Goal: Information Seeking & Learning: Find specific page/section

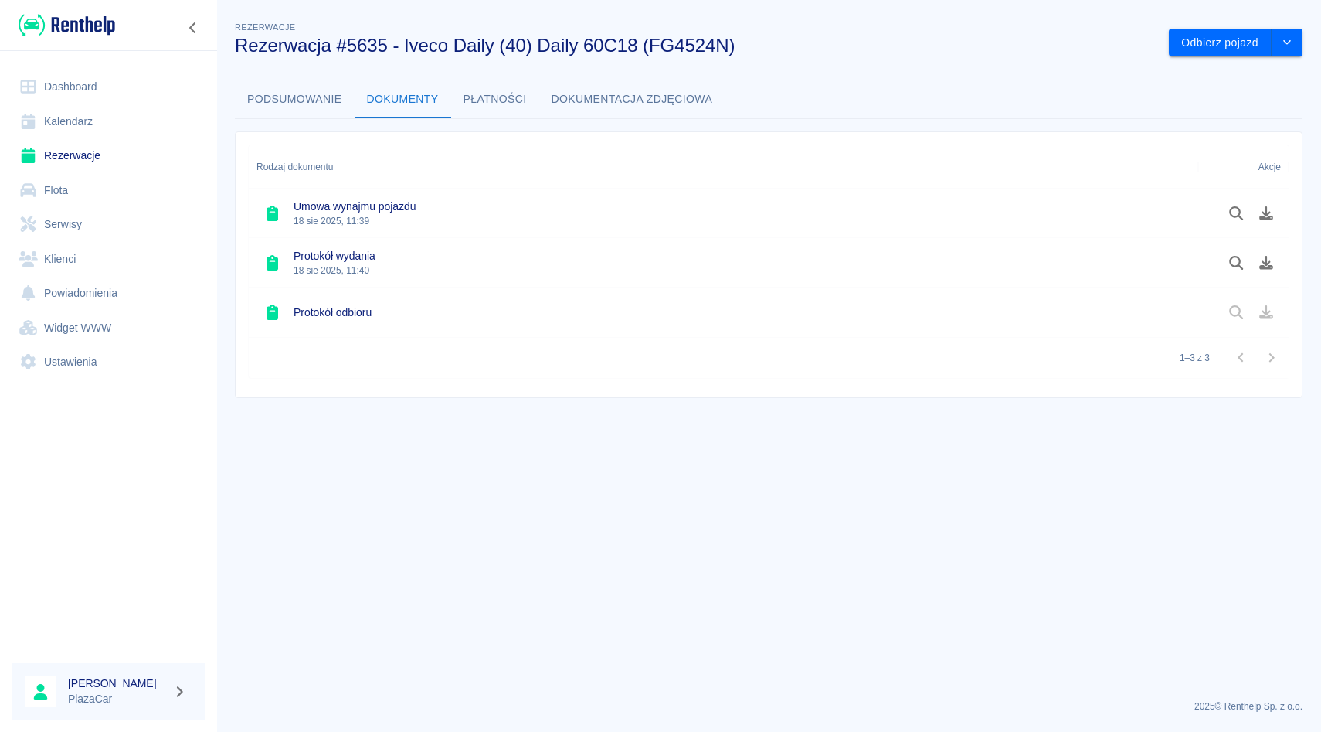
click at [734, 46] on h3 "Rezerwacja #5635 - Iveco Daily (40) Daily 60C18 (FG4524N)" at bounding box center [696, 46] width 922 height 22
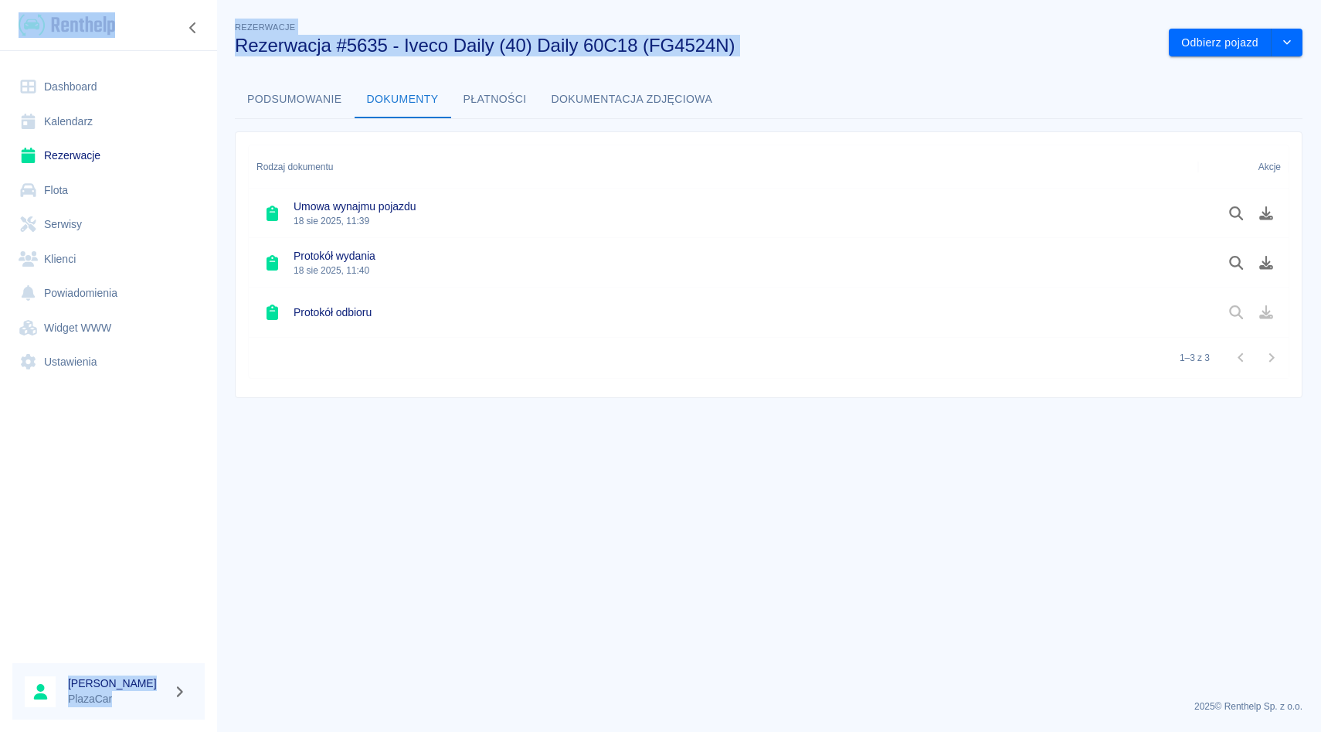
drag, startPoint x: 734, startPoint y: 46, endPoint x: 216, endPoint y: 41, distance: 518.5
click at [216, 41] on div "Dashboard Kalendarz Rezerwacje Flota Serwisy Klienci Powiadomienia Widget WWW U…" at bounding box center [660, 366] width 1321 height 732
click at [97, 155] on link "Rezerwacje" at bounding box center [108, 155] width 192 height 35
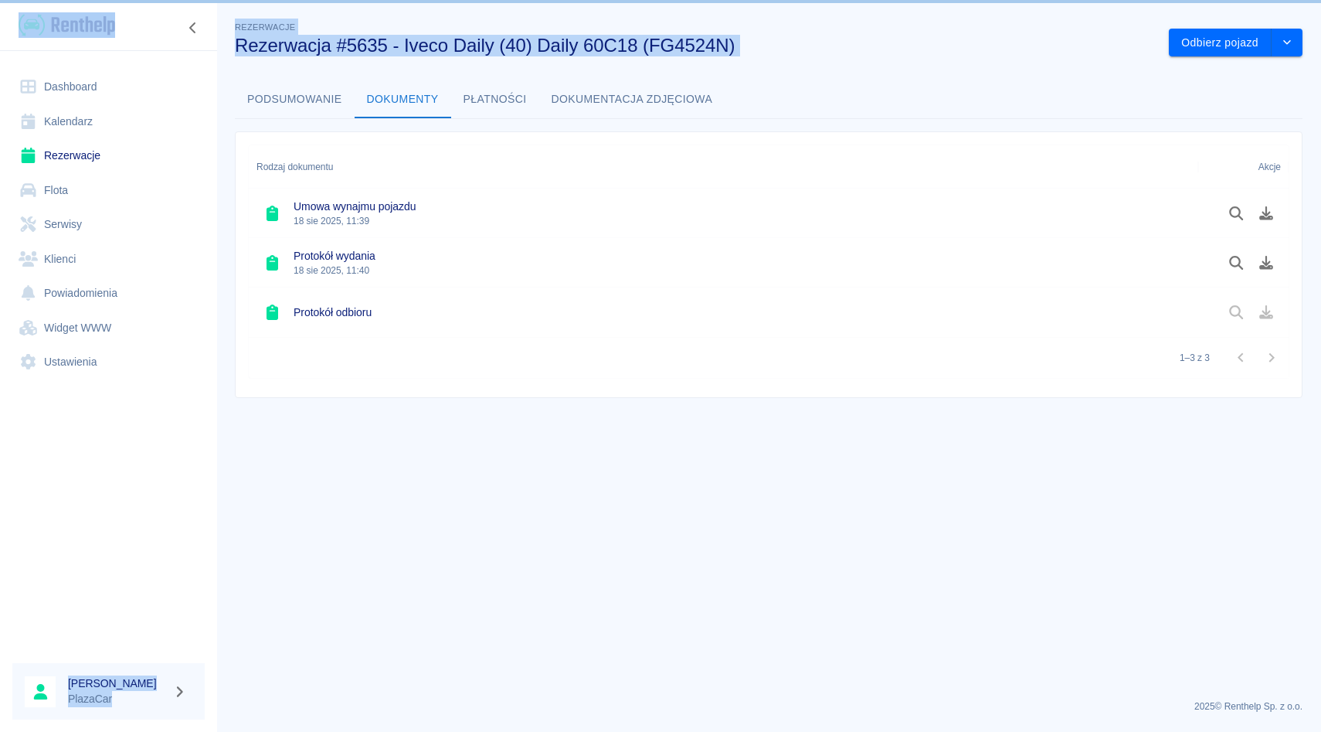
click at [772, 39] on h3 "Rezerwacja #5635 - Iveco Daily (40) Daily 60C18 (FG4524N)" at bounding box center [696, 46] width 922 height 22
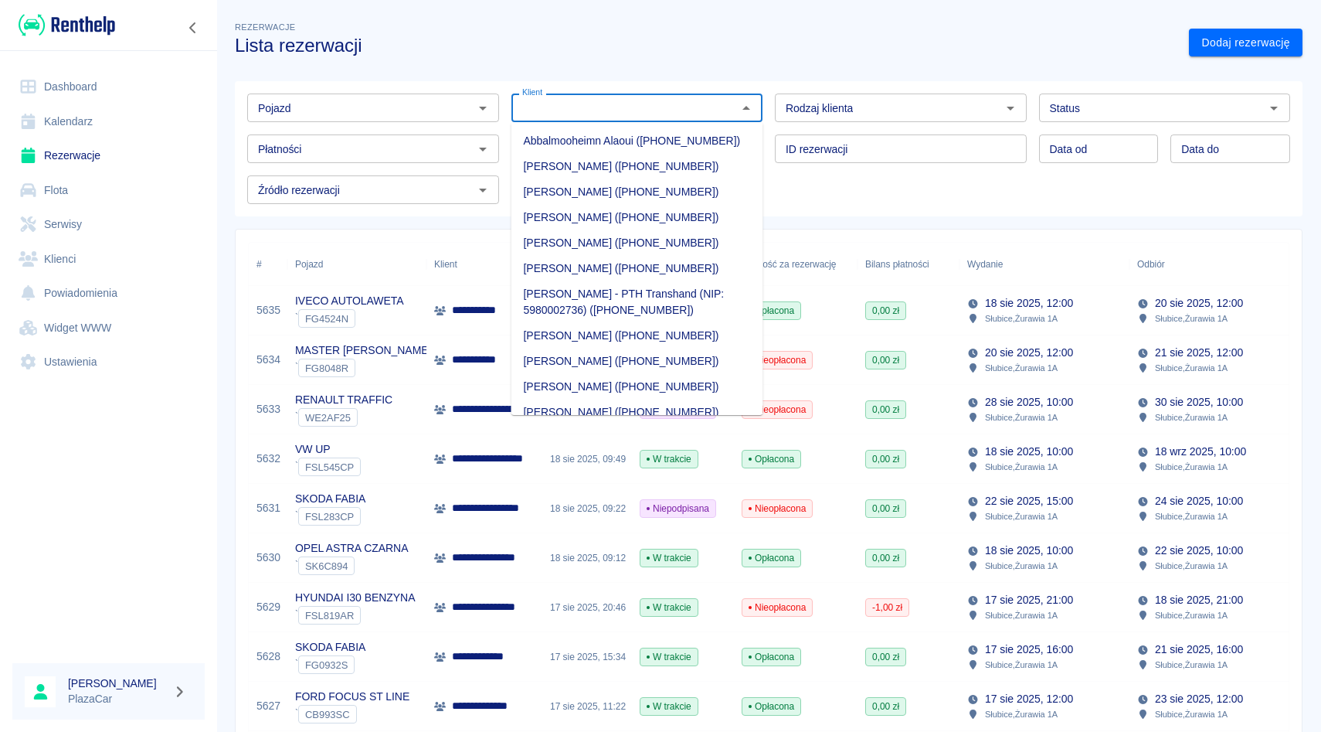
click at [587, 105] on input "Klient" at bounding box center [624, 107] width 217 height 19
click at [349, 97] on div "Pojazd" at bounding box center [373, 107] width 252 height 29
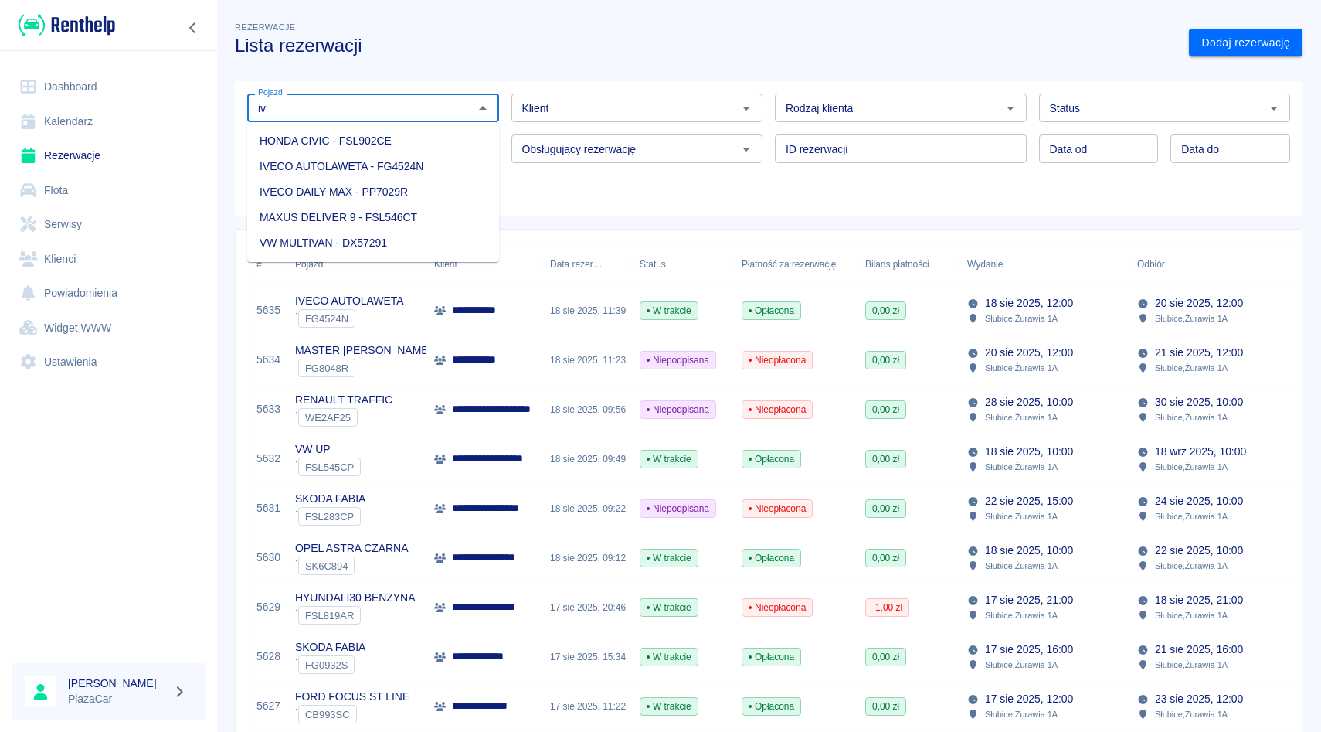
type input "i"
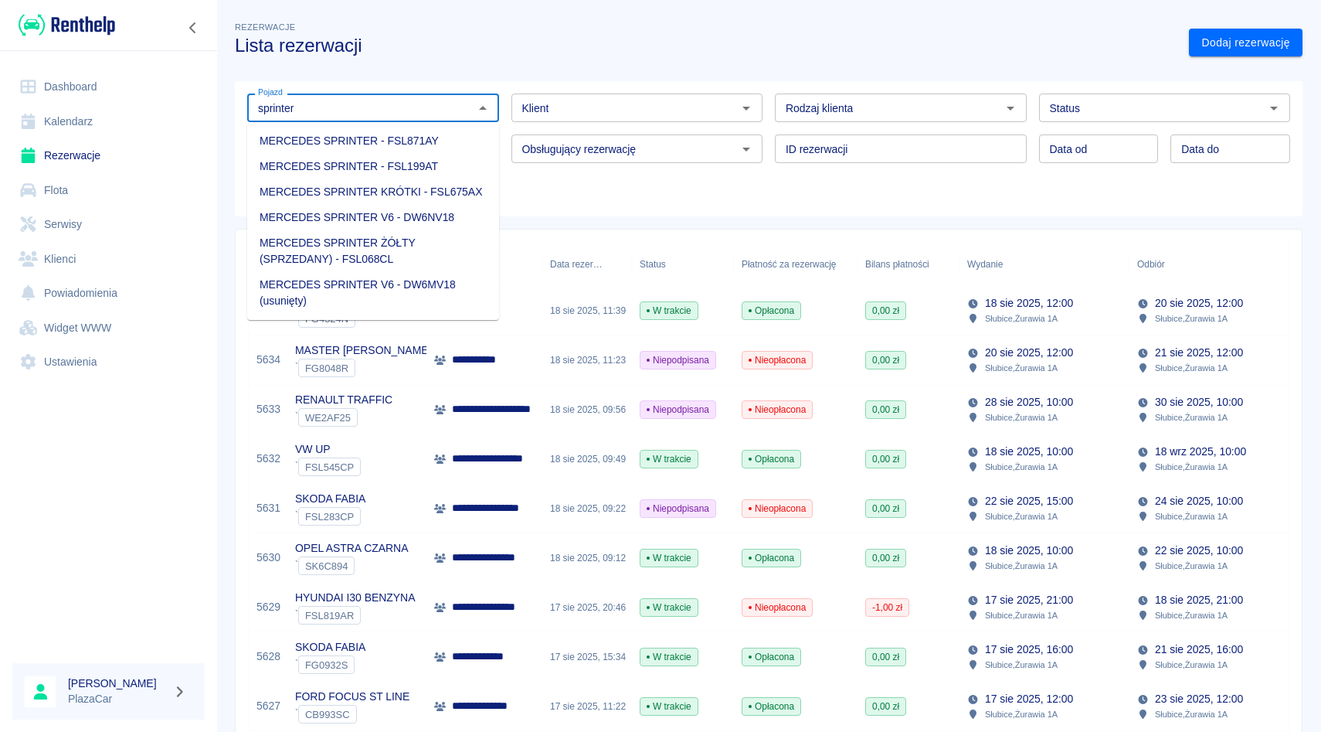
click at [364, 223] on li "MERCEDES SPRINTER V6 - DW6NV18" at bounding box center [373, 217] width 252 height 25
type input "MERCEDES SPRINTER V6 - DW6NV18"
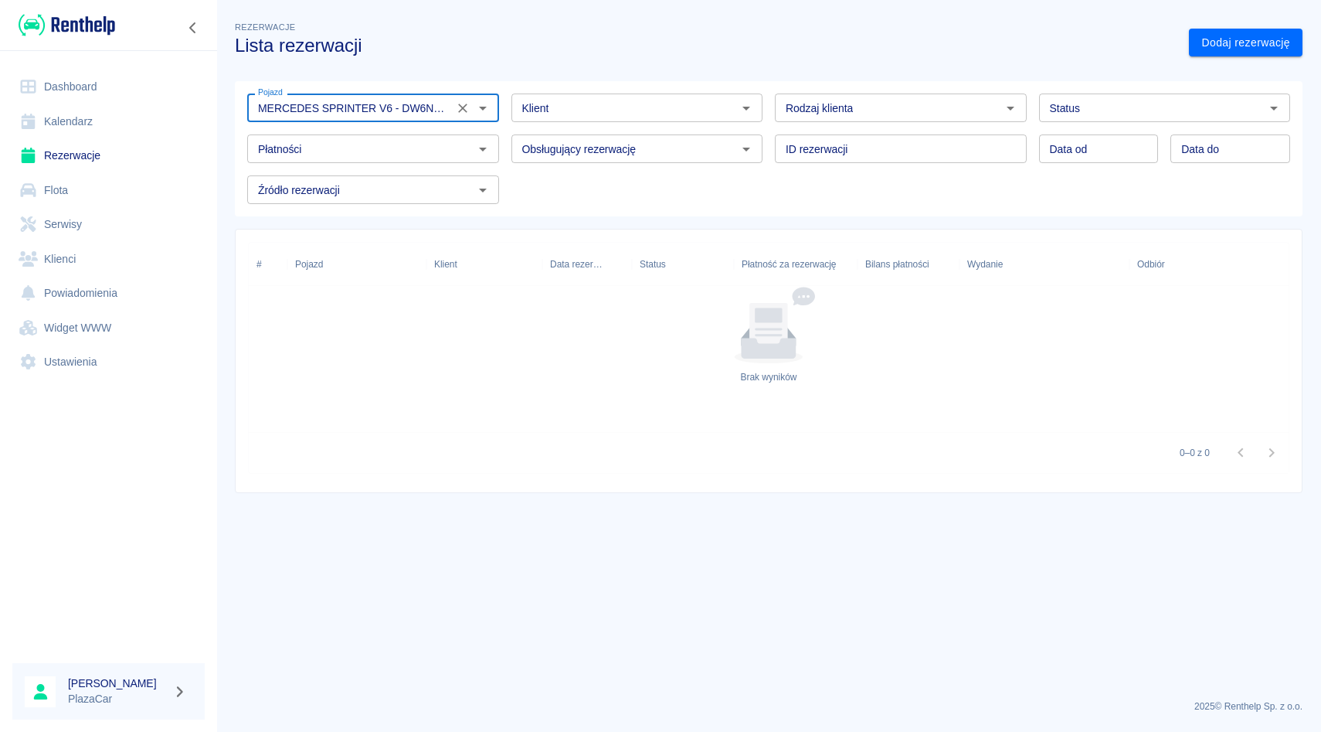
click at [460, 103] on icon "Wyczyść" at bounding box center [462, 107] width 15 height 15
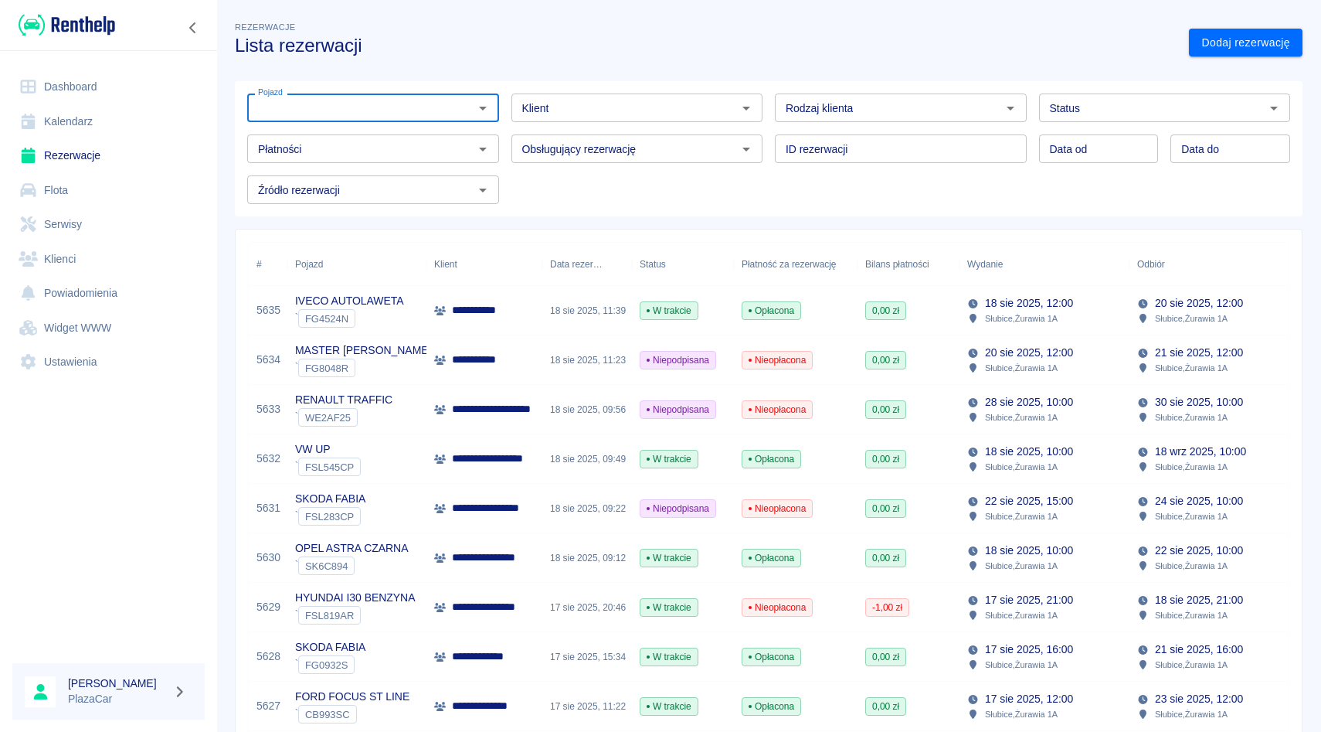
click at [509, 125] on div "Obsługujący rezerwację Obsługujący rezerwację" at bounding box center [631, 142] width 264 height 41
click at [509, 134] on div "Obsługujący rezerwację Obsługujący rezerwację" at bounding box center [631, 142] width 264 height 41
click at [502, 89] on div "Klient Klient" at bounding box center [631, 101] width 264 height 41
click at [505, 131] on div "Obsługujący rezerwację Obsługujący rezerwację" at bounding box center [631, 142] width 264 height 41
click at [505, 168] on div "Pojazd Pojazd Klient Klient Rodzaj klienta Rodzaj klienta Status Status Płatnoś…" at bounding box center [762, 142] width 1055 height 123
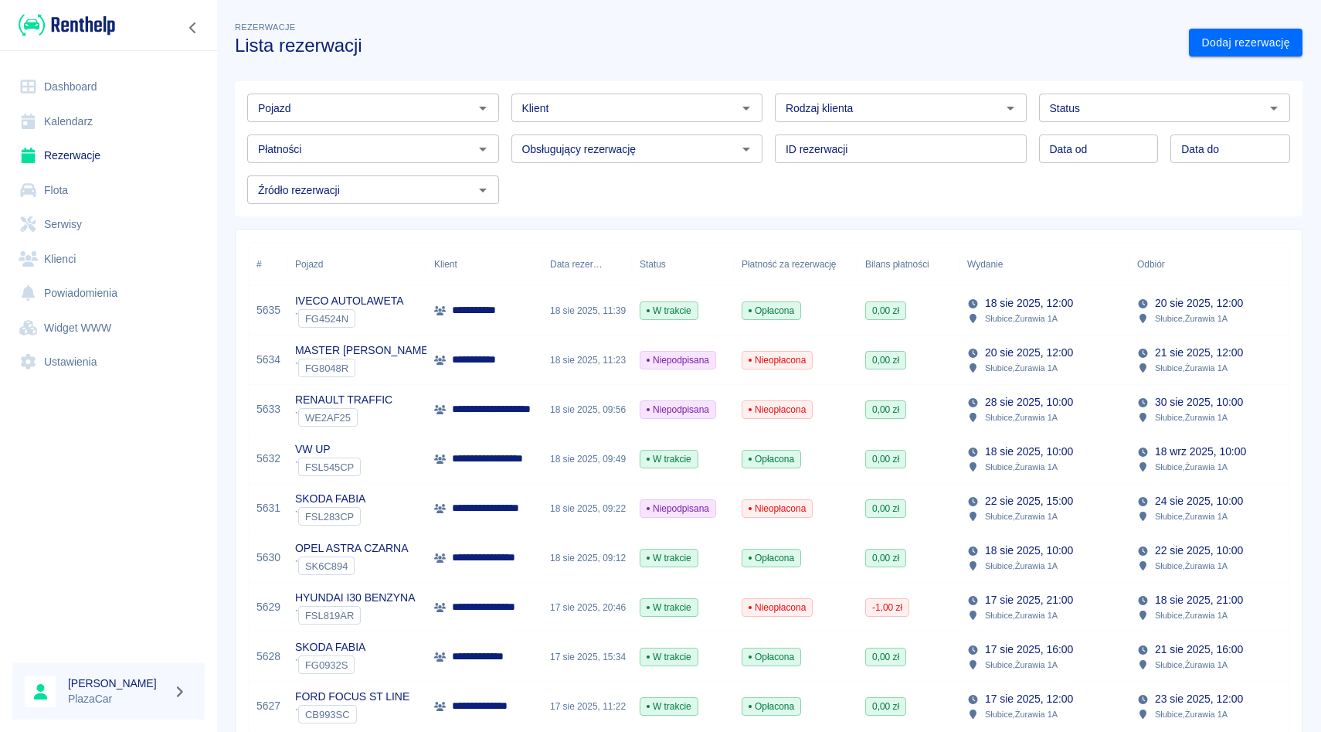
click at [506, 130] on div "Obsługujący rezerwację Obsługujący rezerwację" at bounding box center [631, 142] width 264 height 41
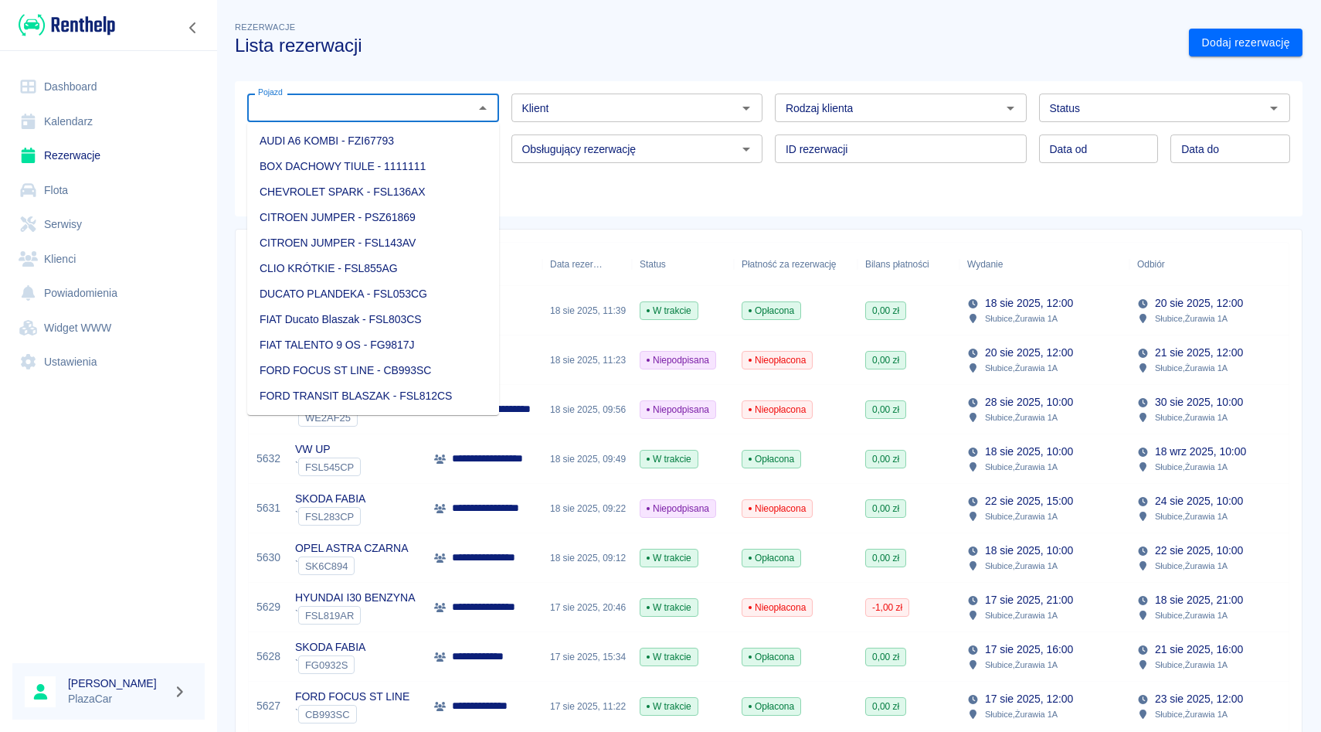
click at [460, 113] on input "Pojazd" at bounding box center [360, 107] width 217 height 19
click at [505, 127] on div "Obsługujący rezerwację Obsługujący rezerwację" at bounding box center [631, 142] width 264 height 41
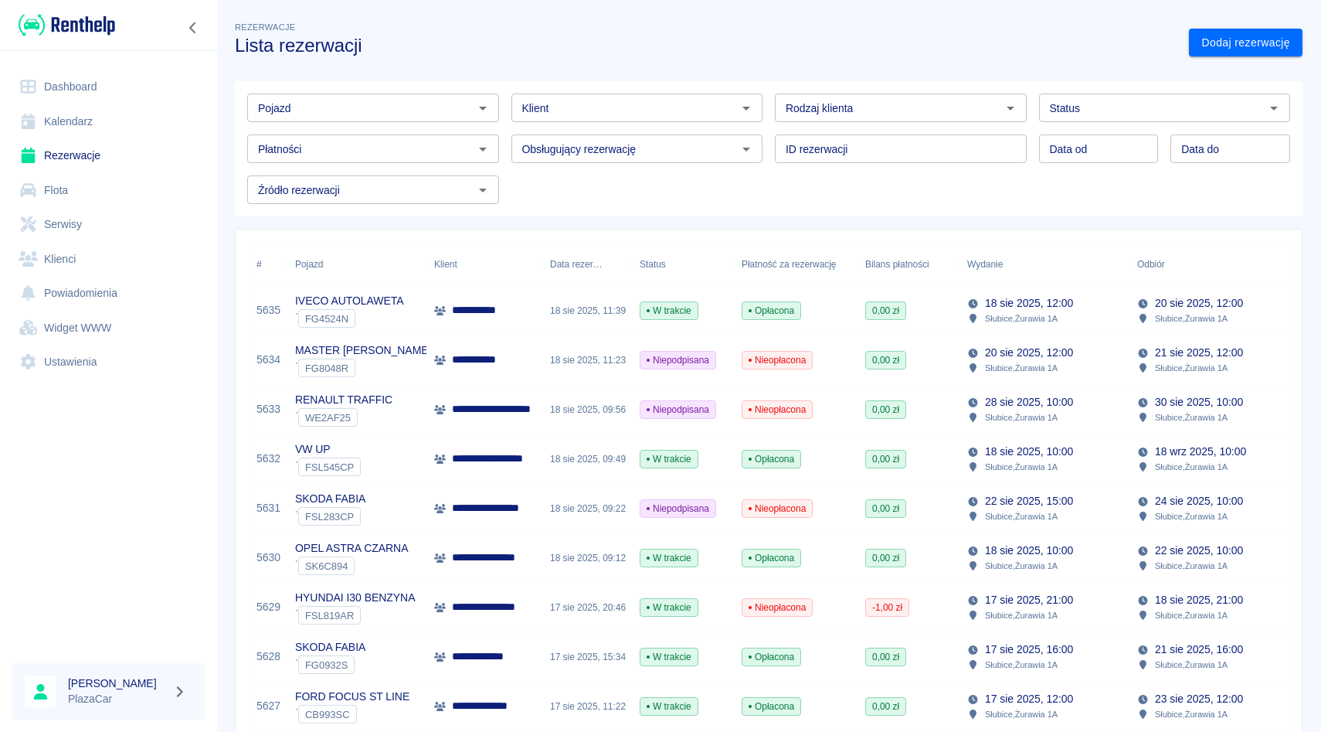
click at [438, 119] on div "Pojazd" at bounding box center [373, 107] width 252 height 29
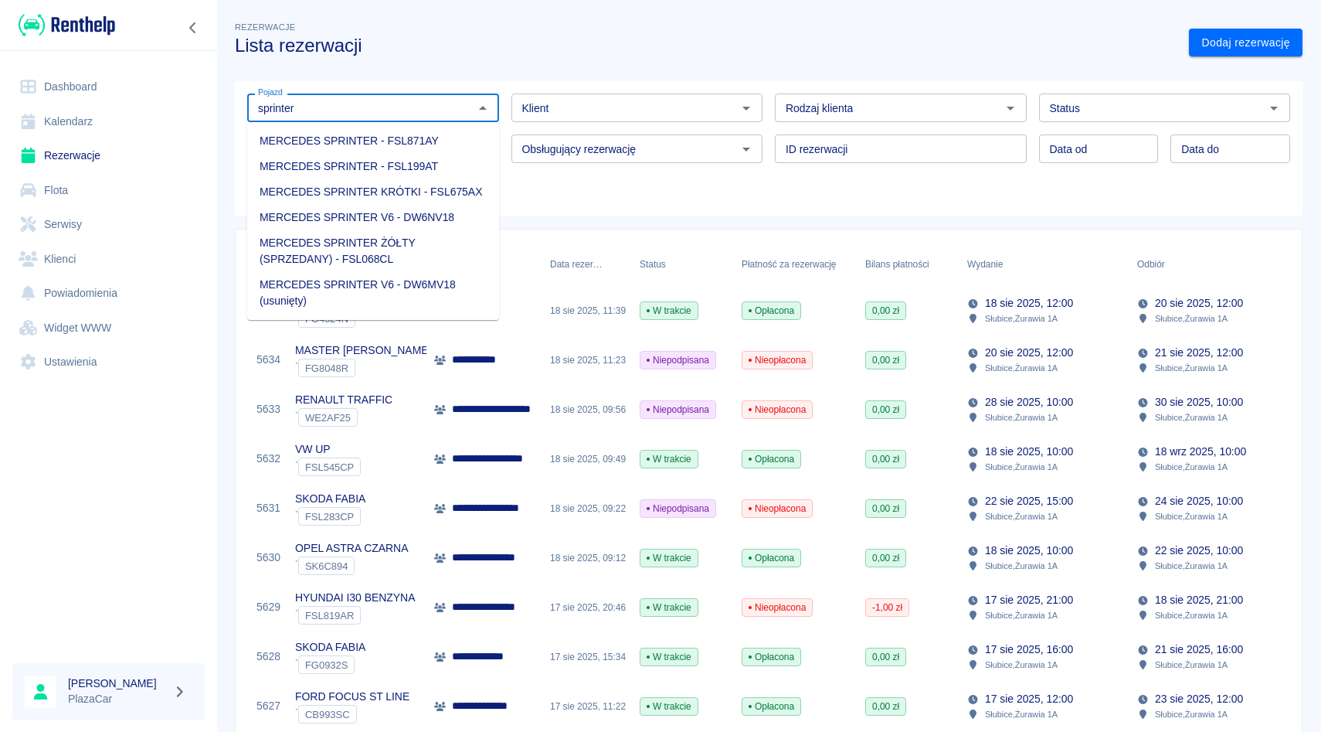
click at [403, 219] on li "MERCEDES SPRINTER V6 - DW6NV18" at bounding box center [373, 217] width 252 height 25
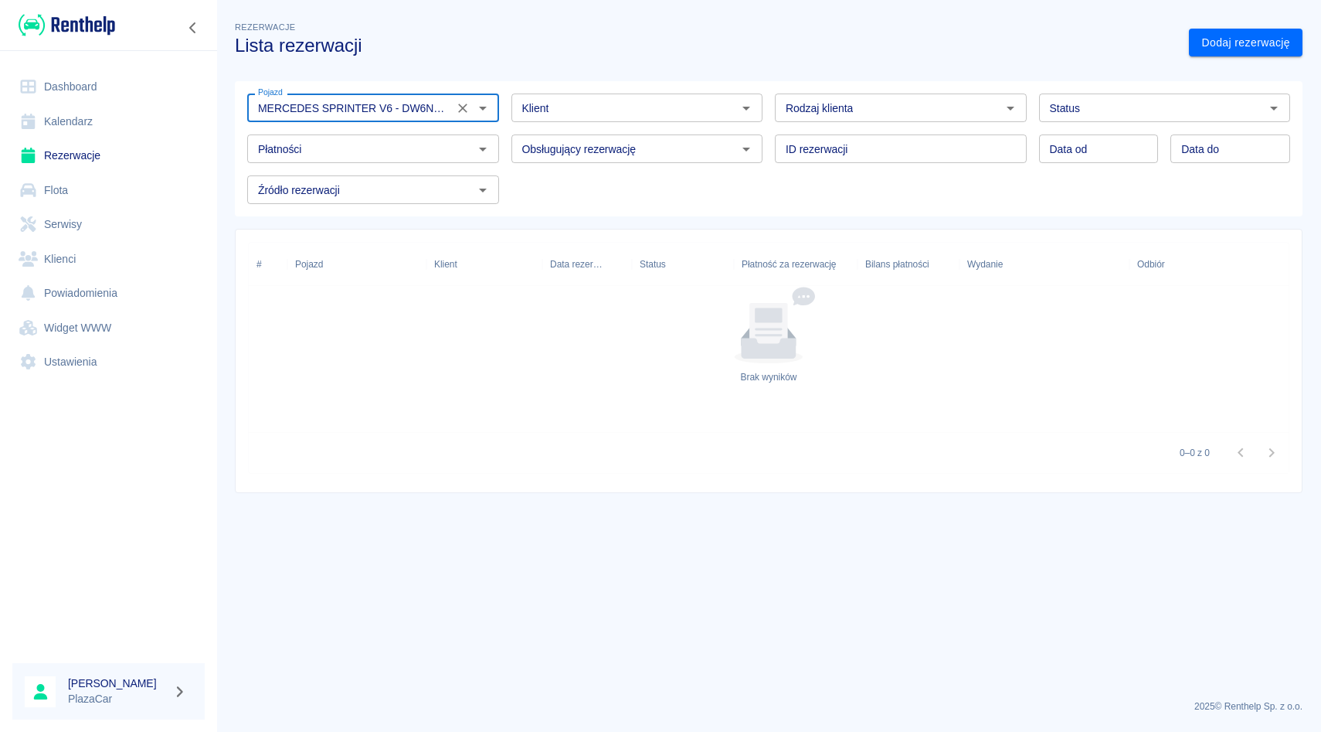
type input "MERCEDES SPRINTER V6 - DW6NV18"
click at [503, 144] on div "Obsługujący rezerwację Obsługujący rezerwację" at bounding box center [631, 142] width 264 height 41
click at [758, 151] on div "Obsługujący rezerwację" at bounding box center [637, 148] width 252 height 29
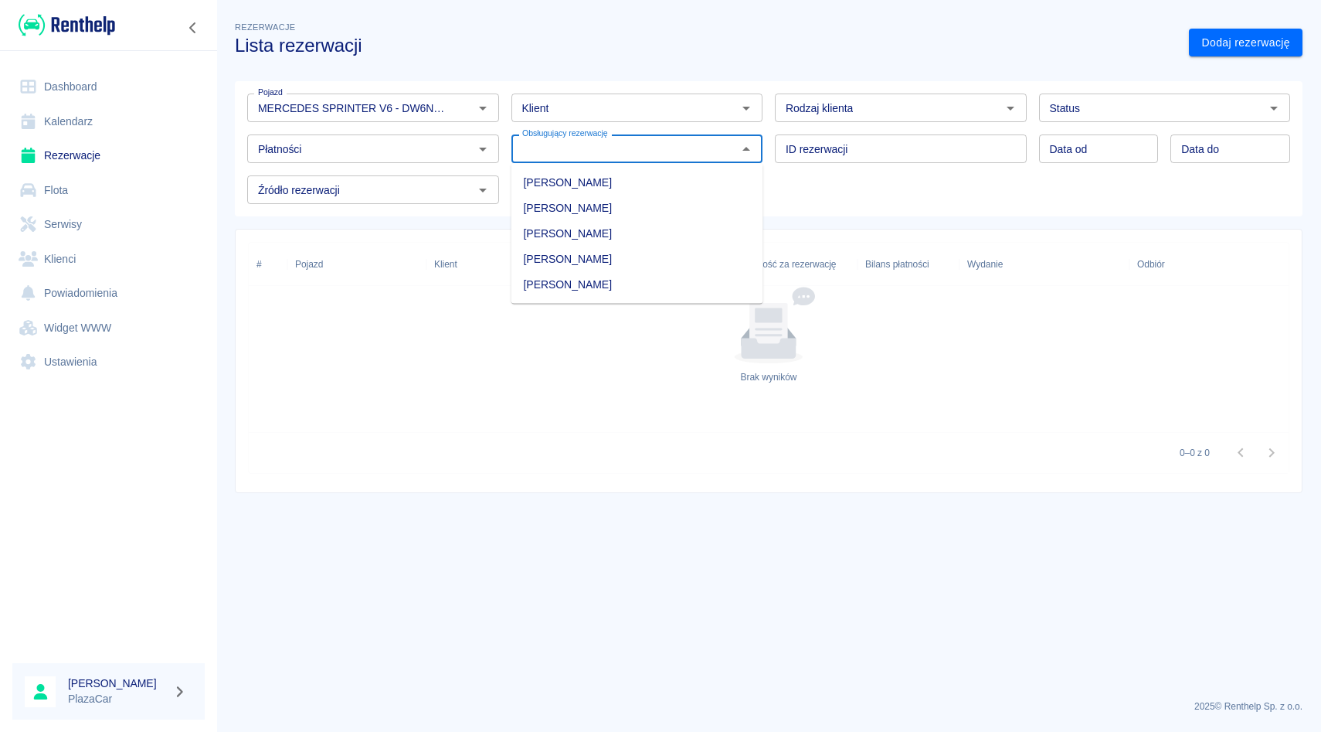
click at [766, 151] on div "ID rezerwacji ID rezerwacji" at bounding box center [895, 142] width 264 height 41
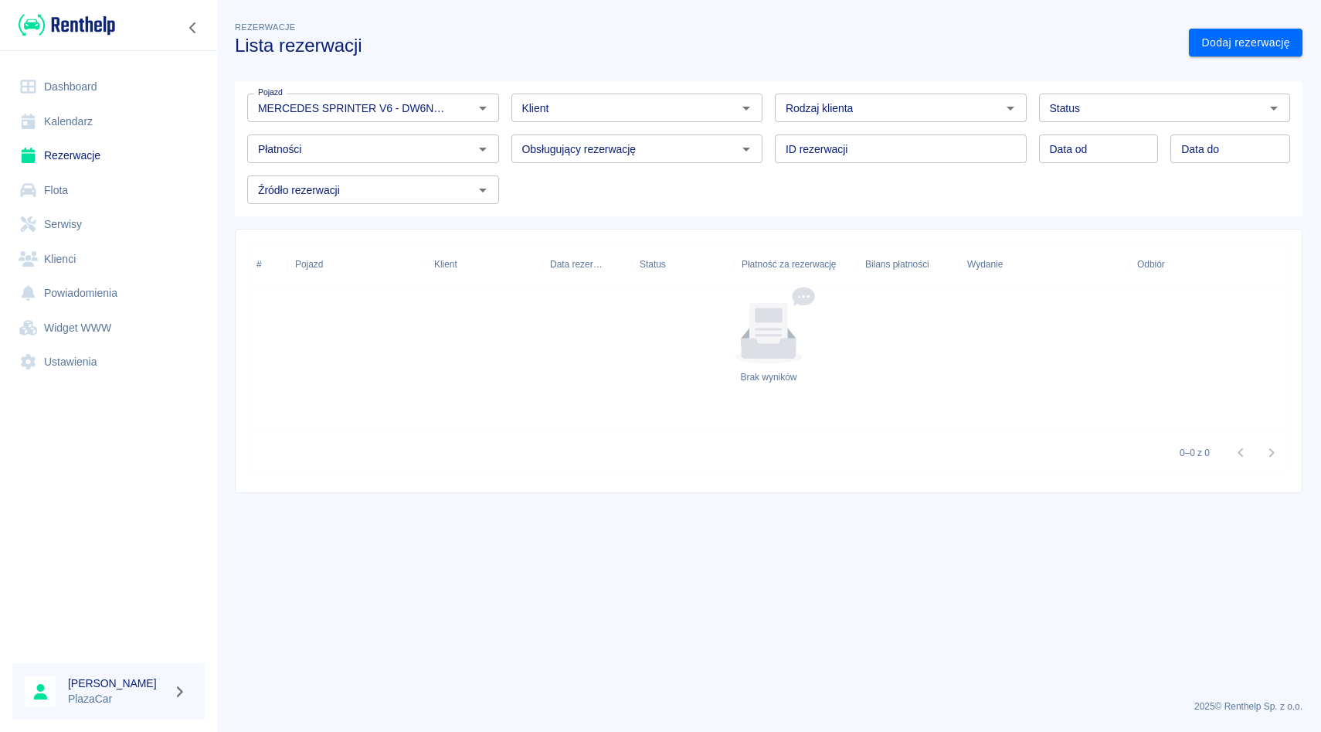
click at [501, 129] on div "Obsługujący rezerwację Obsługujący rezerwację" at bounding box center [631, 142] width 264 height 41
click at [506, 110] on div "Klient Klient" at bounding box center [631, 101] width 264 height 41
click at [558, 109] on input "Klient" at bounding box center [624, 107] width 217 height 19
click at [769, 110] on div "Rodzaj klienta Rodzaj klienta" at bounding box center [895, 101] width 264 height 41
click at [767, 127] on div "ID rezerwacji ID rezerwacji" at bounding box center [895, 142] width 264 height 41
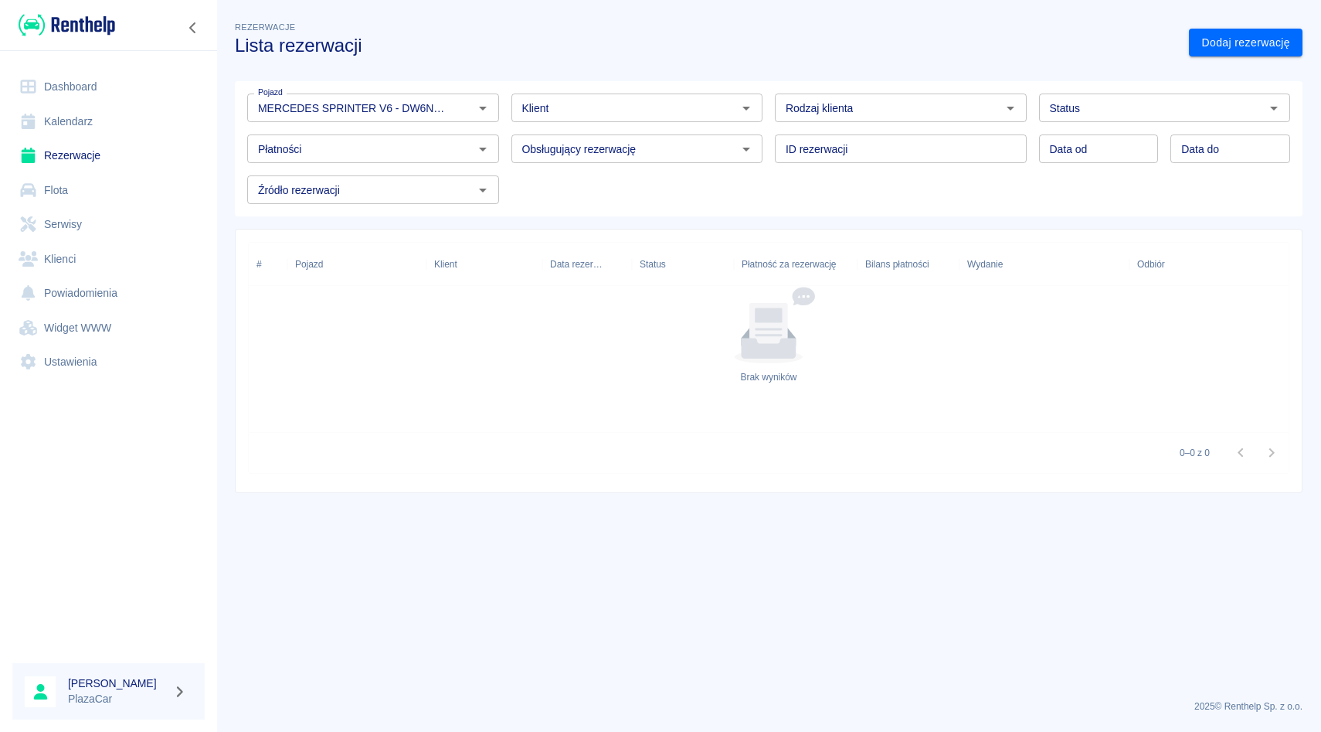
click at [767, 108] on div "Rodzaj klienta Rodzaj klienta" at bounding box center [895, 101] width 264 height 41
click at [768, 145] on div "ID rezerwacji ID rezerwacji" at bounding box center [895, 142] width 264 height 41
click at [768, 93] on div "Rodzaj klienta Rodzaj klienta" at bounding box center [895, 101] width 264 height 41
click at [768, 146] on div "ID rezerwacji ID rezerwacji" at bounding box center [895, 142] width 264 height 41
click at [768, 105] on div "Rodzaj klienta Rodzaj klienta" at bounding box center [895, 101] width 264 height 41
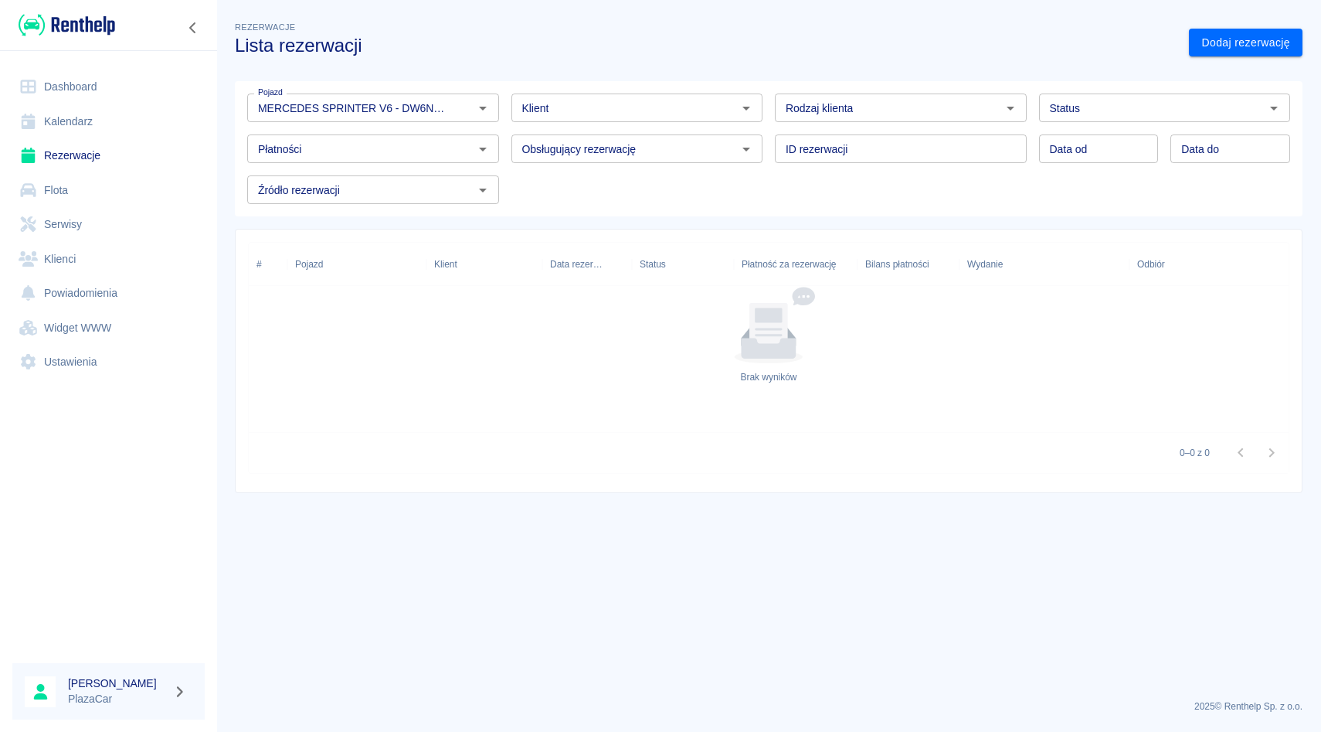
click at [768, 138] on div "ID rezerwacji ID rezerwacji" at bounding box center [895, 142] width 264 height 41
click at [768, 111] on div "Rodzaj klienta Rodzaj klienta" at bounding box center [895, 101] width 264 height 41
click at [768, 148] on div "ID rezerwacji ID rezerwacji" at bounding box center [895, 142] width 264 height 41
click at [773, 99] on div "Rodzaj klienta Rodzaj klienta" at bounding box center [895, 101] width 264 height 41
click at [773, 154] on div "ID rezerwacji ID rezerwacji" at bounding box center [895, 142] width 264 height 41
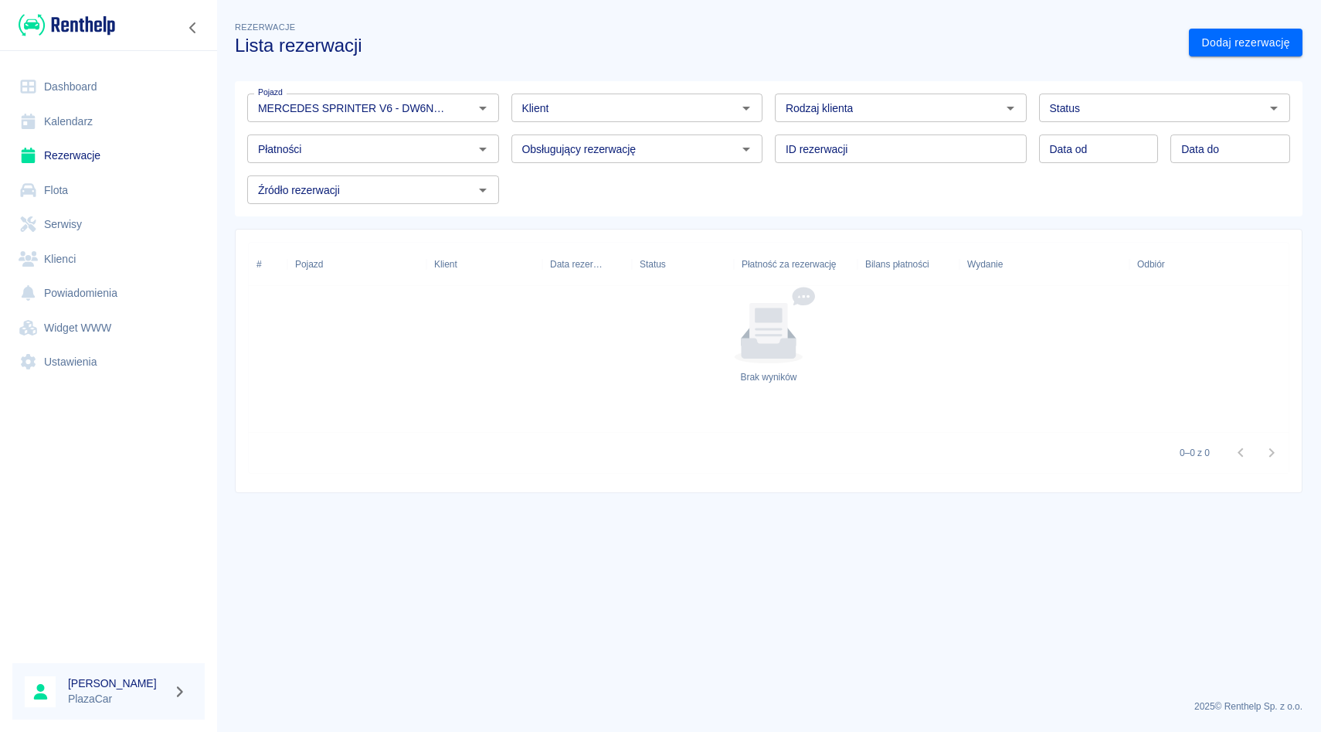
click at [768, 111] on div "Rodzaj klienta Rodzaj klienta" at bounding box center [895, 101] width 264 height 41
click at [768, 151] on div "ID rezerwacji ID rezerwacji" at bounding box center [895, 142] width 264 height 41
click at [768, 114] on div "Rodzaj klienta Rodzaj klienta" at bounding box center [895, 101] width 264 height 41
click at [768, 149] on div "ID rezerwacji ID rezerwacji" at bounding box center [895, 142] width 264 height 41
click at [768, 110] on div "Rodzaj klienta Rodzaj klienta" at bounding box center [895, 101] width 264 height 41
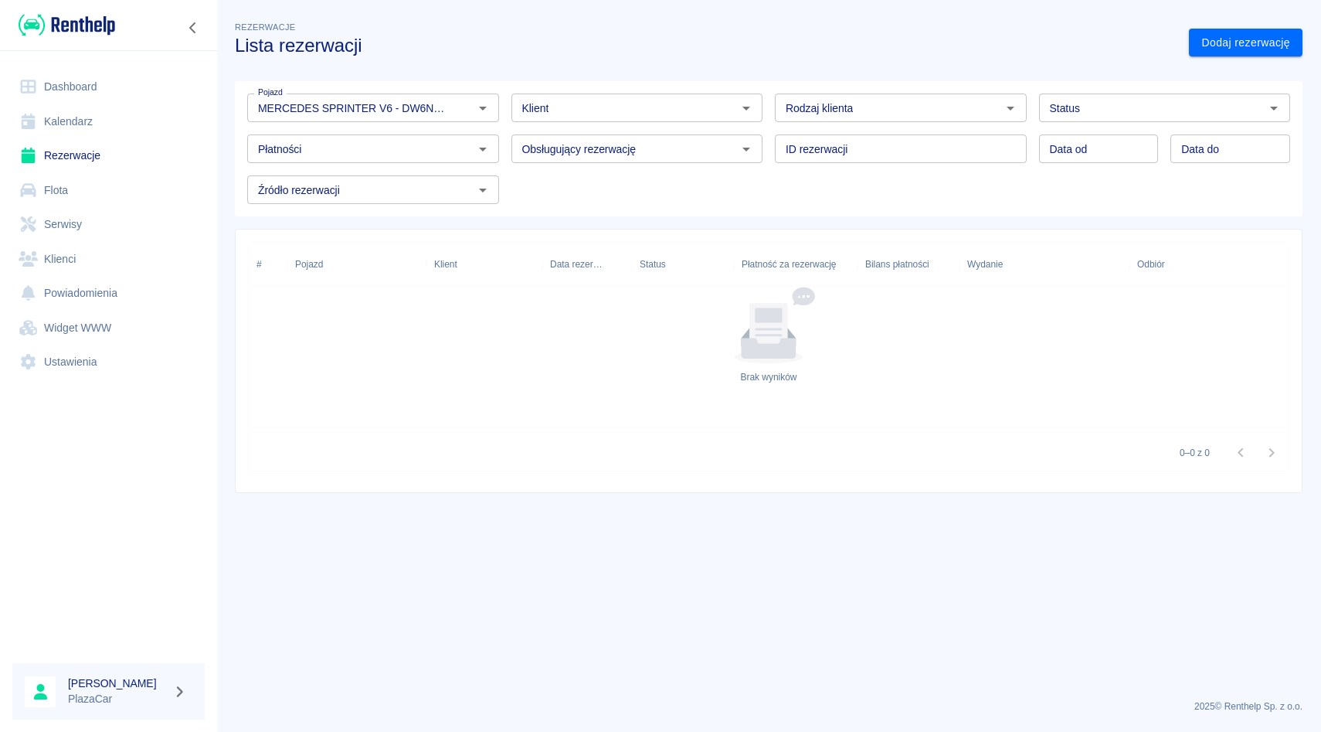
click at [769, 150] on div "ID rezerwacji ID rezerwacji" at bounding box center [895, 142] width 264 height 41
click at [769, 120] on div "Rodzaj klienta Rodzaj klienta" at bounding box center [895, 101] width 264 height 41
click at [769, 139] on div "ID rezerwacji ID rezerwacji" at bounding box center [895, 142] width 264 height 41
click at [769, 116] on div "Rodzaj klienta Rodzaj klienta" at bounding box center [895, 101] width 264 height 41
click at [769, 141] on div "ID rezerwacji ID rezerwacji" at bounding box center [895, 142] width 264 height 41
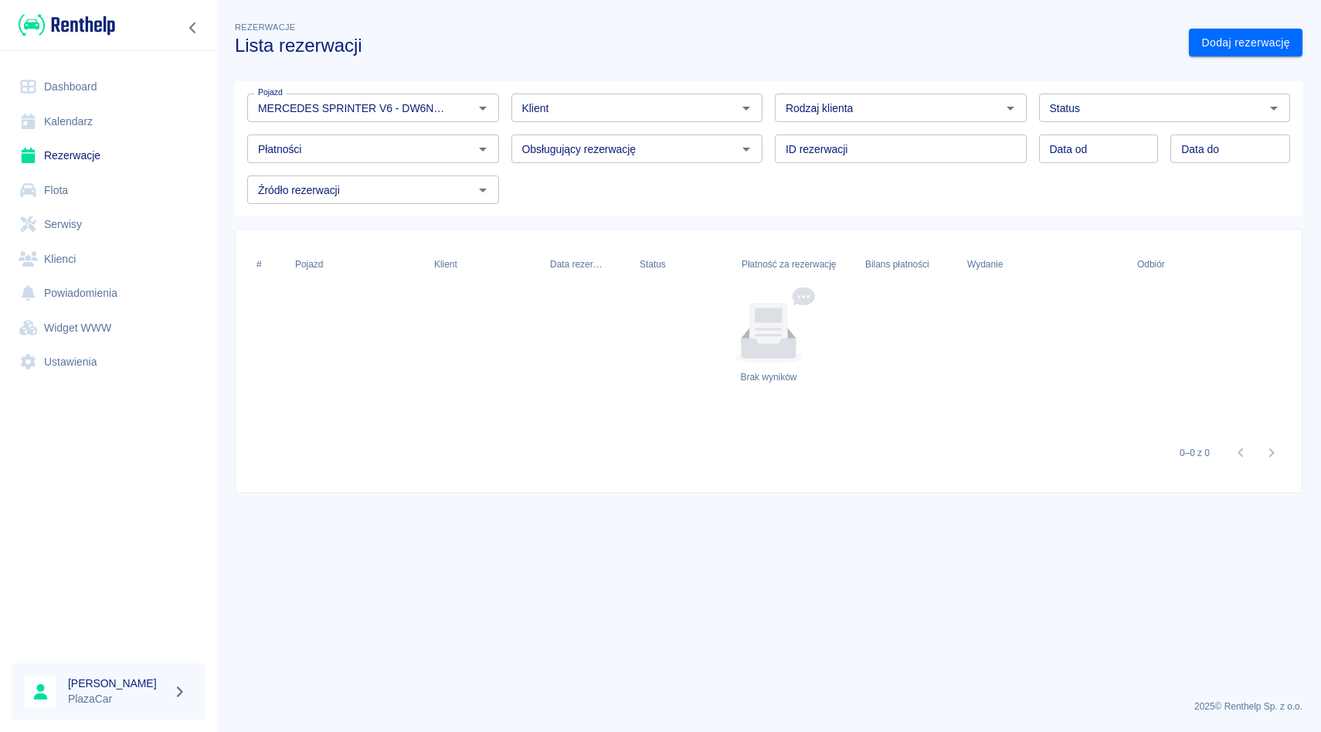
click at [769, 107] on div "Rodzaj klienta Rodzaj klienta" at bounding box center [895, 101] width 264 height 41
click at [769, 147] on div "ID rezerwacji ID rezerwacji" at bounding box center [895, 142] width 264 height 41
click at [769, 90] on div "Rodzaj klienta Rodzaj klienta" at bounding box center [895, 101] width 264 height 41
click at [769, 135] on div "ID rezerwacji ID rezerwacji" at bounding box center [895, 142] width 264 height 41
click at [768, 107] on div "Rodzaj klienta Rodzaj klienta" at bounding box center [895, 101] width 264 height 41
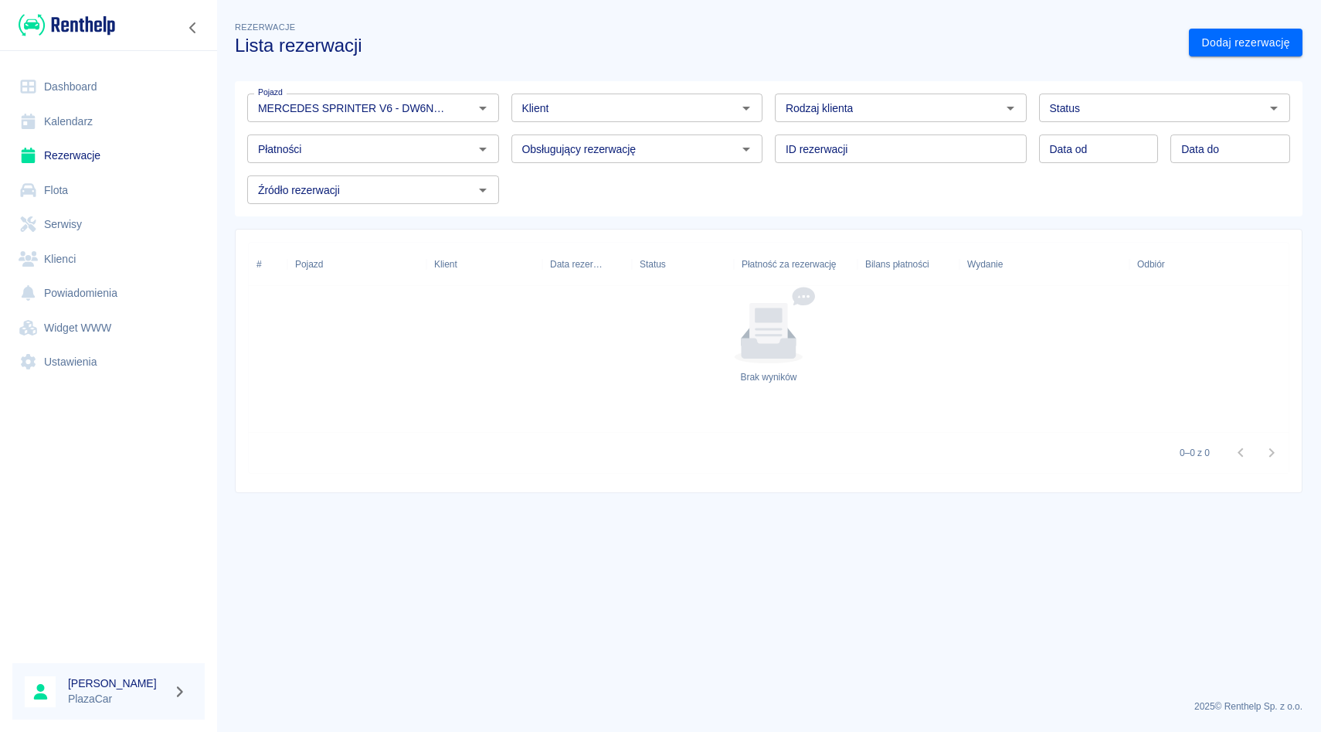
click at [769, 155] on div "ID rezerwacji ID rezerwacji" at bounding box center [895, 142] width 264 height 41
click at [769, 99] on div "Rodzaj klienta Rodzaj klienta" at bounding box center [895, 101] width 264 height 41
click at [769, 155] on div "ID rezerwacji ID rezerwacji" at bounding box center [895, 142] width 264 height 41
click at [769, 105] on div "Rodzaj klienta Rodzaj klienta" at bounding box center [895, 101] width 264 height 41
click at [467, 114] on icon "Wyczyść" at bounding box center [462, 107] width 15 height 15
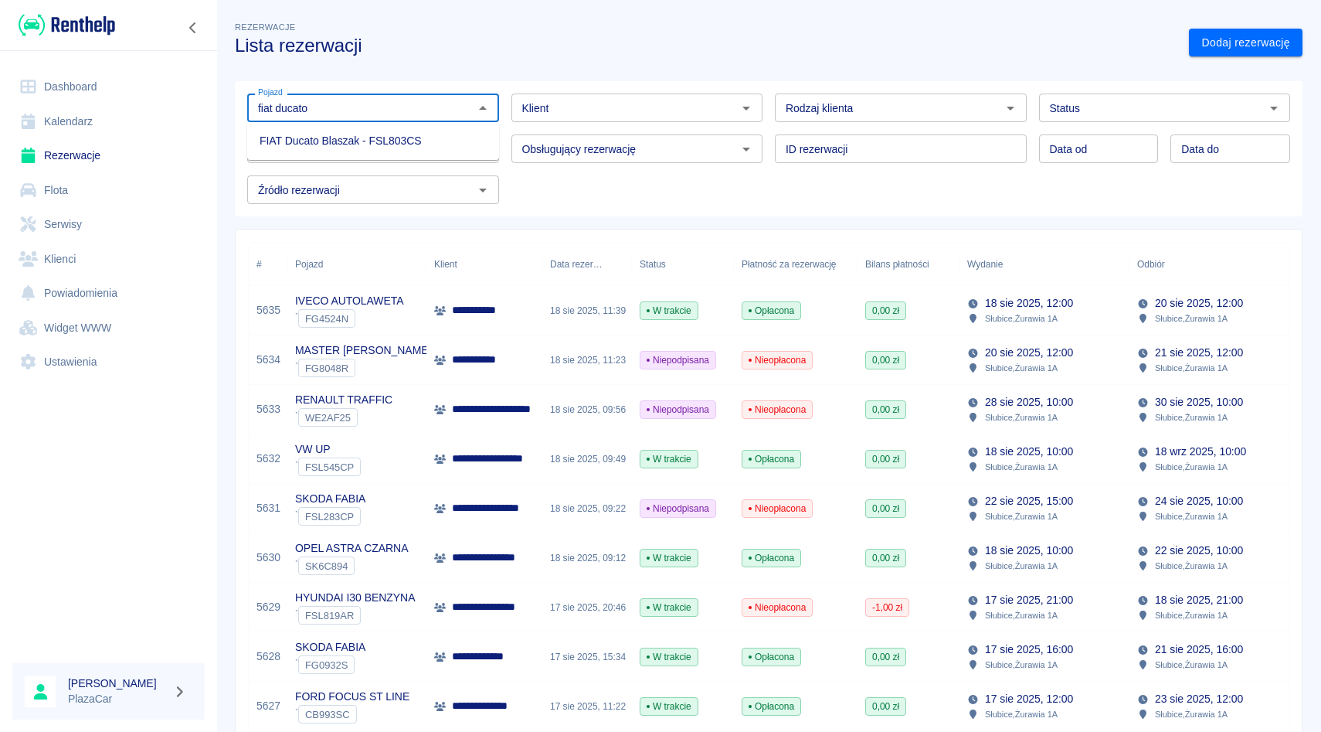
click at [348, 138] on li "FIAT Ducato Blaszak - FSL803CS" at bounding box center [373, 140] width 252 height 25
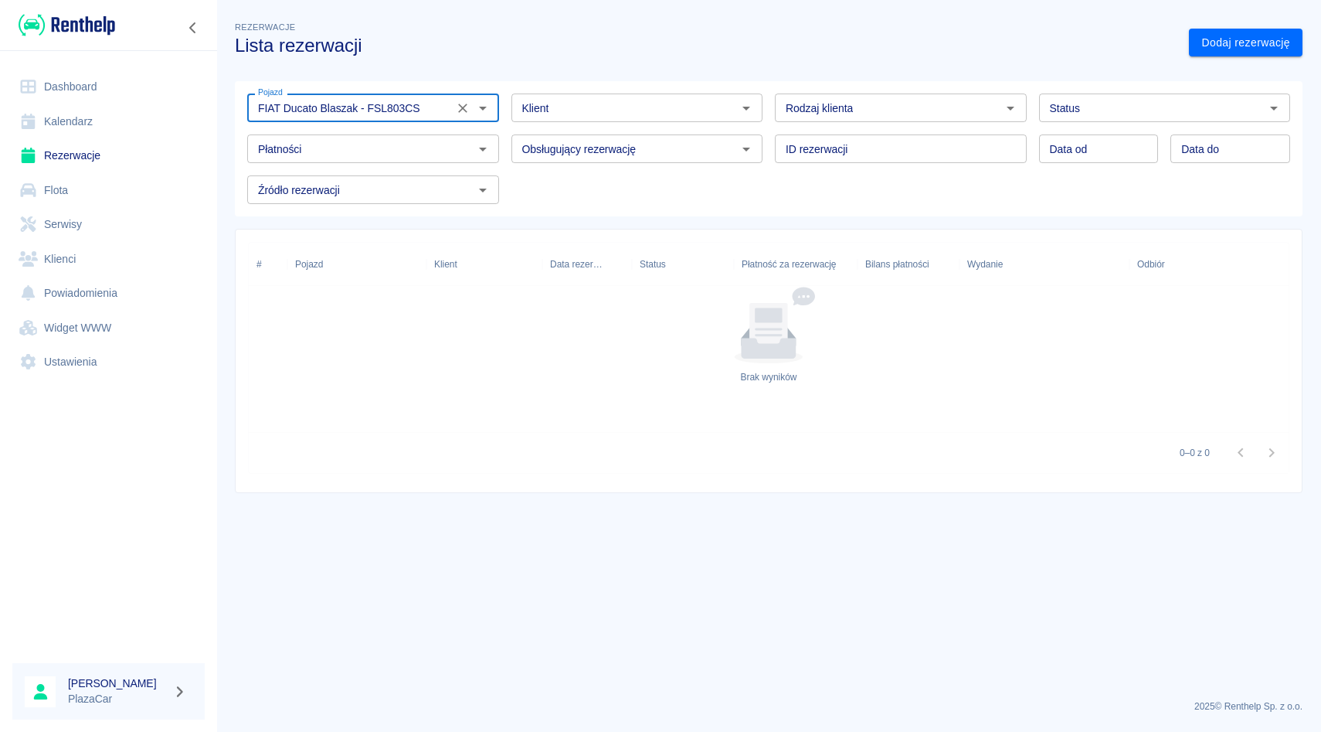
type input "FIAT Ducato Blaszak - FSL803CS"
click at [505, 94] on div "Klient Klient" at bounding box center [631, 101] width 264 height 41
click at [466, 100] on icon "Wyczyść" at bounding box center [462, 107] width 15 height 15
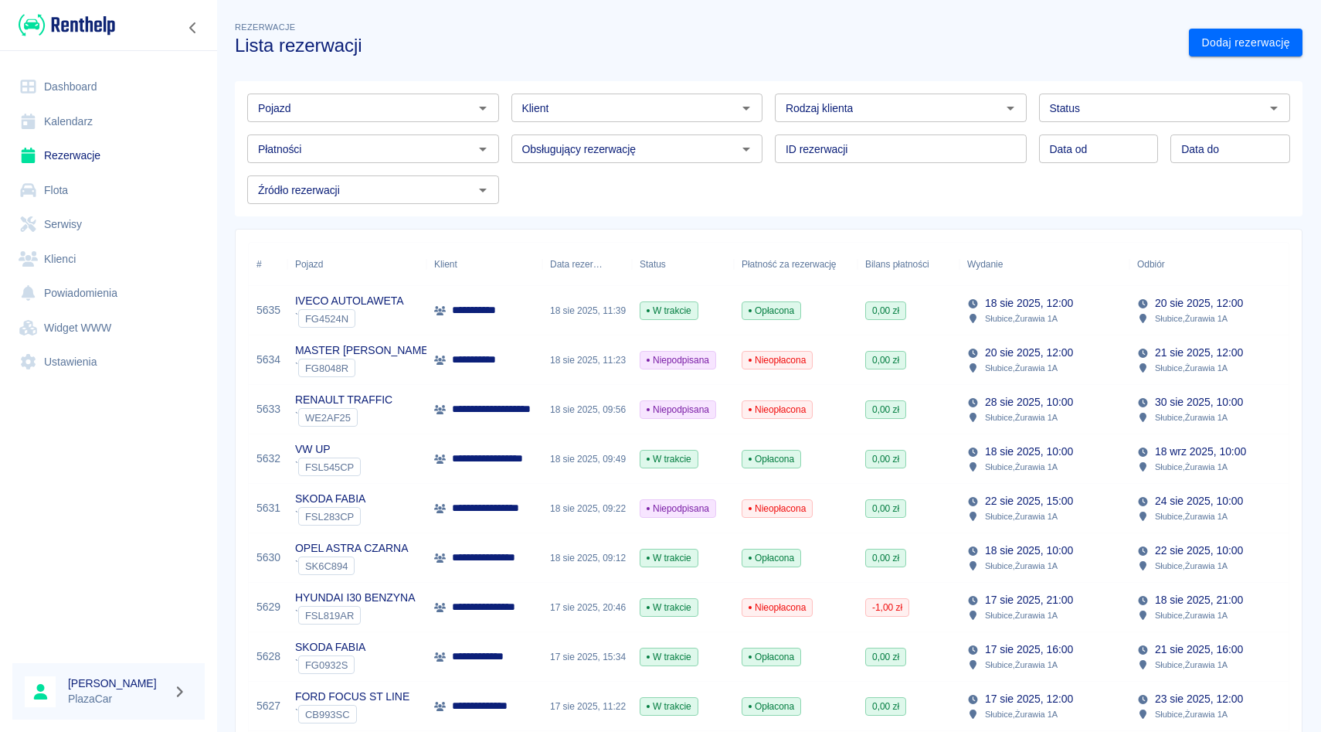
click at [734, 128] on div "Obsługujący rezerwację Obsługujący rezerwację" at bounding box center [631, 142] width 264 height 41
click at [763, 127] on div "ID rezerwacji ID rezerwacji" at bounding box center [895, 142] width 264 height 41
click at [771, 90] on div "Rodzaj klienta Rodzaj klienta" at bounding box center [895, 101] width 264 height 41
click at [723, 84] on div "Klient Klient" at bounding box center [631, 101] width 264 height 41
click at [713, 126] on div "Obsługujący rezerwację Obsługujący rezerwację" at bounding box center [631, 142] width 264 height 41
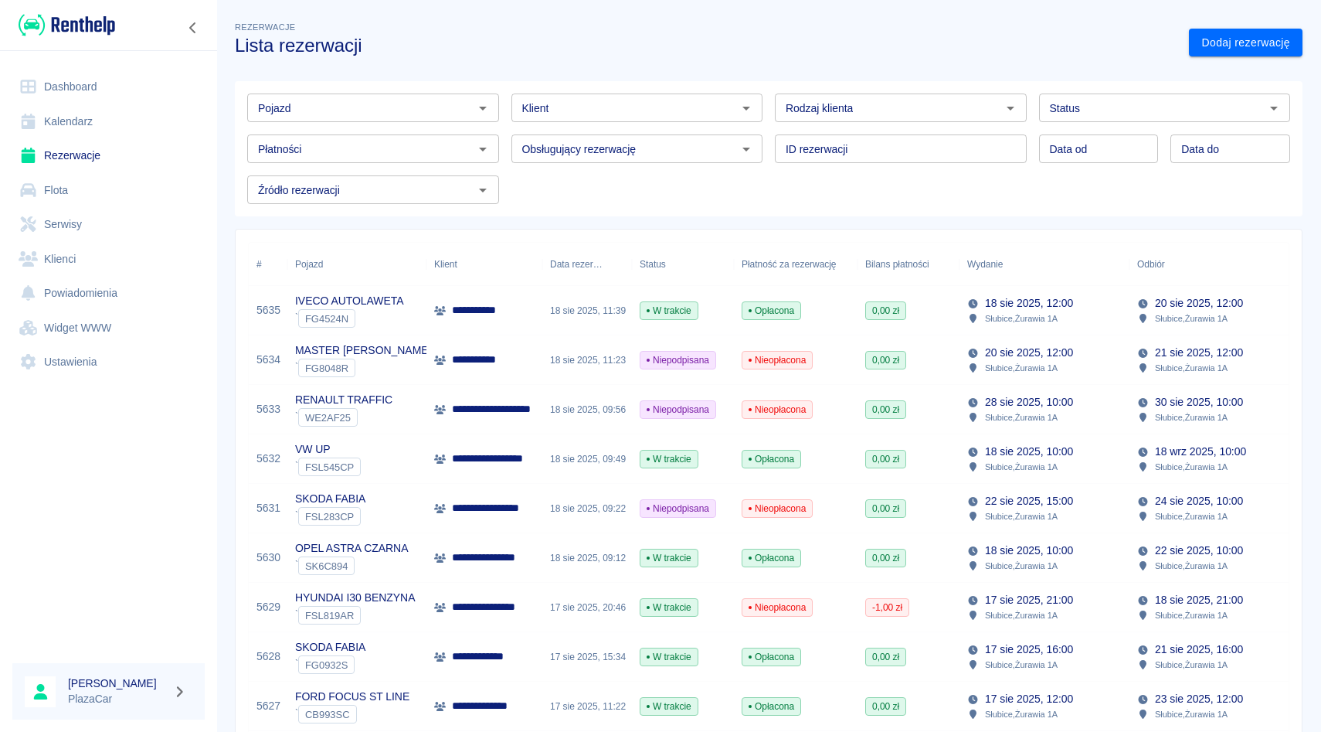
click at [725, 127] on div "Obsługujący rezerwację Obsługujący rezerwację" at bounding box center [631, 142] width 264 height 41
click at [730, 81] on div "Klient Klient" at bounding box center [631, 101] width 264 height 41
click at [730, 124] on div "Obsługujący rezerwację Obsługujący rezerwację" at bounding box center [631, 142] width 264 height 41
click at [731, 85] on div "Klient Klient" at bounding box center [631, 101] width 264 height 41
click at [733, 126] on div "Obsługujący rezerwację Obsługujący rezerwację" at bounding box center [631, 142] width 264 height 41
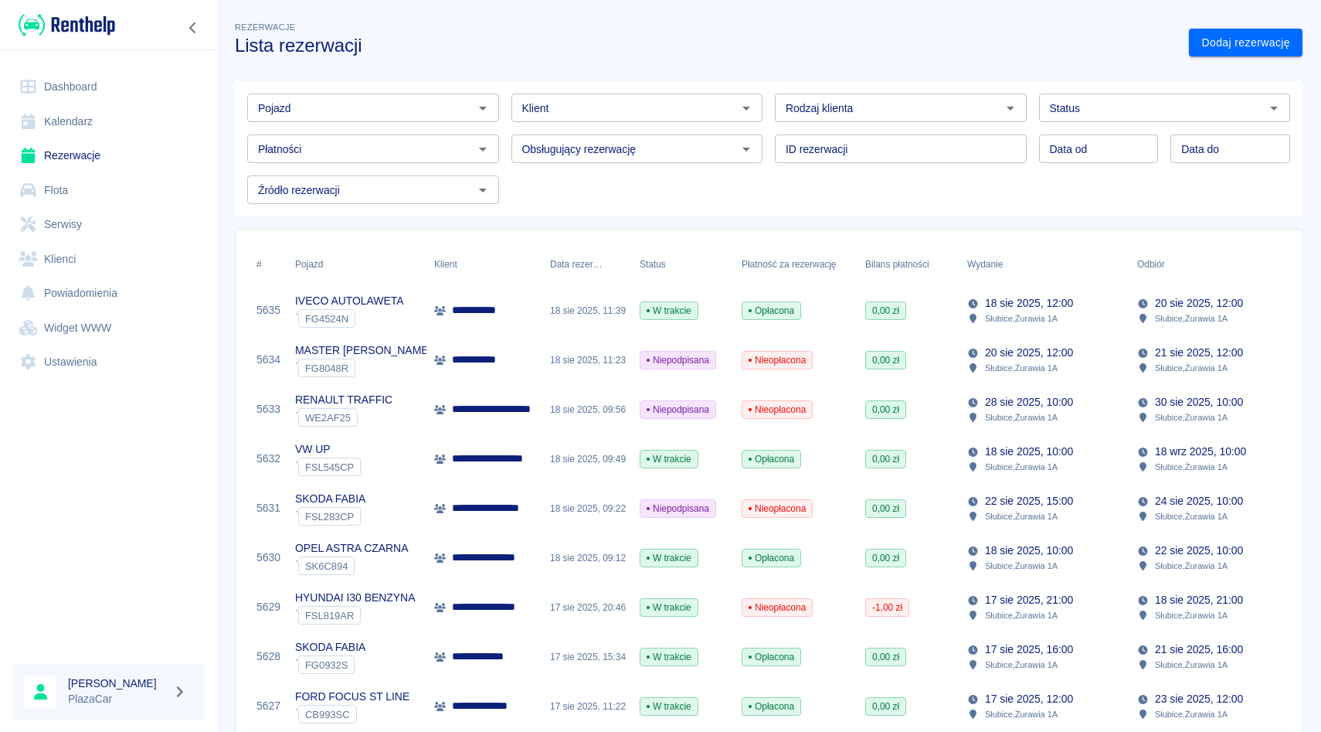
click at [731, 81] on div "Klient Klient" at bounding box center [631, 101] width 264 height 41
click at [741, 138] on div at bounding box center [746, 149] width 20 height 22
click at [743, 128] on div "Obsługujący rezerwację Obsługujący rezerwację" at bounding box center [631, 142] width 264 height 41
click at [763, 128] on div "ID rezerwacji ID rezerwacji" at bounding box center [895, 142] width 264 height 41
click at [653, 122] on div "Obsługujący rezerwację Obsługujący rezerwację" at bounding box center [631, 142] width 264 height 41
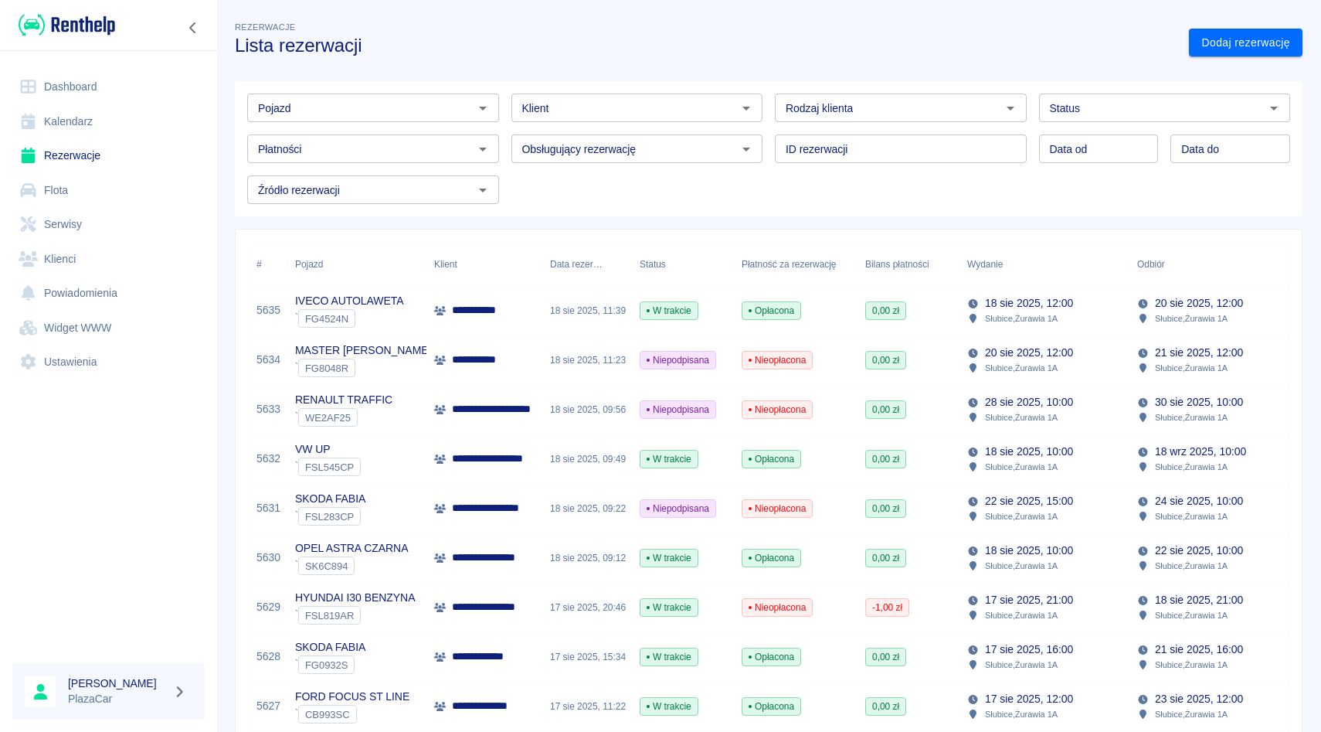
click at [649, 122] on div "Obsługujący rezerwację Obsługujący rezerwację" at bounding box center [631, 142] width 264 height 41
click at [640, 129] on div "Obsługujący rezerwację Obsługujący rezerwację" at bounding box center [631, 142] width 264 height 41
click at [759, 125] on div "Obsługujący rezerwację Obsługujący rezerwację" at bounding box center [631, 142] width 264 height 41
click at [767, 127] on div "ID rezerwacji ID rezerwacji" at bounding box center [895, 142] width 264 height 41
click at [766, 167] on div "Pojazd Pojazd Klient Klient Rodzaj klienta Rodzaj klienta Status Status Płatnoś…" at bounding box center [762, 142] width 1055 height 123
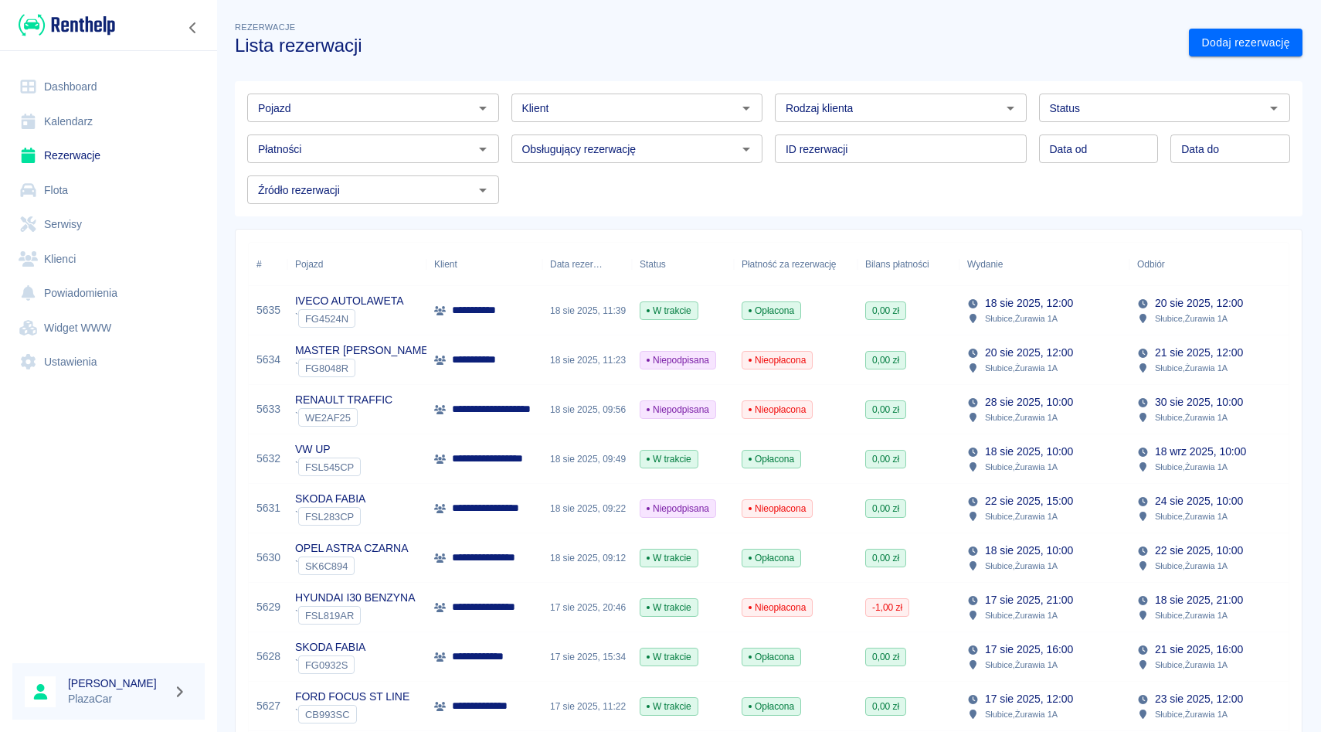
click at [770, 127] on div "ID rezerwacji ID rezerwacji" at bounding box center [895, 142] width 264 height 41
click at [671, 127] on div "Obsługujący rezerwację Obsługujący rezerwację" at bounding box center [631, 142] width 264 height 41
click at [1224, 53] on link "Dodaj rezerwację" at bounding box center [1246, 43] width 114 height 29
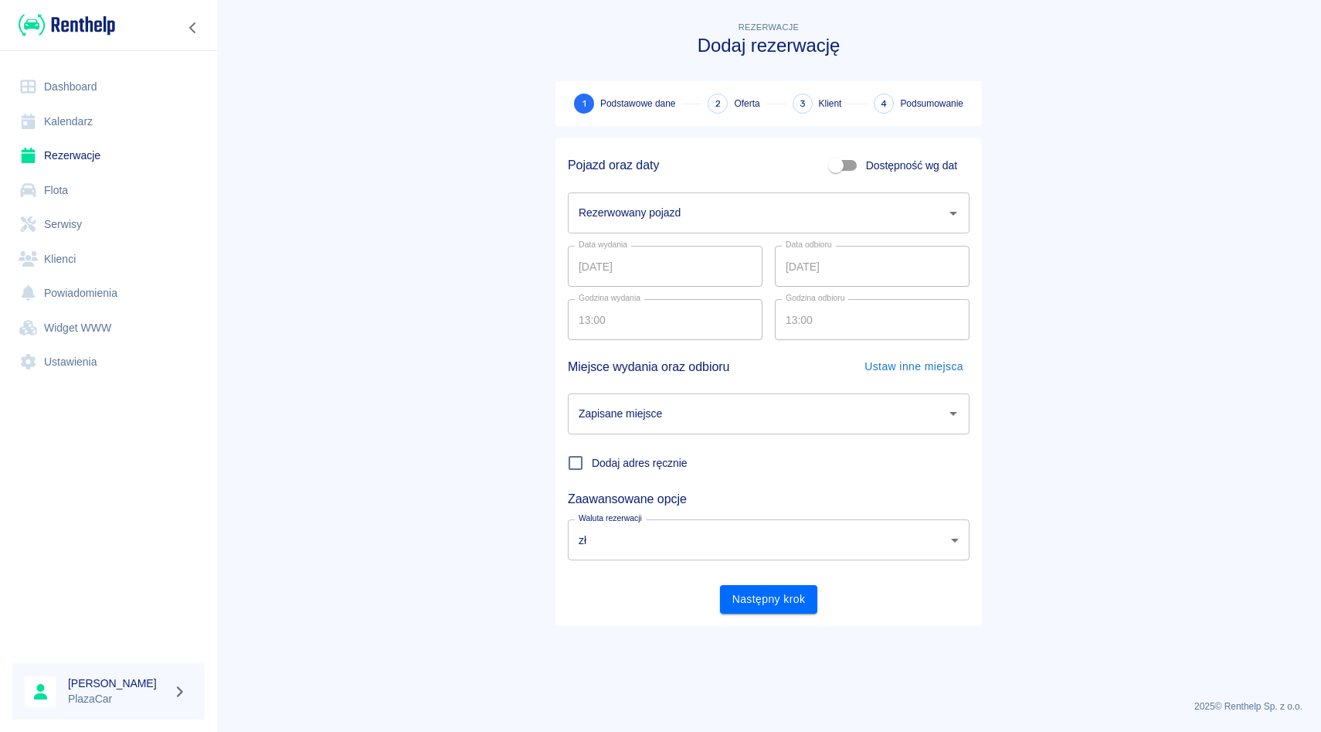
click at [754, 215] on input "Rezerwowany pojazd" at bounding box center [757, 212] width 365 height 27
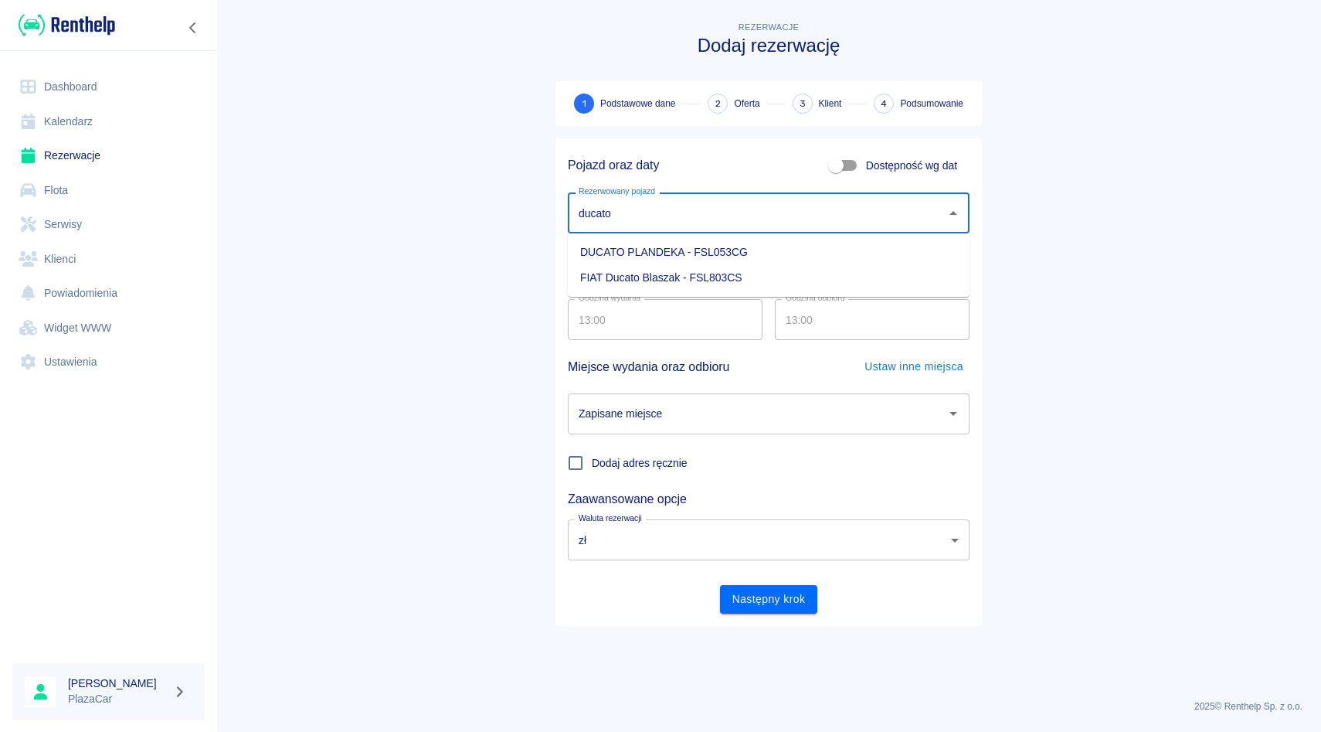
click at [767, 271] on li "FIAT Ducato Blaszak - FSL803CS" at bounding box center [769, 277] width 402 height 25
type input "FIAT Ducato Blaszak - FSL803CS"
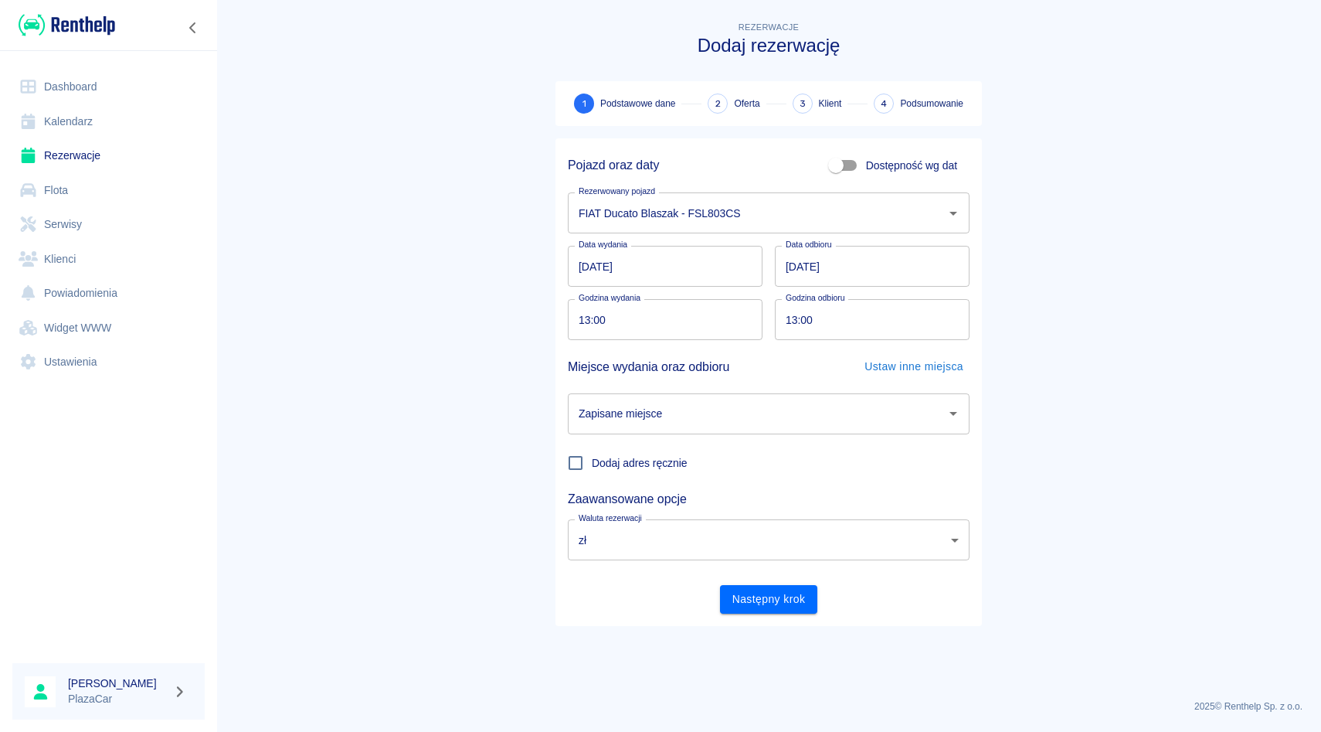
click at [773, 243] on div "Data wydania [DATE] Data wydania Data odbioru [DATE] Data odbioru" at bounding box center [763, 259] width 414 height 53
click at [765, 291] on div "Godzina odbioru 13:00 Godzina odbioru" at bounding box center [866, 313] width 207 height 53
click at [90, 148] on link "Rezerwacje" at bounding box center [108, 155] width 192 height 35
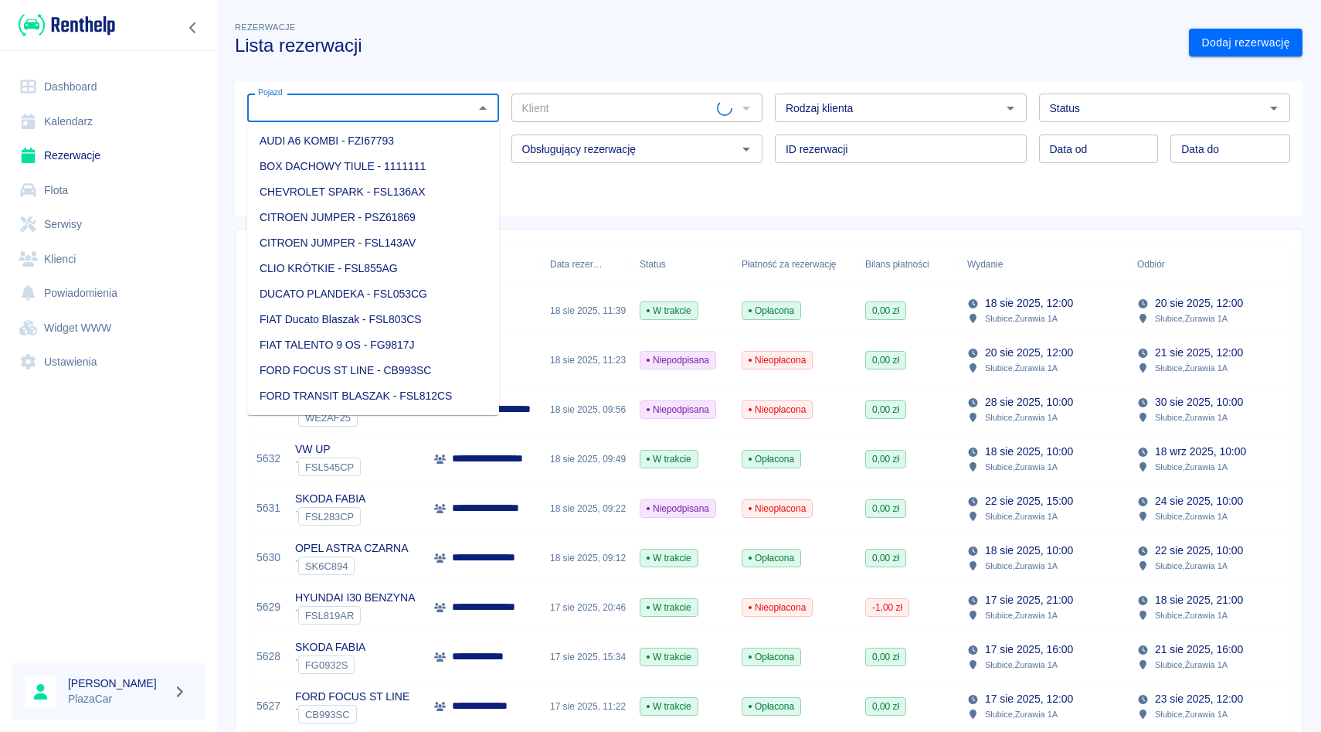
click at [409, 113] on input "Pojazd" at bounding box center [360, 107] width 217 height 19
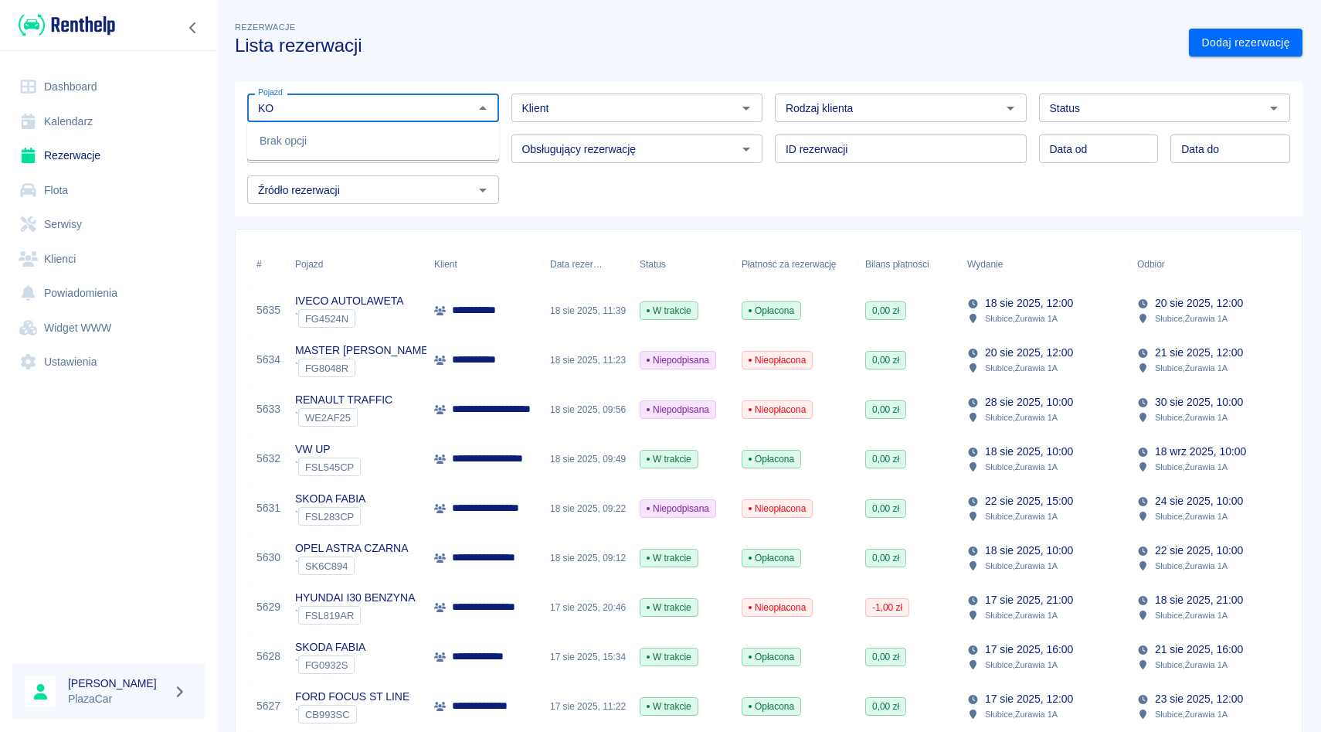
type input "K"
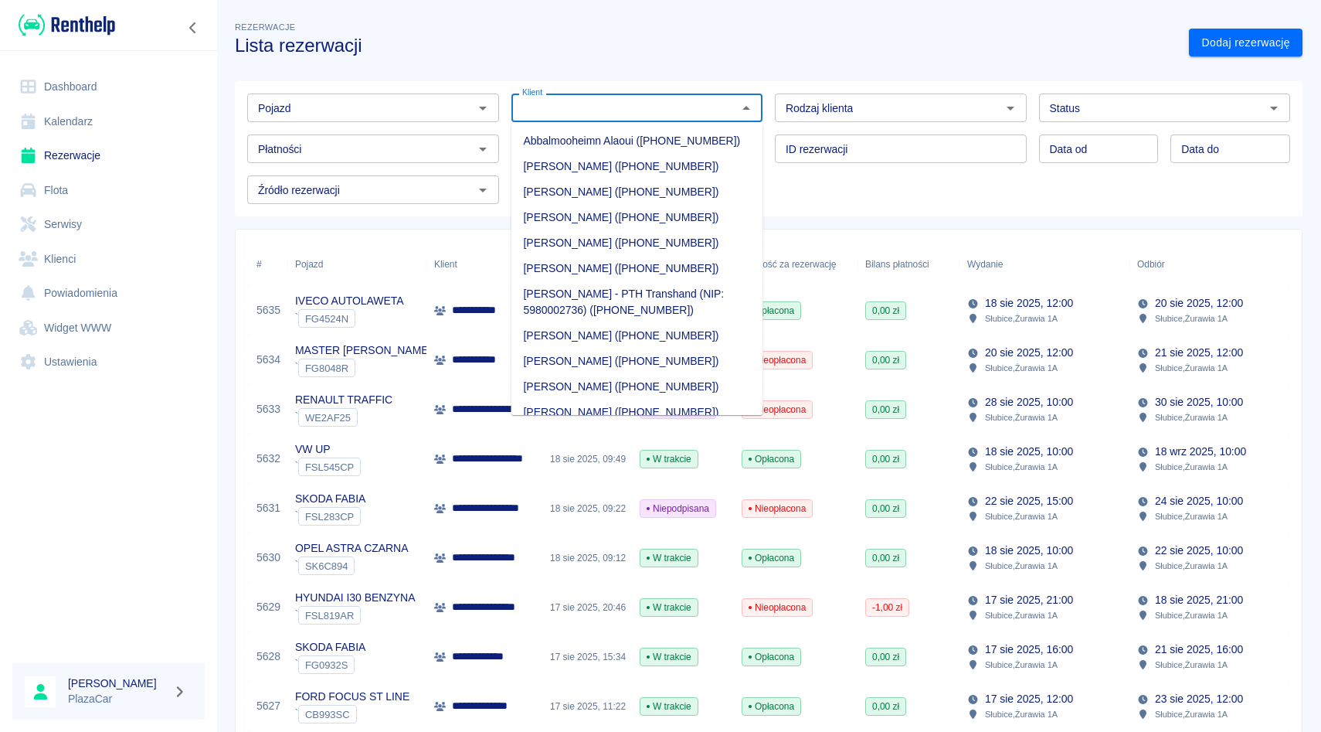
click at [554, 104] on input "Klient" at bounding box center [624, 107] width 217 height 19
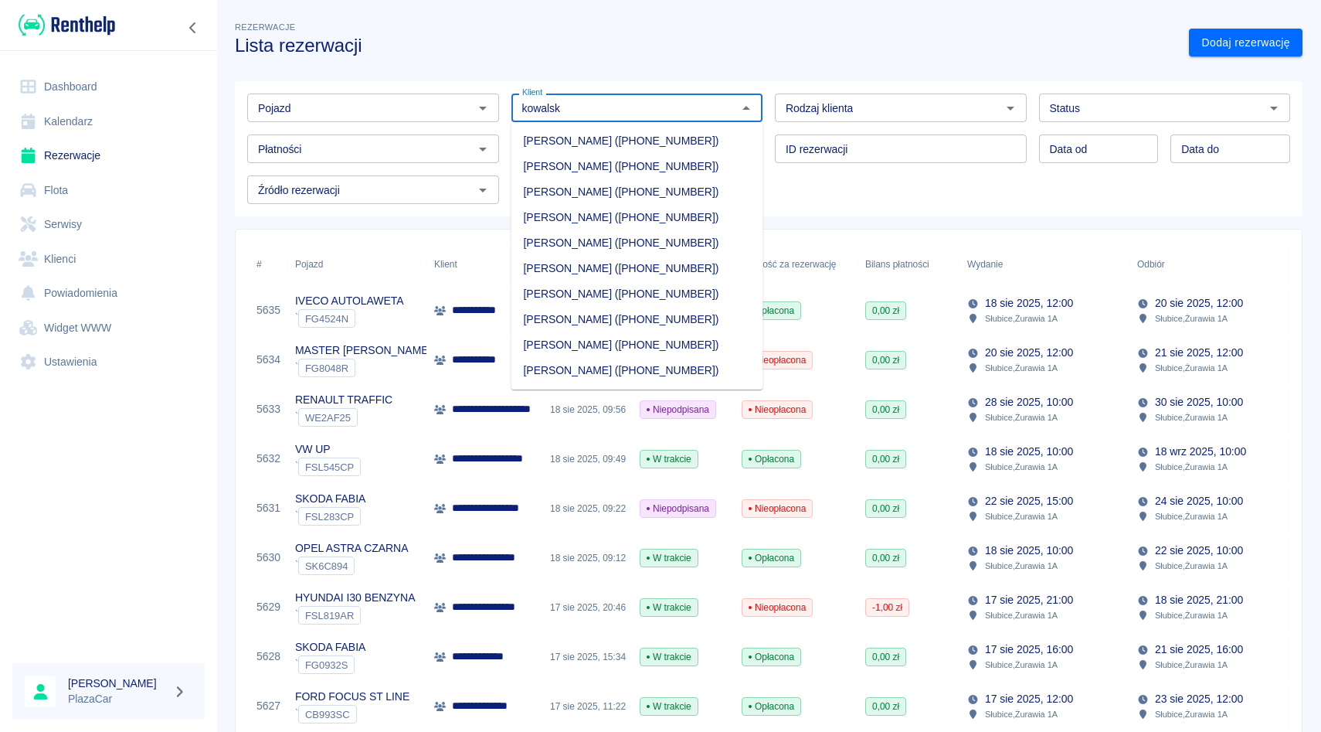
click at [583, 264] on li "[PERSON_NAME] ([PHONE_NUMBER])" at bounding box center [637, 268] width 252 height 25
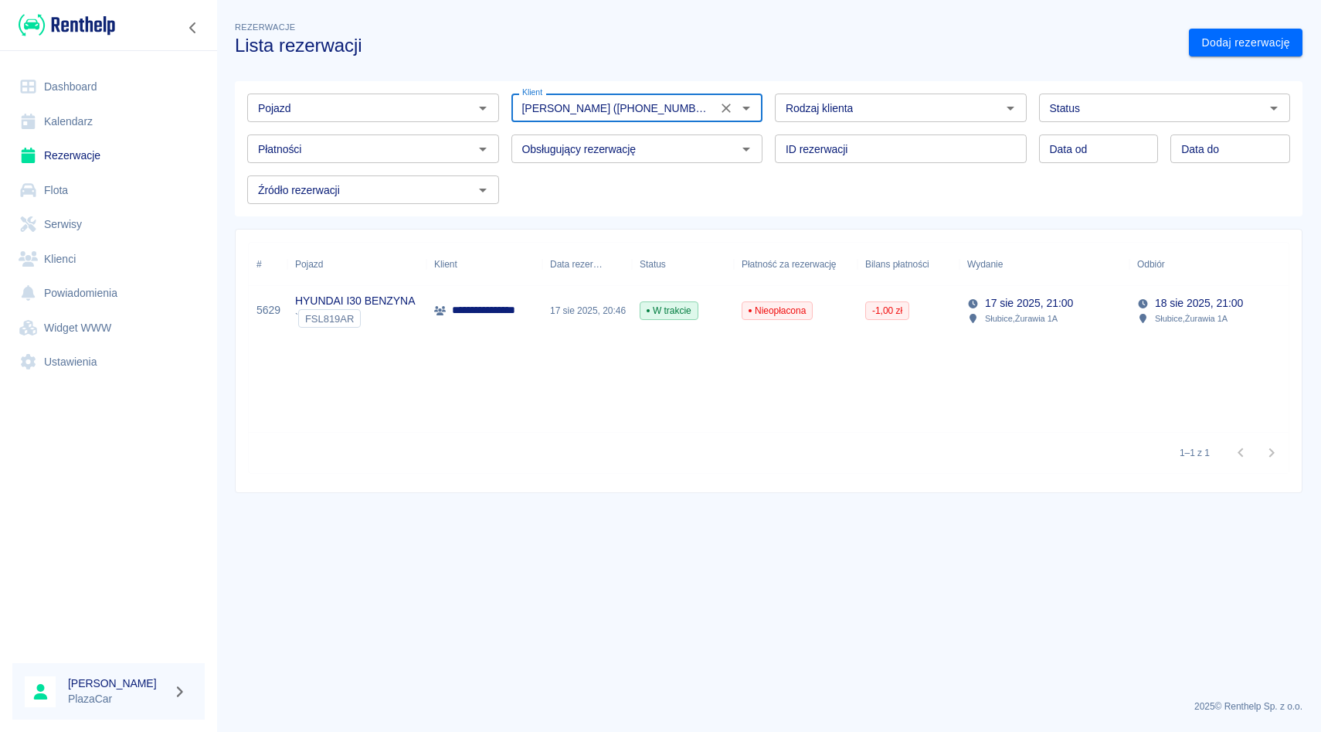
type input "[PERSON_NAME] ([PHONE_NUMBER])"
click at [717, 301] on div "W trakcie" at bounding box center [683, 310] width 102 height 49
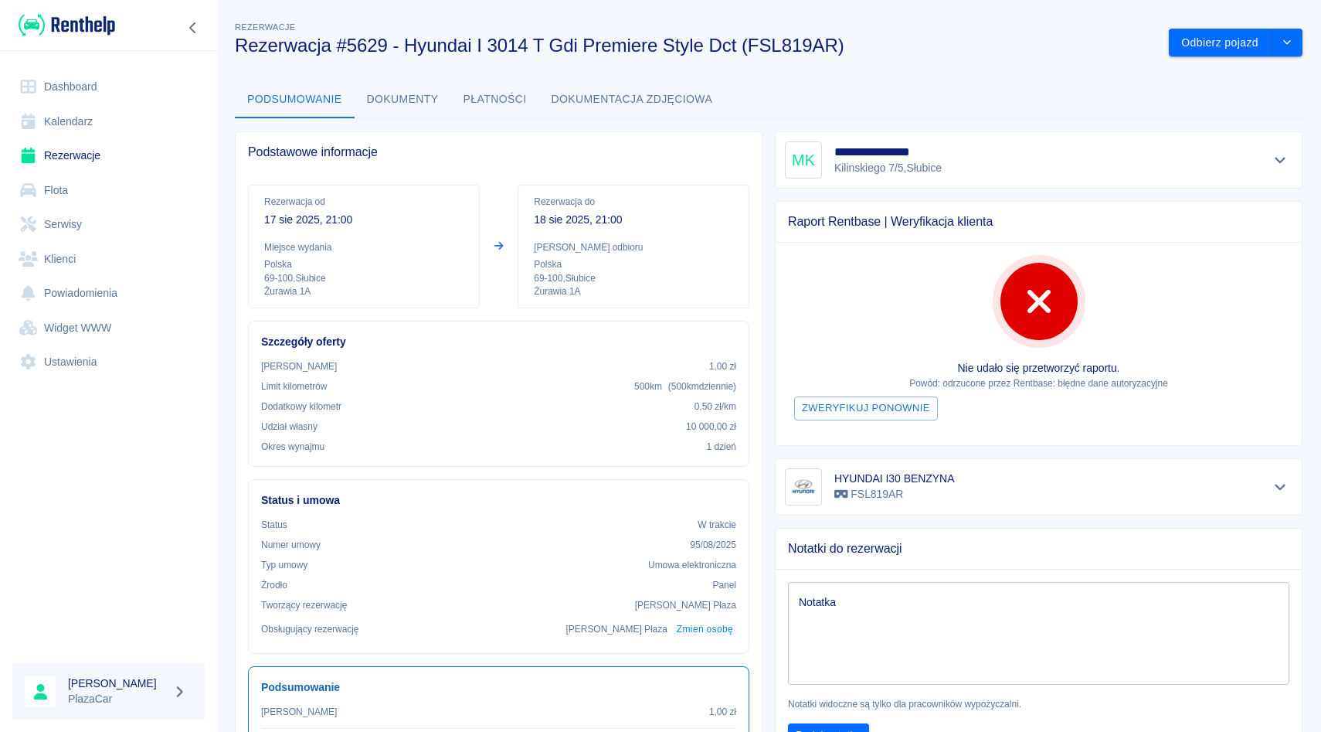
click at [90, 165] on link "Rezerwacje" at bounding box center [108, 155] width 192 height 35
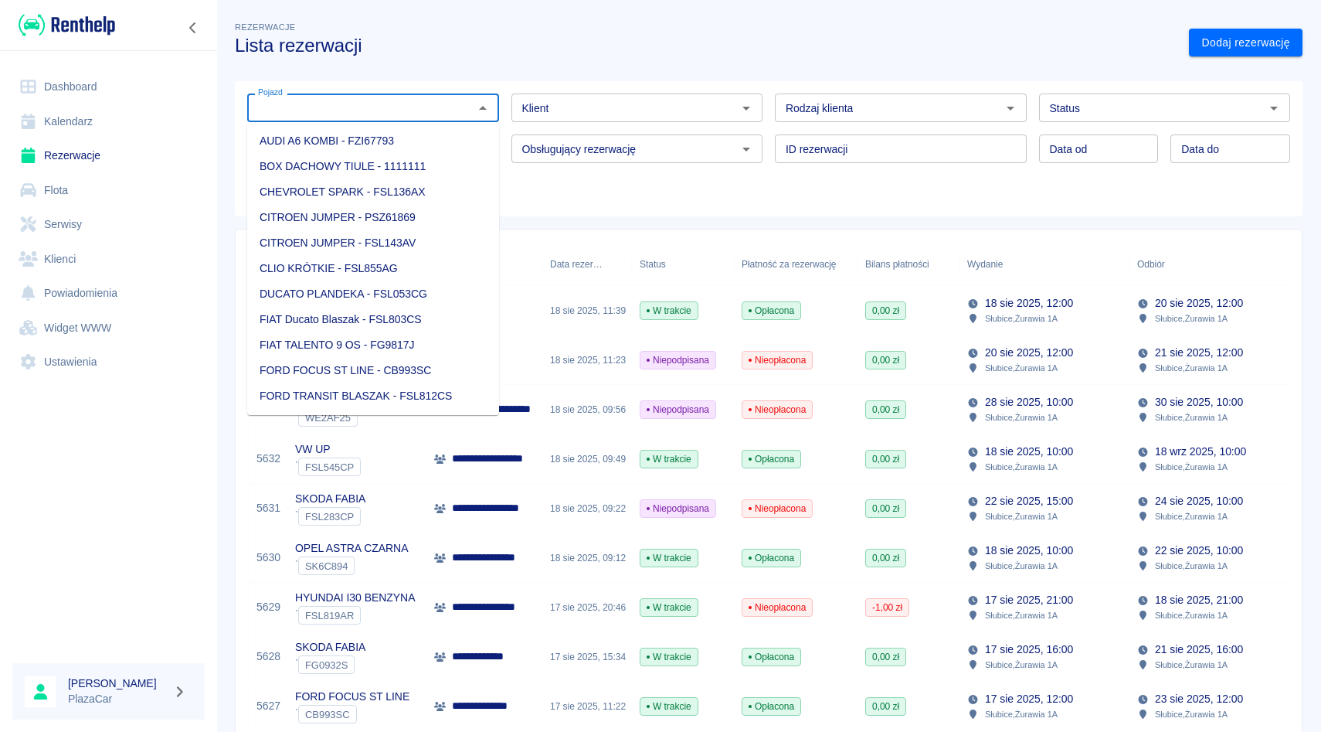
click at [330, 110] on input "Pojazd" at bounding box center [360, 107] width 217 height 19
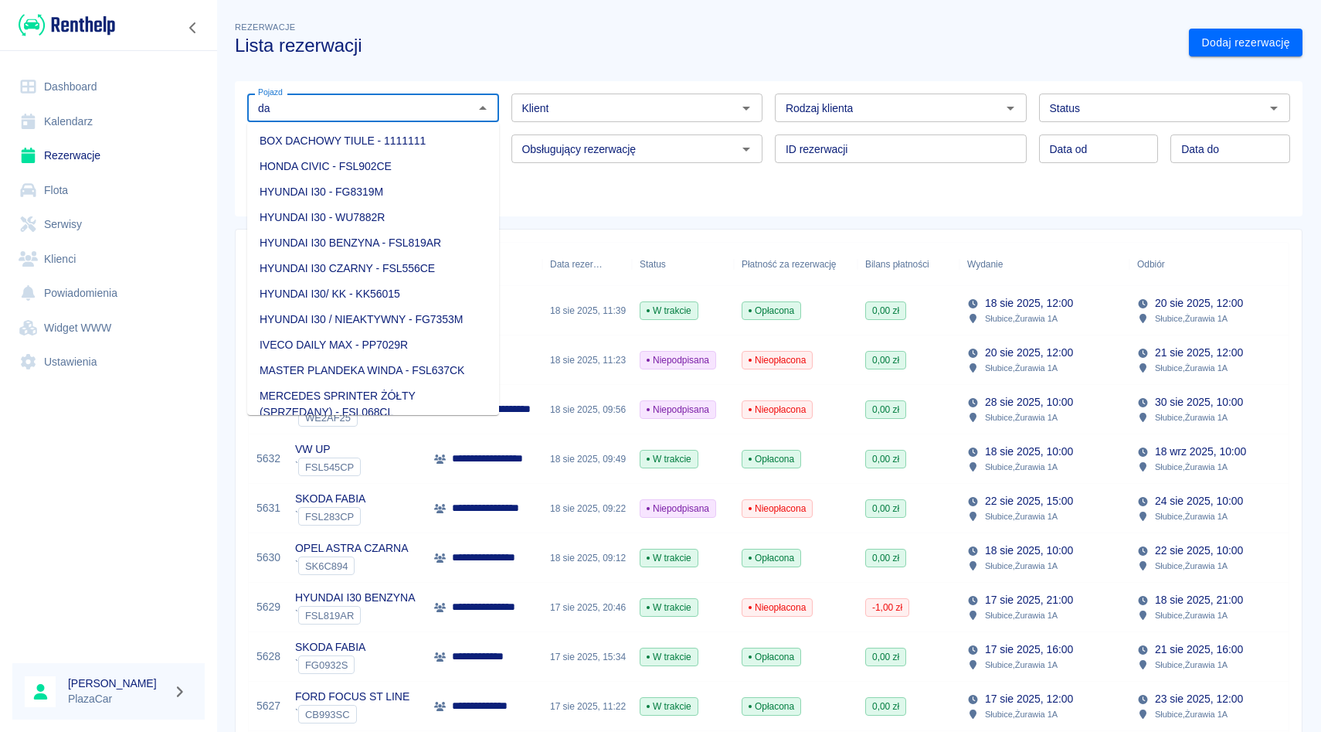
type input "d"
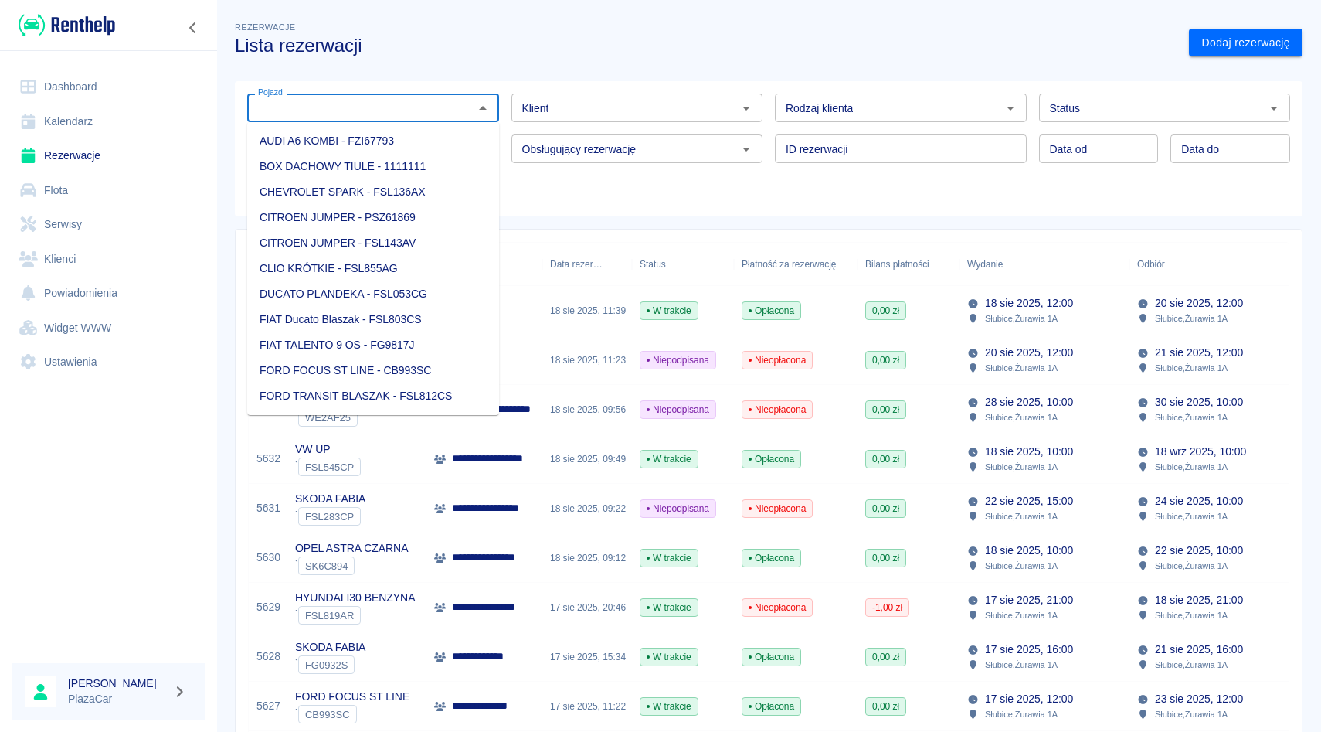
click at [650, 89] on div "Klient Klient" at bounding box center [631, 101] width 264 height 41
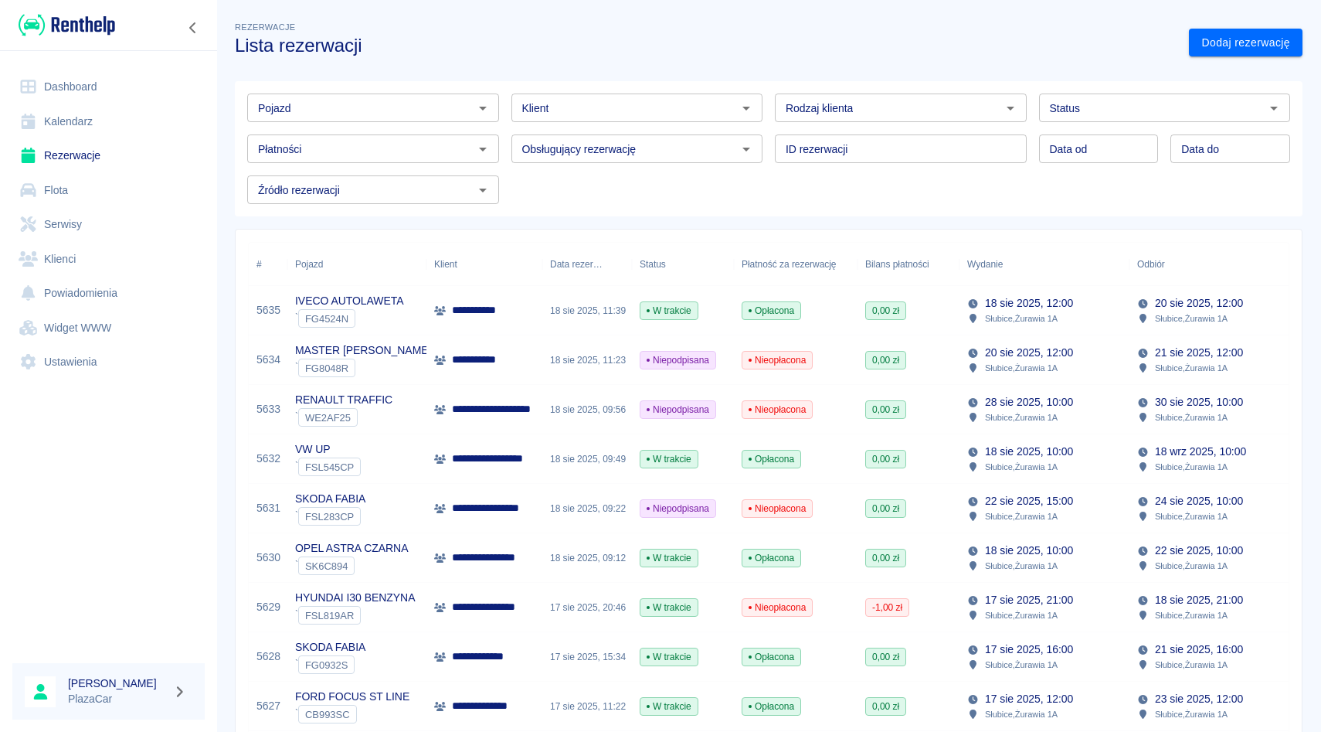
click at [650, 94] on div "Klient" at bounding box center [637, 107] width 252 height 29
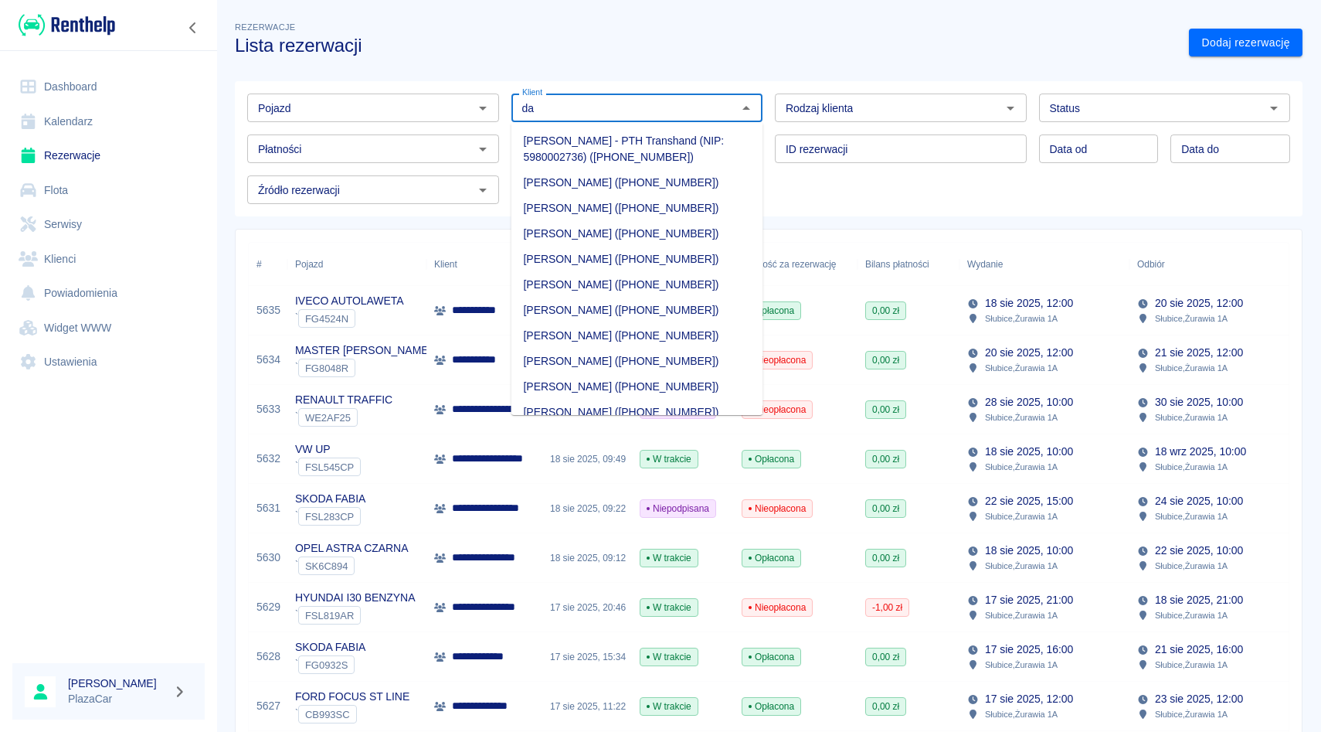
type input "d"
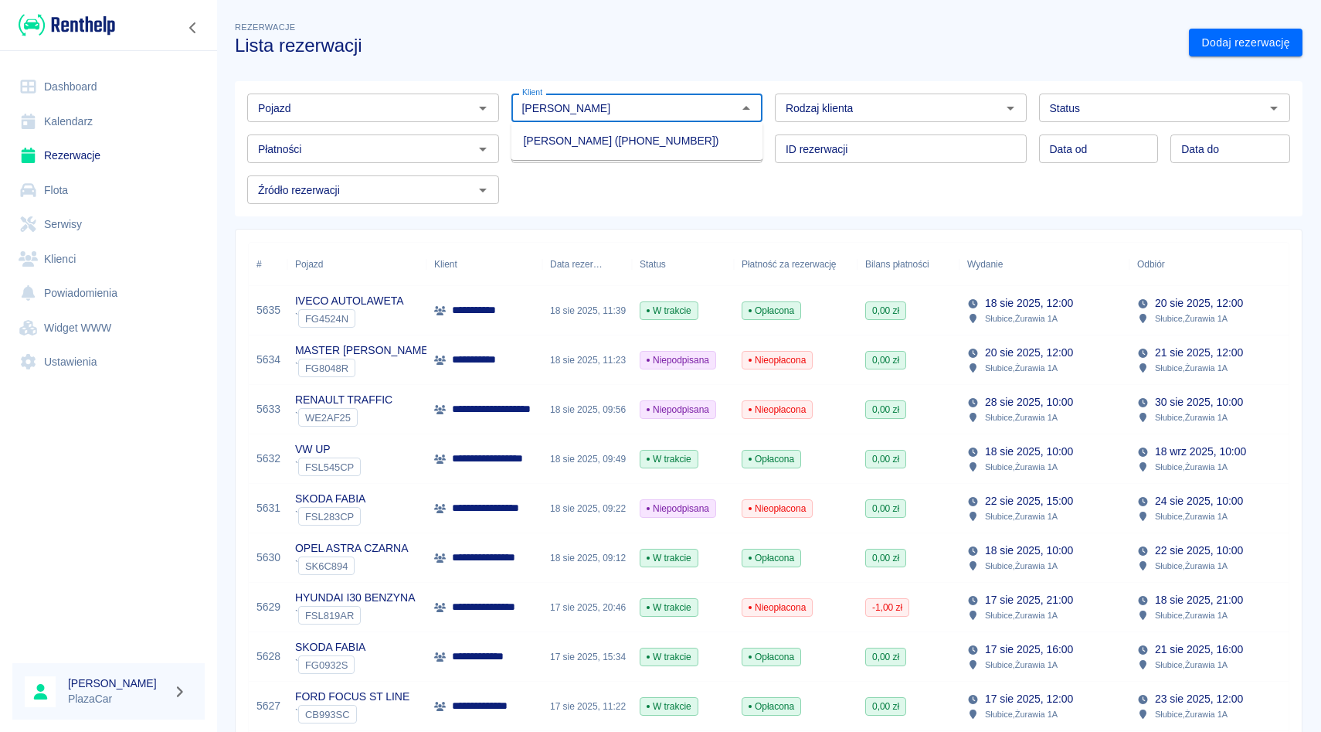
click at [613, 150] on li "[PERSON_NAME] ([PHONE_NUMBER])" at bounding box center [637, 140] width 252 height 25
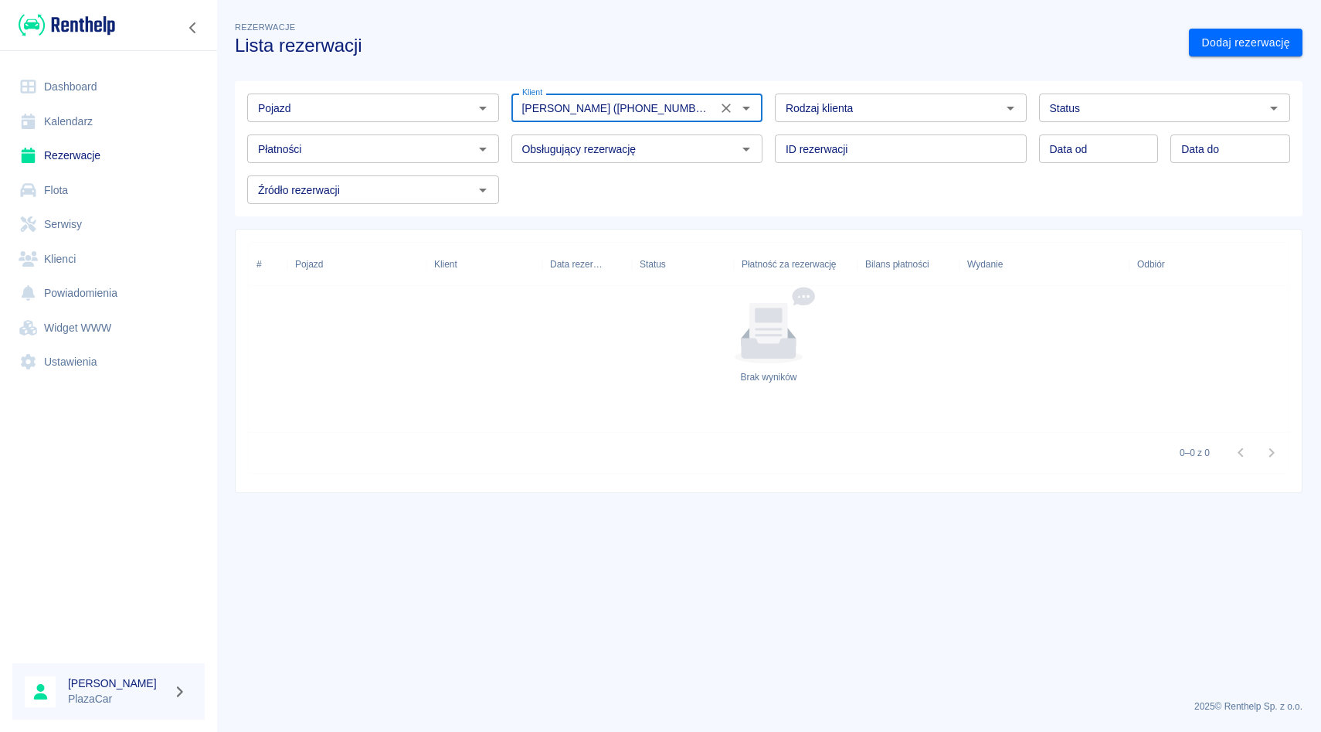
type input "[PERSON_NAME] ([PHONE_NUMBER])"
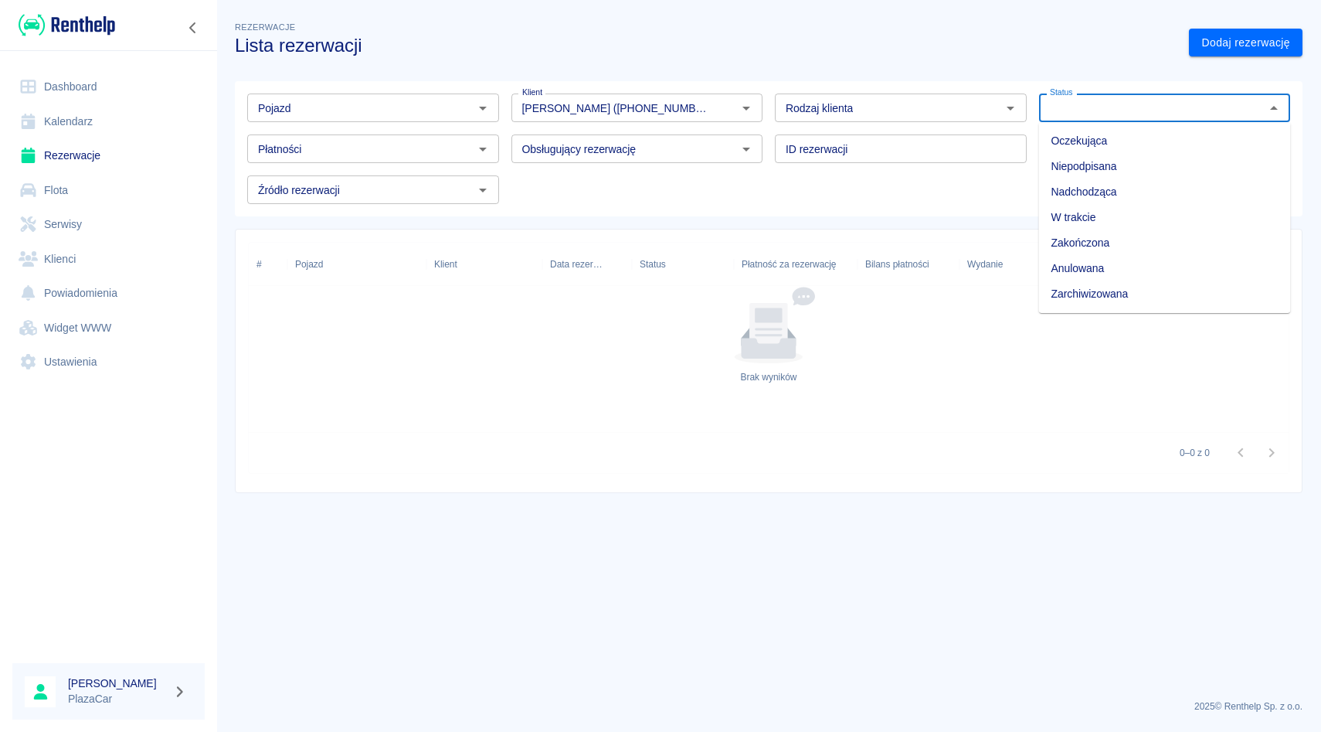
click at [1110, 108] on input "Status" at bounding box center [1152, 107] width 217 height 19
drag, startPoint x: 1096, startPoint y: 279, endPoint x: 1094, endPoint y: 288, distance: 9.4
click at [1094, 288] on ul "Oczekująca Niepodpisana Nadchodząca W trakcie Zakończona Anulowana Zarchiwizowa…" at bounding box center [1165, 217] width 252 height 191
click at [1094, 288] on li "Zarchiwizowana" at bounding box center [1165, 293] width 252 height 25
type input "Zarchiwizowana"
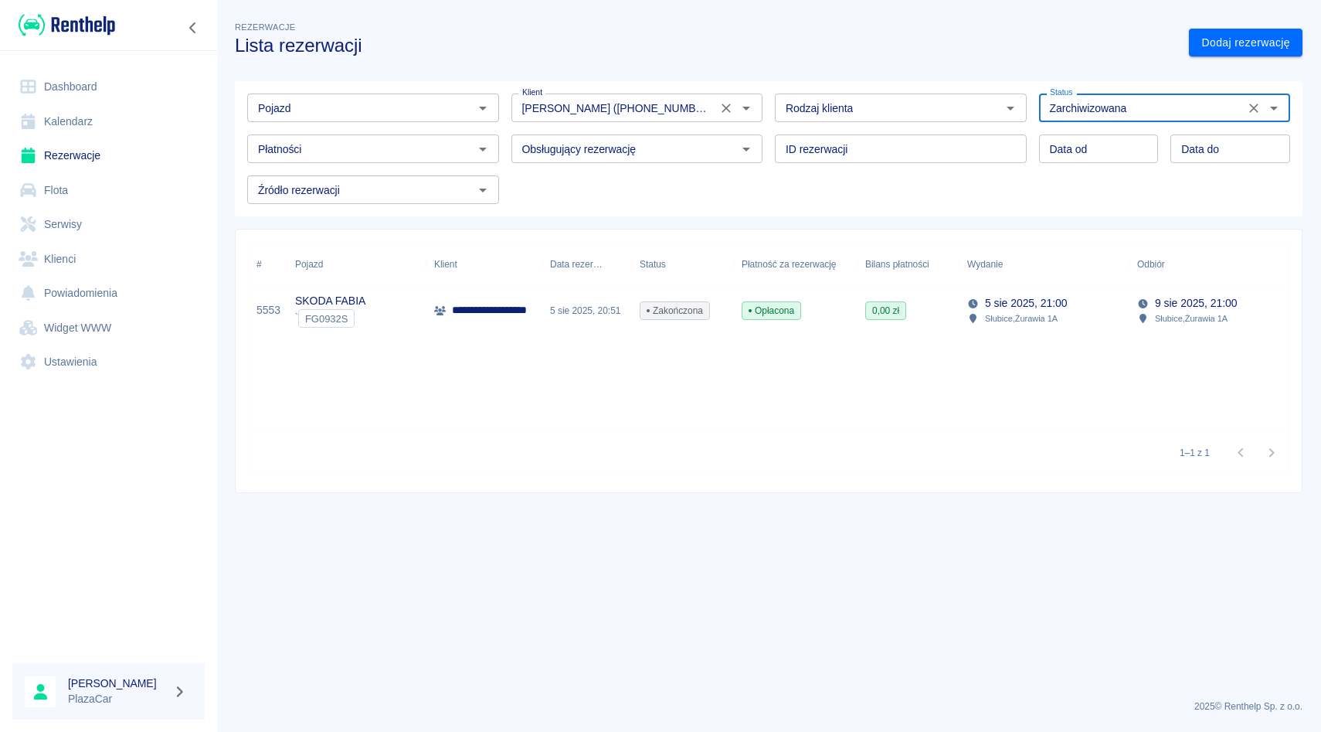
click at [725, 107] on icon "Wyczyść" at bounding box center [726, 108] width 9 height 9
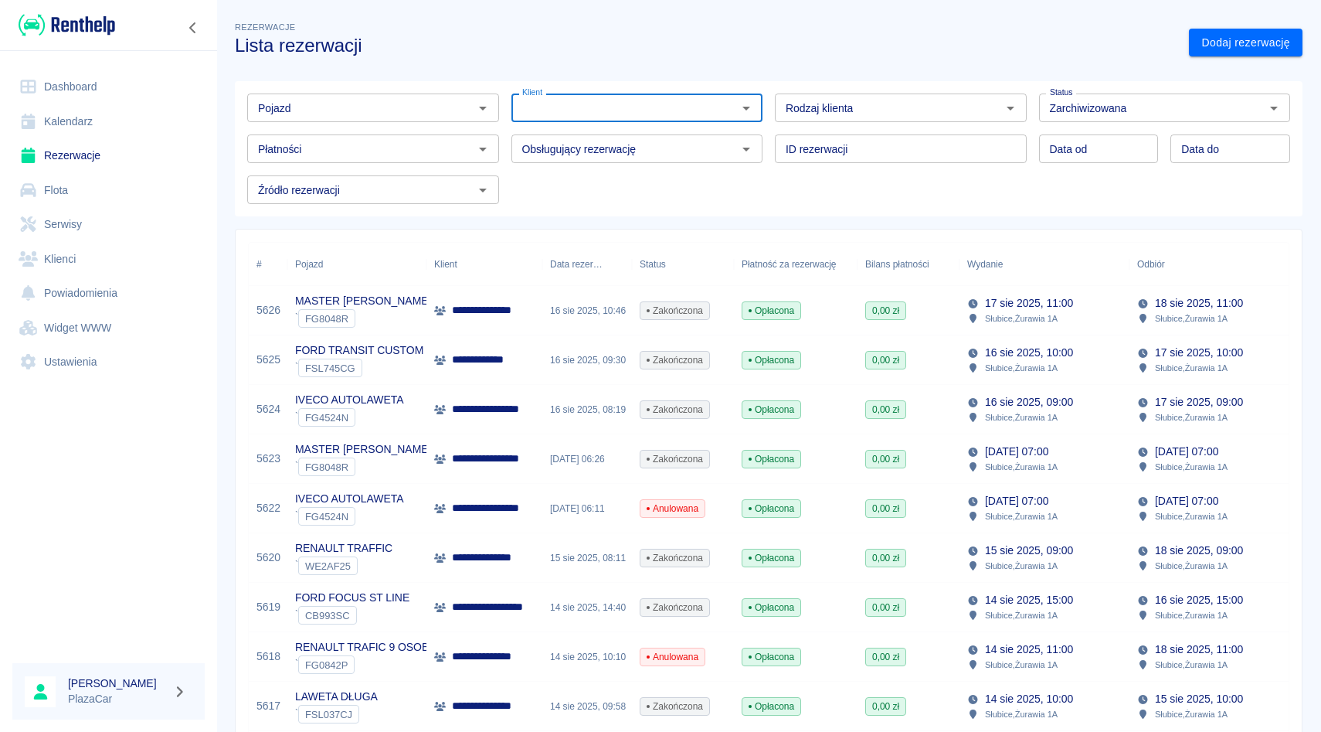
type input "a"
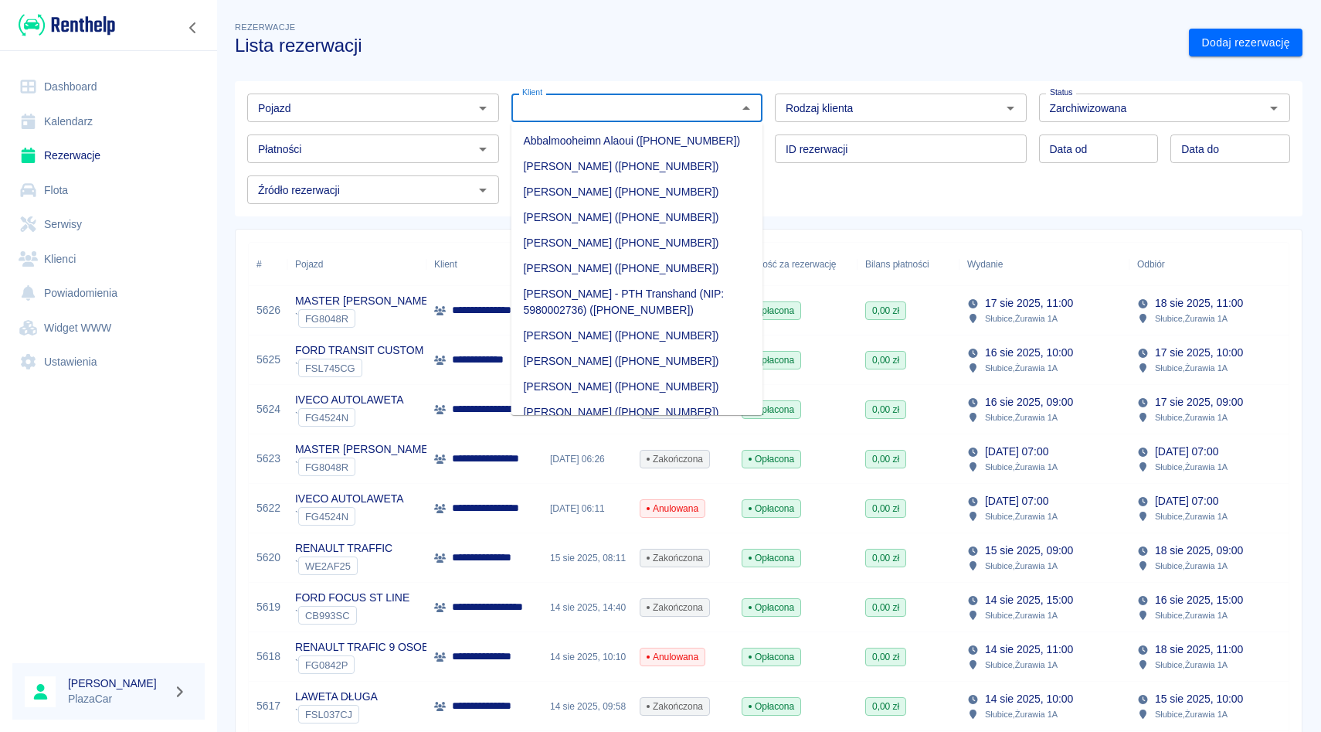
type input "s"
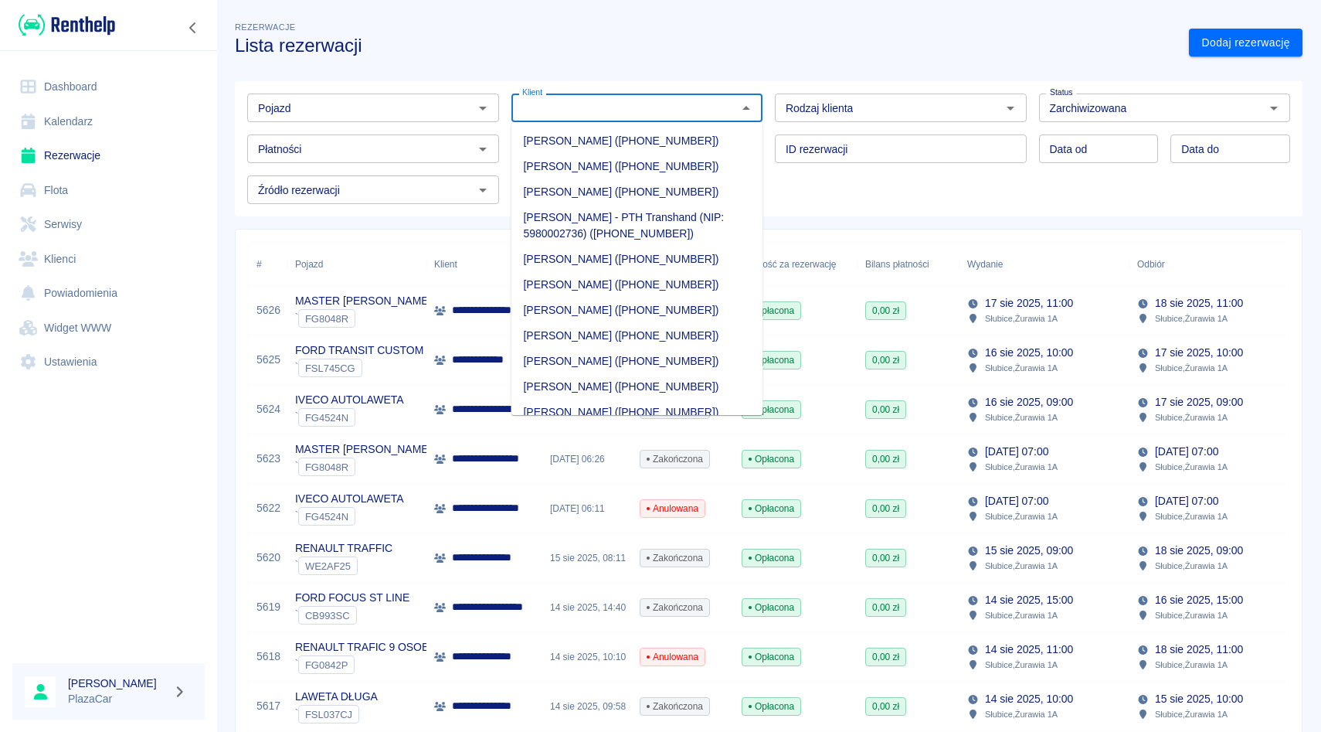
type input "s"
type input "d"
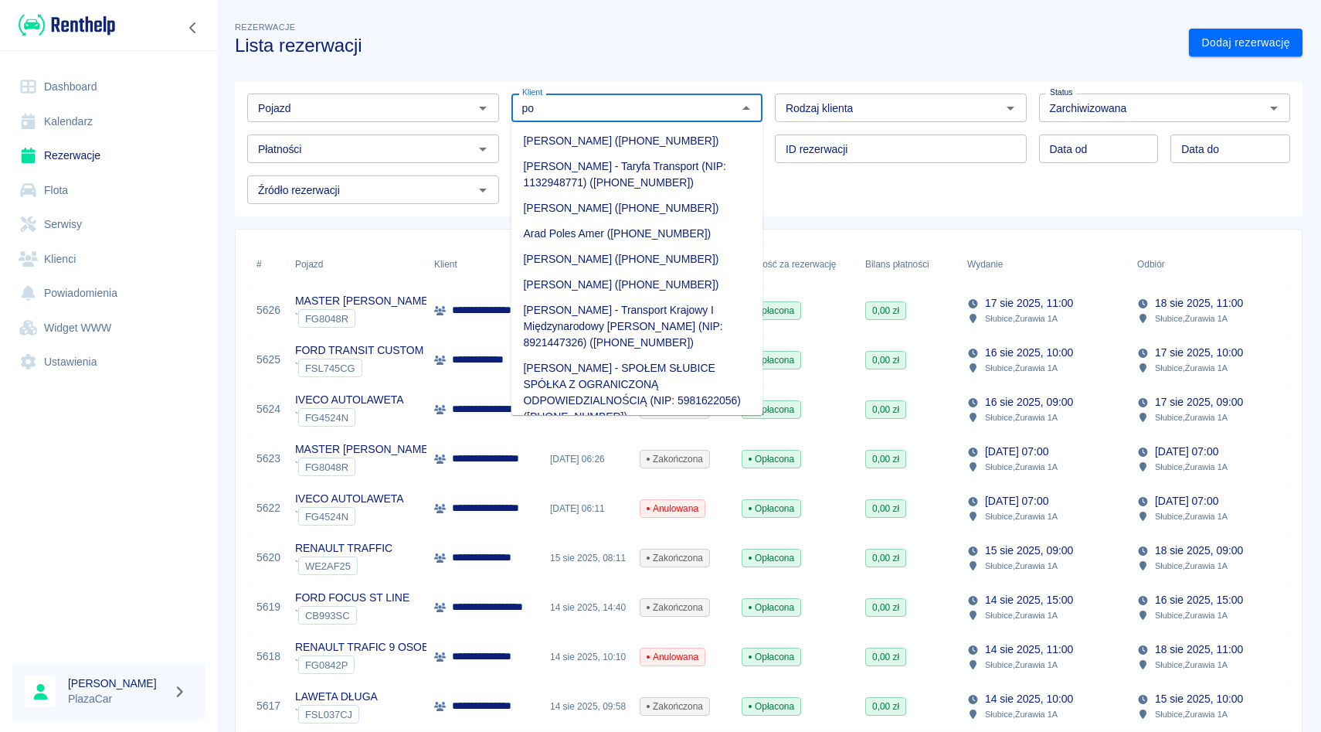
type input "p"
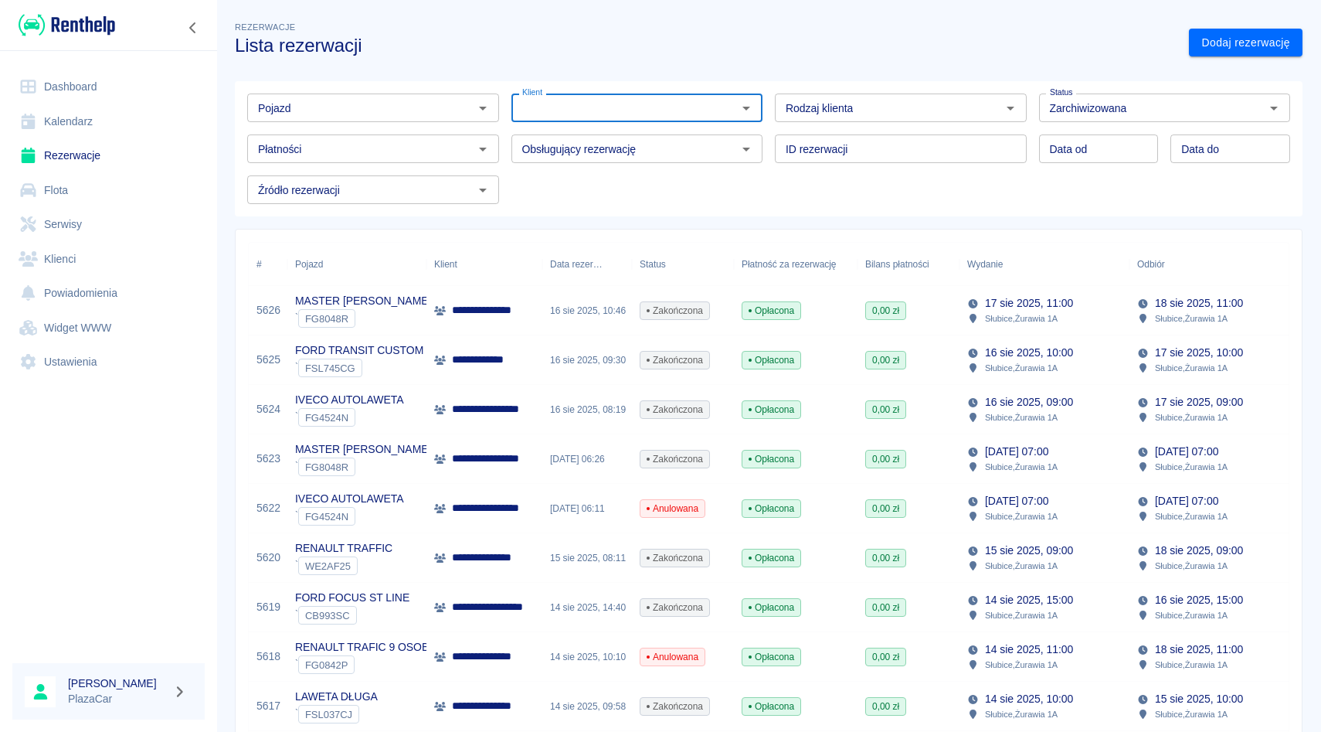
type input "o"
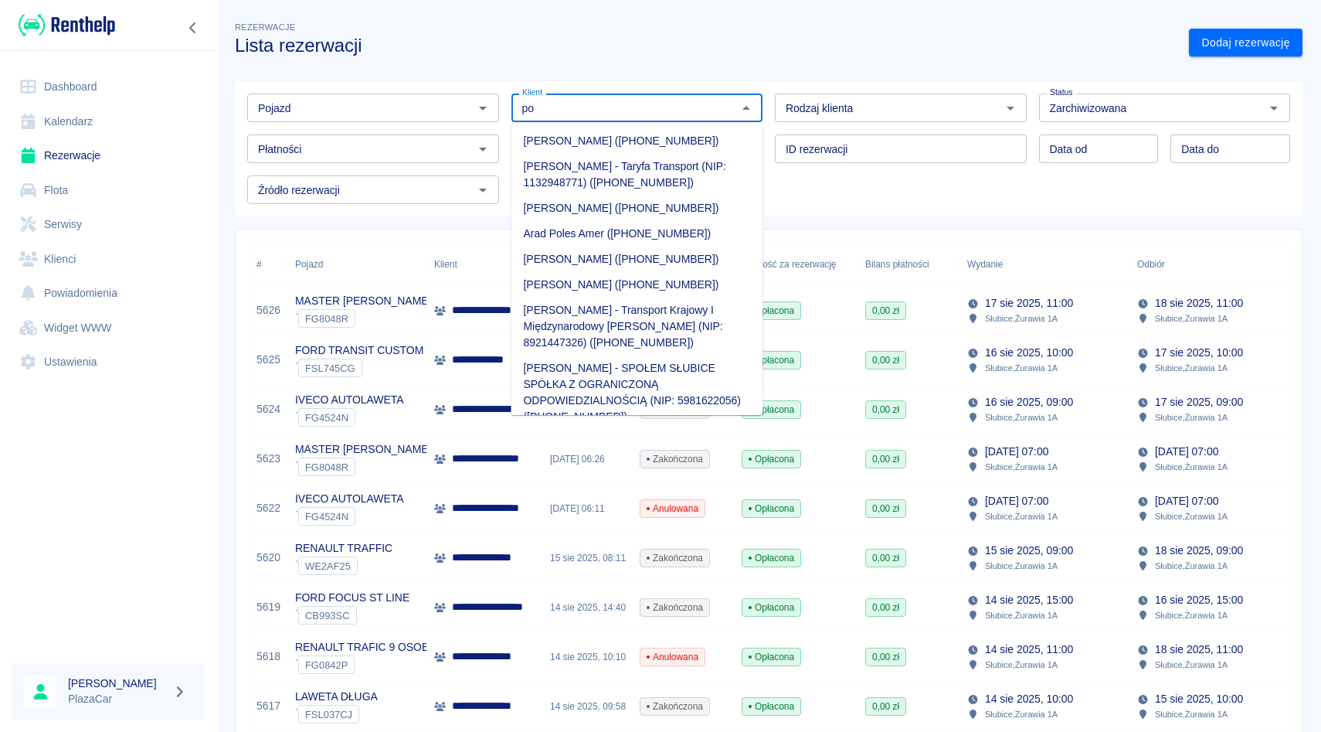
type input "p"
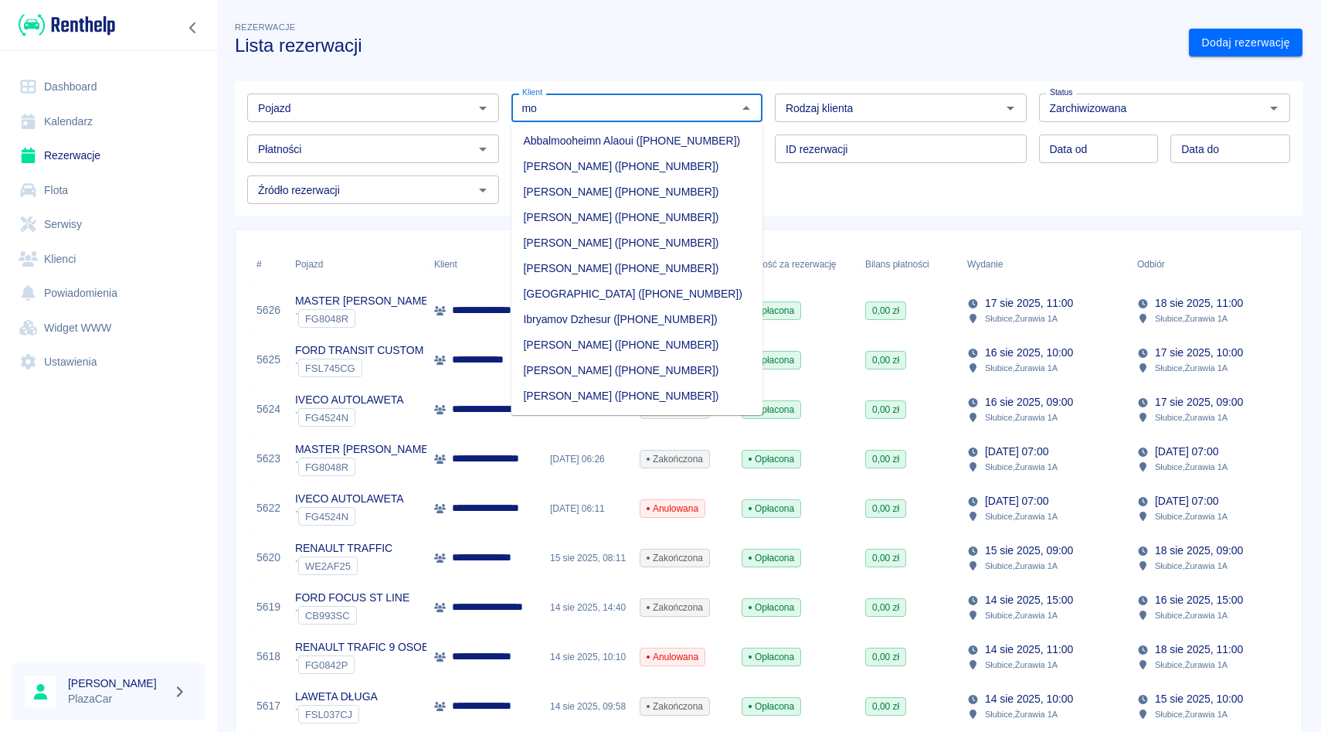
type input "m"
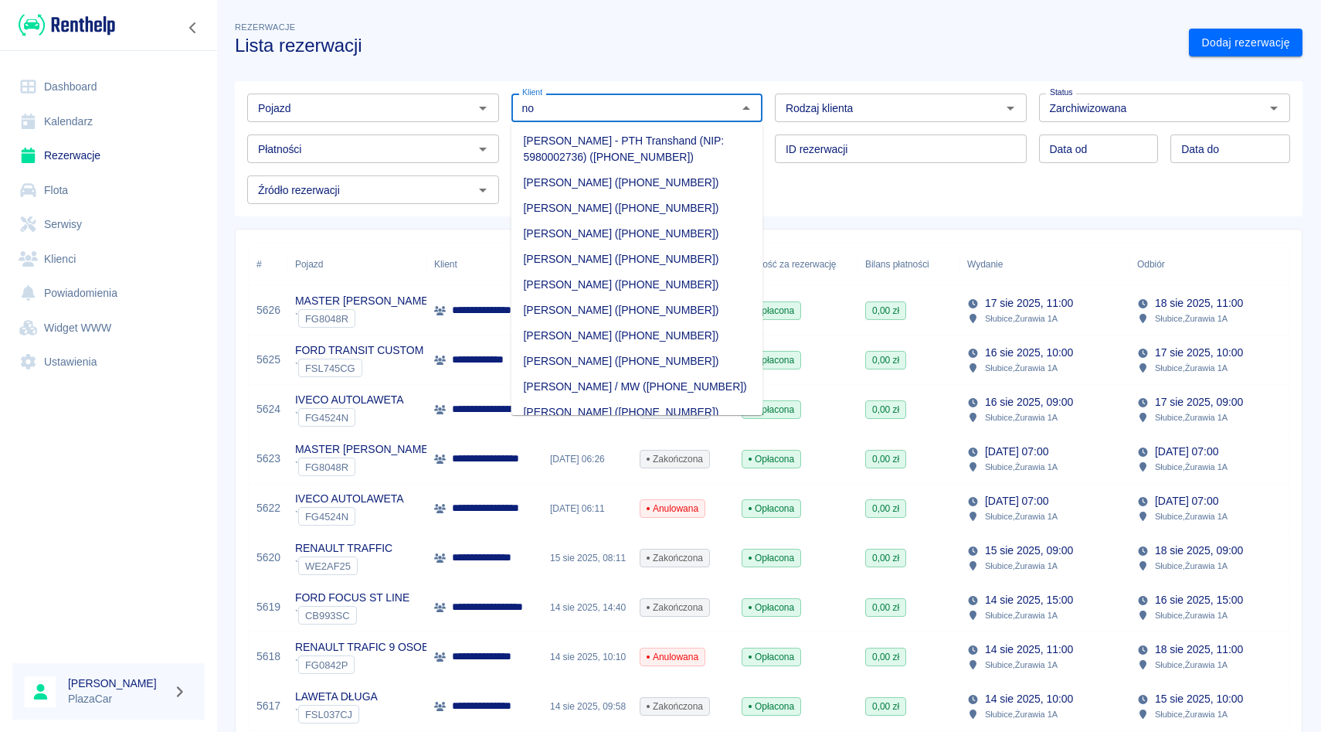
type input "n"
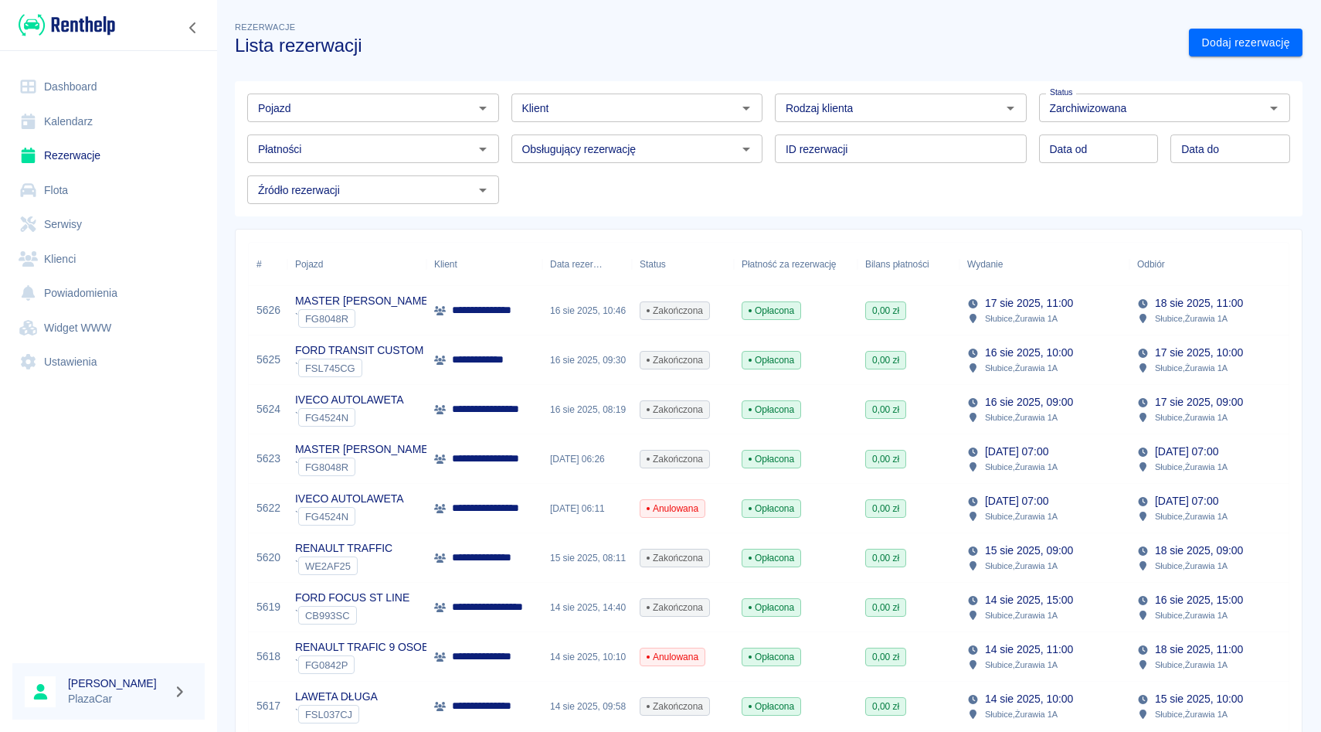
click at [1248, 115] on button "Wyczyść" at bounding box center [1254, 108] width 22 height 22
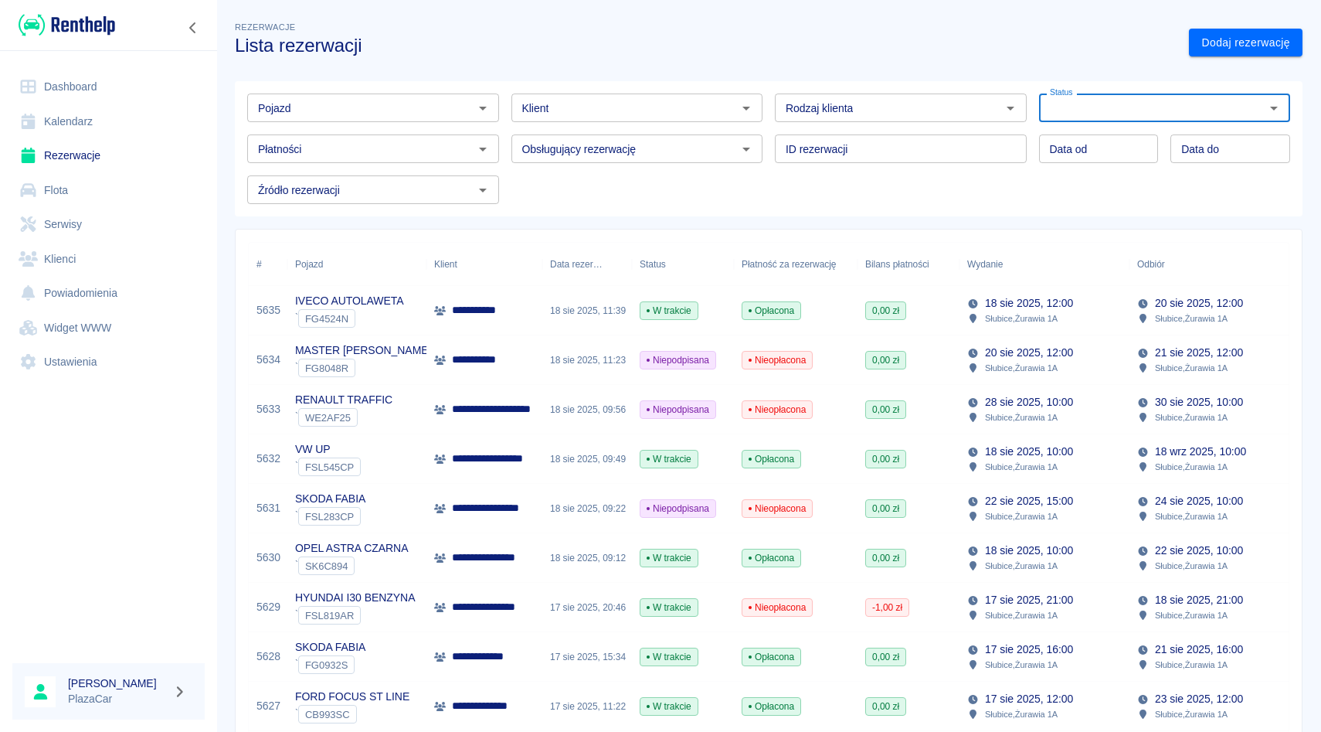
click at [704, 105] on input "Klient" at bounding box center [624, 107] width 217 height 19
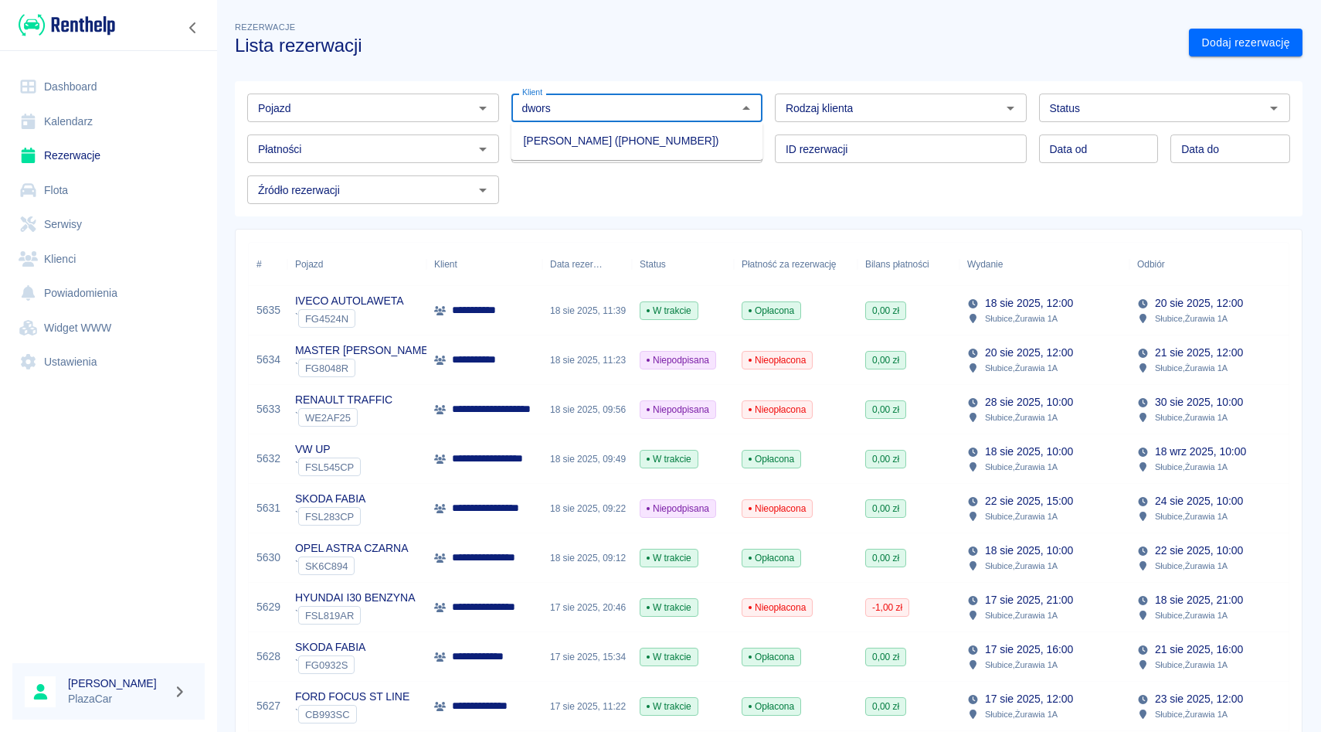
click at [681, 150] on li "[PERSON_NAME] ([PHONE_NUMBER])" at bounding box center [637, 140] width 252 height 25
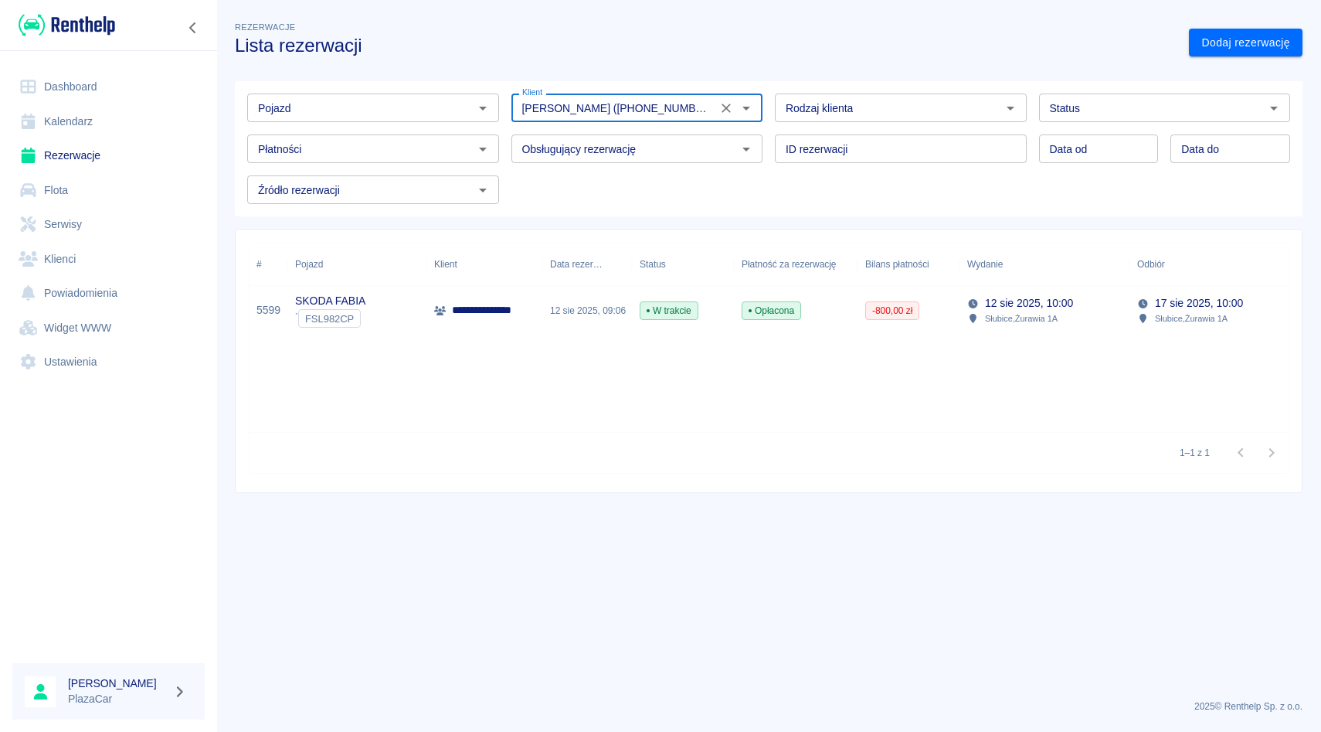
type input "[PERSON_NAME] ([PHONE_NUMBER])"
click at [627, 308] on div "12 sie 2025, 09:06" at bounding box center [587, 310] width 90 height 49
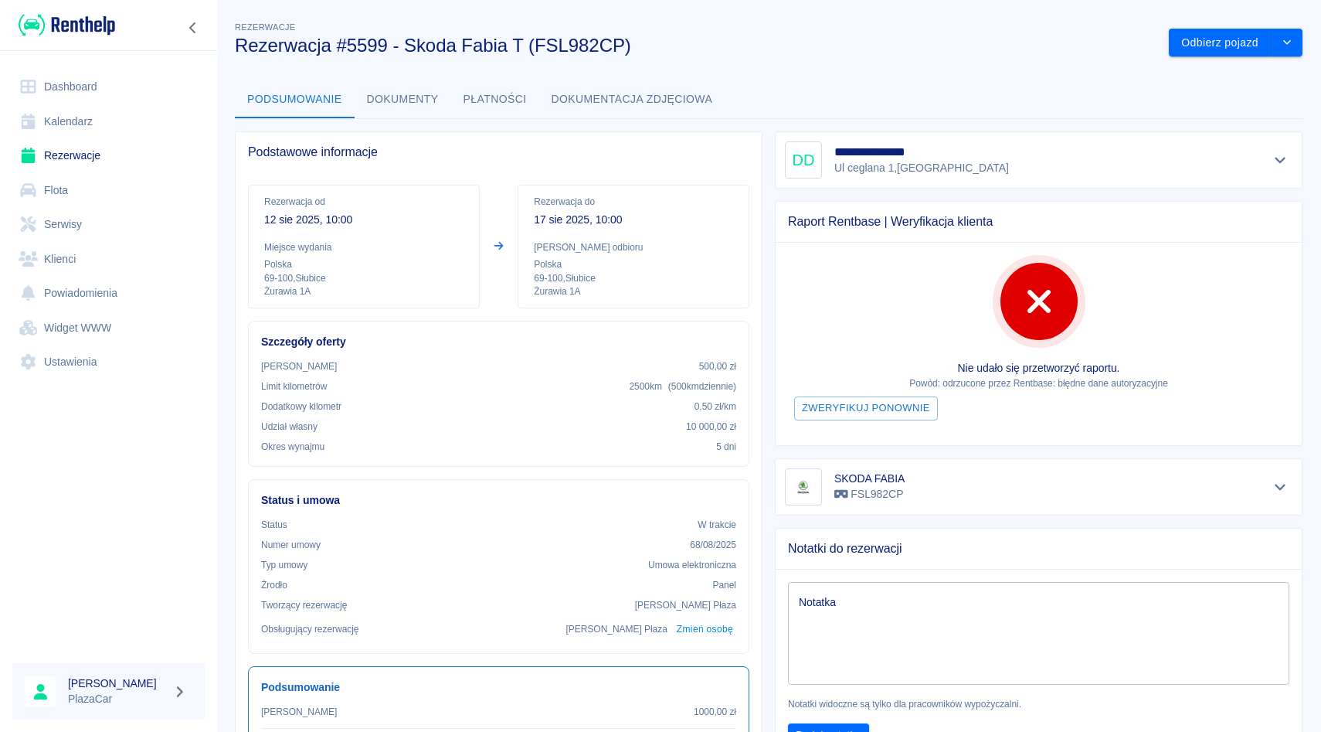
click at [134, 151] on link "Rezerwacje" at bounding box center [108, 155] width 192 height 35
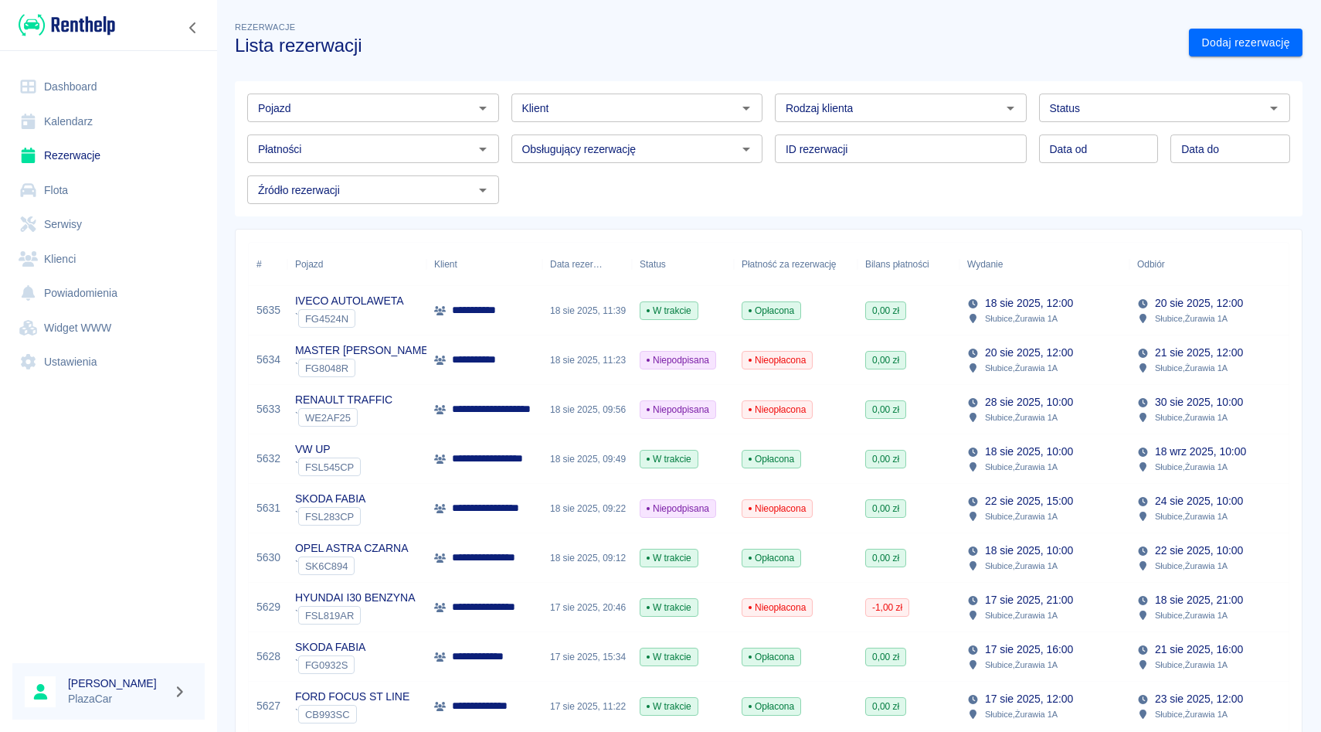
click at [502, 125] on div "Obsługujący rezerwację Obsługujący rezerwację" at bounding box center [631, 142] width 264 height 41
click at [505, 79] on div "Pojazd Pojazd Klient Klient Rodzaj klienta Rodzaj klienta Status Status Płatnoś…" at bounding box center [763, 143] width 1080 height 148
click at [505, 129] on div "Obsługujący rezerwację Obsługujący rezerwację" at bounding box center [631, 142] width 264 height 41
click at [786, 125] on div "ID rezerwacji ID rezerwacji" at bounding box center [895, 142] width 264 height 41
click at [762, 127] on div "Obsługujący rezerwację Obsługujący rezerwację" at bounding box center [631, 142] width 264 height 41
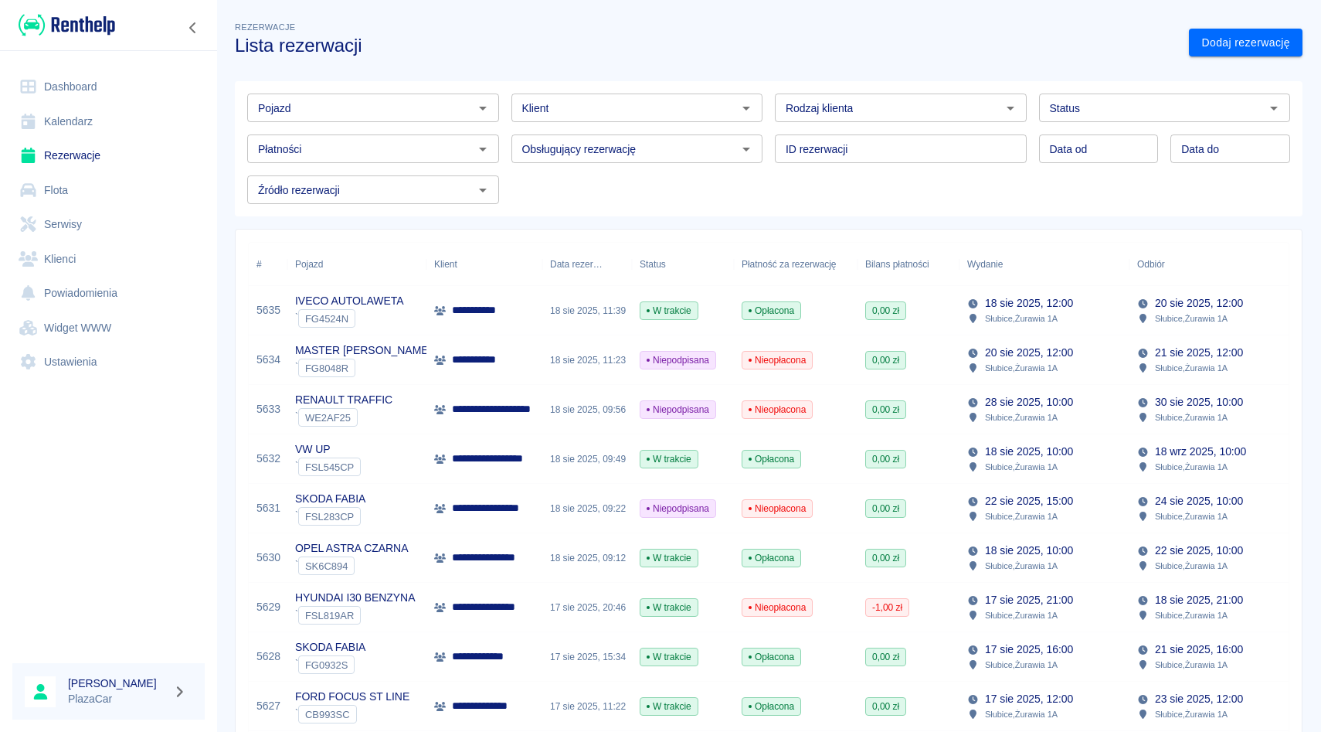
click at [771, 76] on div "Pojazd Pojazd Klient Klient Rodzaj klienta Rodzaj klienta Status Status Płatnoś…" at bounding box center [763, 143] width 1080 height 148
click at [503, 81] on div "Klient Klient" at bounding box center [631, 101] width 264 height 41
click at [504, 129] on div "Obsługujący rezerwację Obsługujący rezerwację" at bounding box center [631, 142] width 264 height 41
click at [774, 129] on div "ID rezerwacji ID rezerwacji" at bounding box center [895, 142] width 264 height 41
click at [773, 88] on div "Rodzaj klienta Rodzaj klienta" at bounding box center [895, 101] width 264 height 41
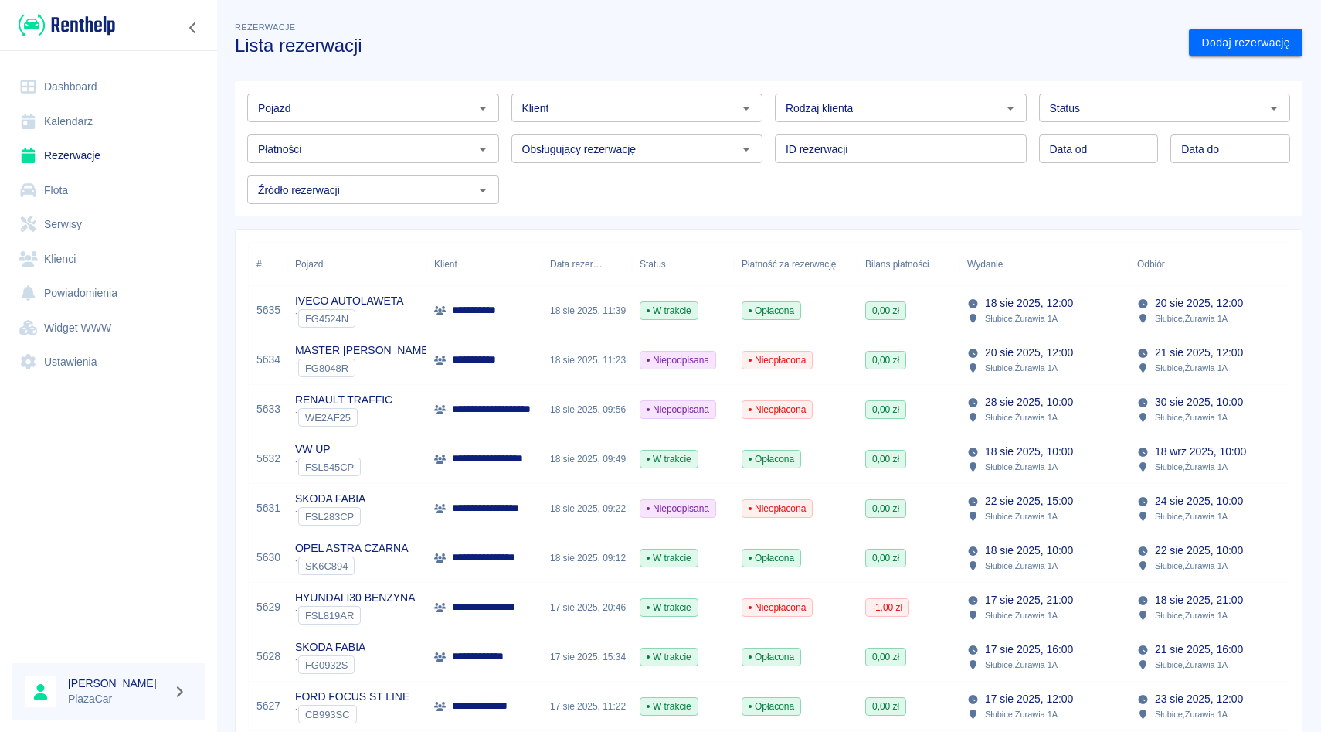
click at [503, 78] on div "Pojazd Pojazd Klient Klient Rodzaj klienta Rodzaj klienta Status Status Płatnoś…" at bounding box center [763, 143] width 1080 height 148
click at [502, 123] on div "Obsługujący rezerwację Obsługujący rezerwację" at bounding box center [631, 142] width 264 height 41
click at [504, 172] on div "Pojazd Pojazd Klient Klient Rodzaj klienta Rodzaj klienta Status Status Płatnoś…" at bounding box center [762, 142] width 1055 height 123
click at [508, 144] on div "Obsługujący rezerwację Obsługujący rezerwację" at bounding box center [631, 142] width 264 height 41
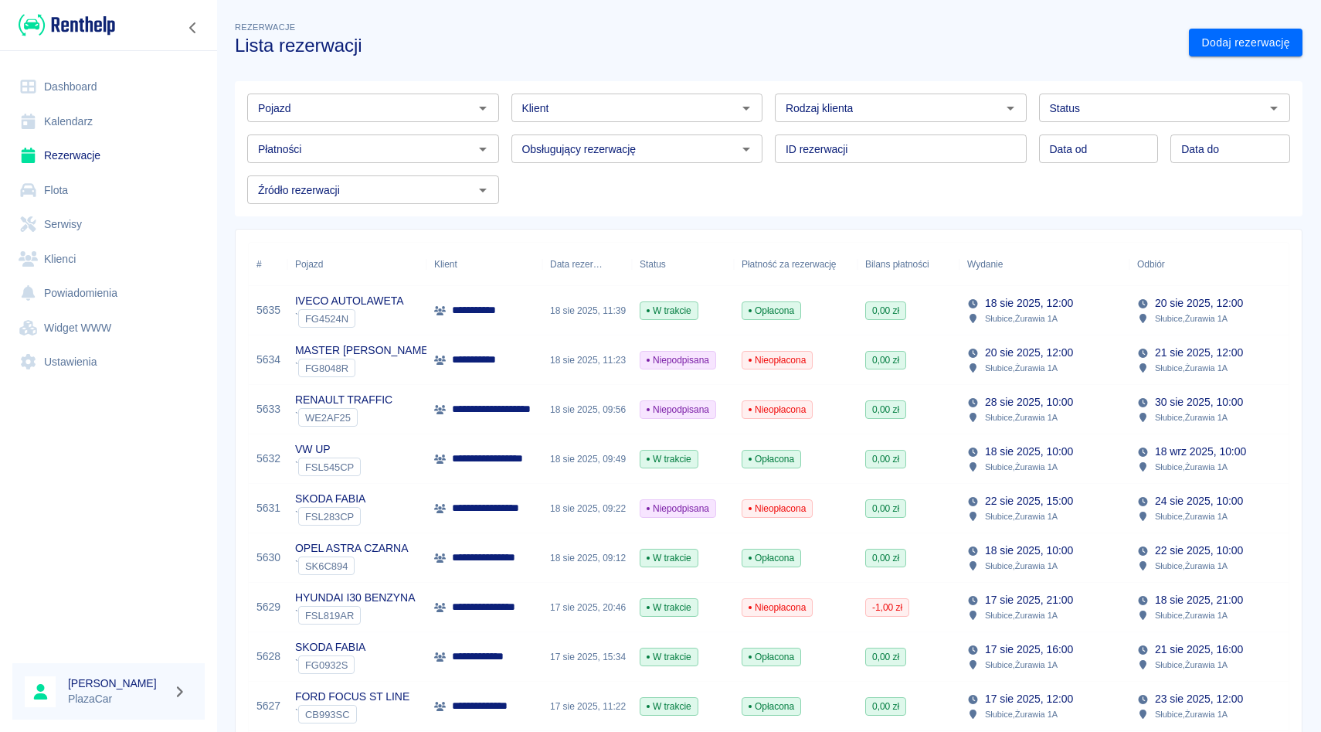
click at [766, 141] on div "ID rezerwacji ID rezerwacji" at bounding box center [895, 142] width 264 height 41
click at [766, 106] on div "Rodzaj klienta Rodzaj klienta" at bounding box center [895, 101] width 264 height 41
click at [599, 104] on input "Klient" at bounding box center [624, 107] width 217 height 19
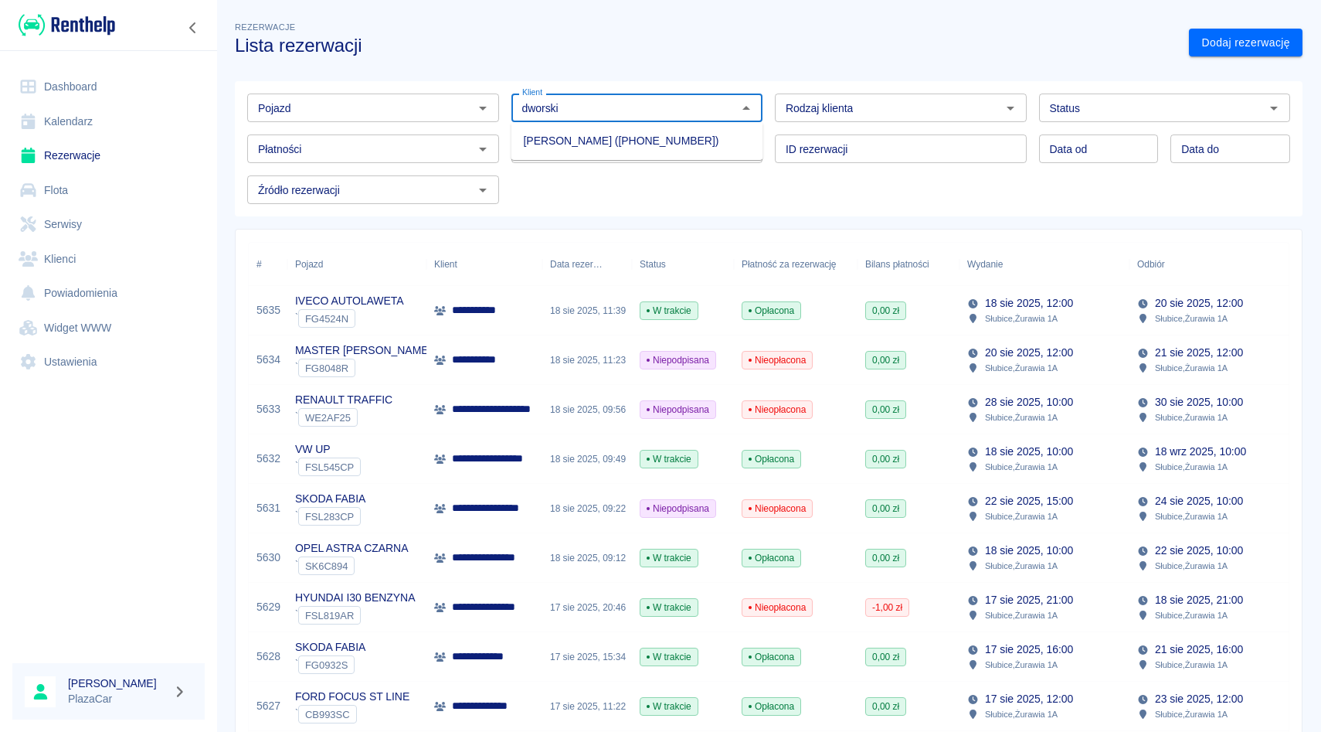
click at [593, 140] on li "[PERSON_NAME] ([PHONE_NUMBER])" at bounding box center [637, 140] width 252 height 25
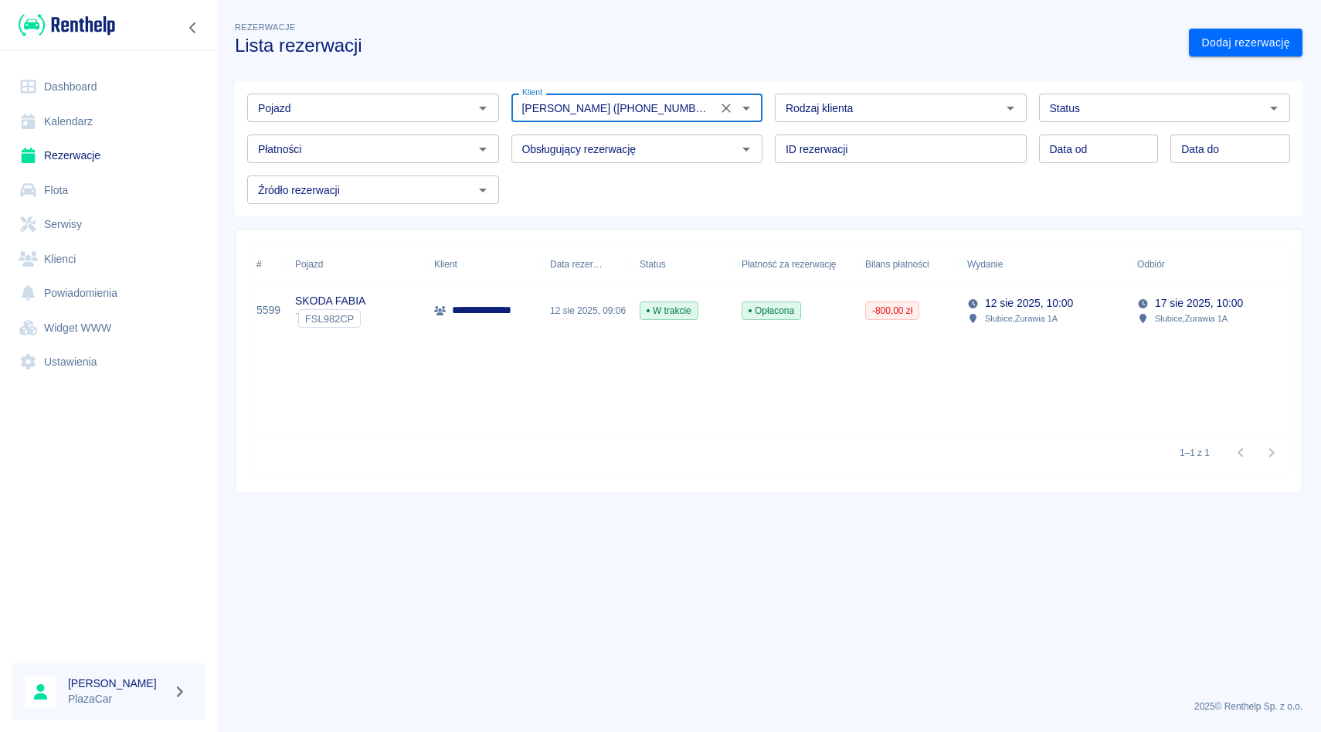
type input "[PERSON_NAME] ([PHONE_NUMBER])"
click at [547, 291] on div "12 sie 2025, 09:06" at bounding box center [587, 310] width 90 height 49
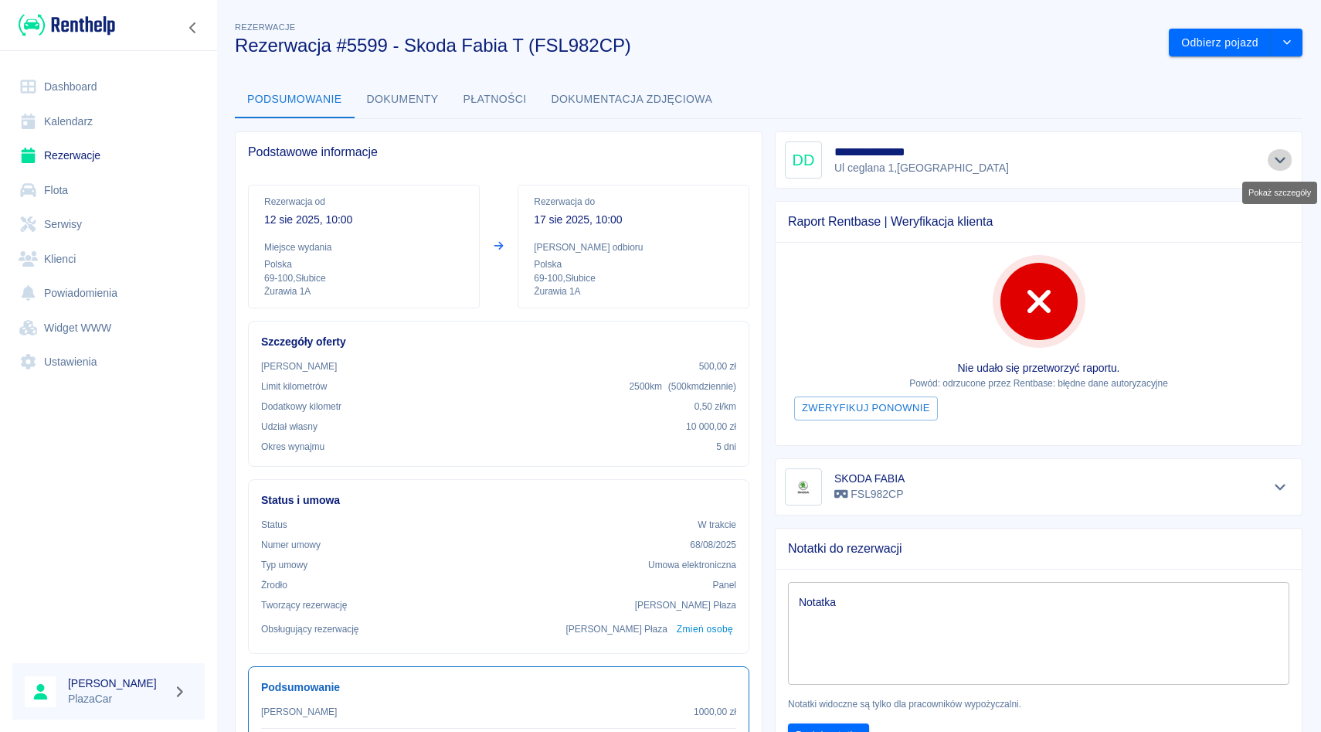
click at [1269, 160] on button "Pokaż szczegóły" at bounding box center [1280, 160] width 25 height 22
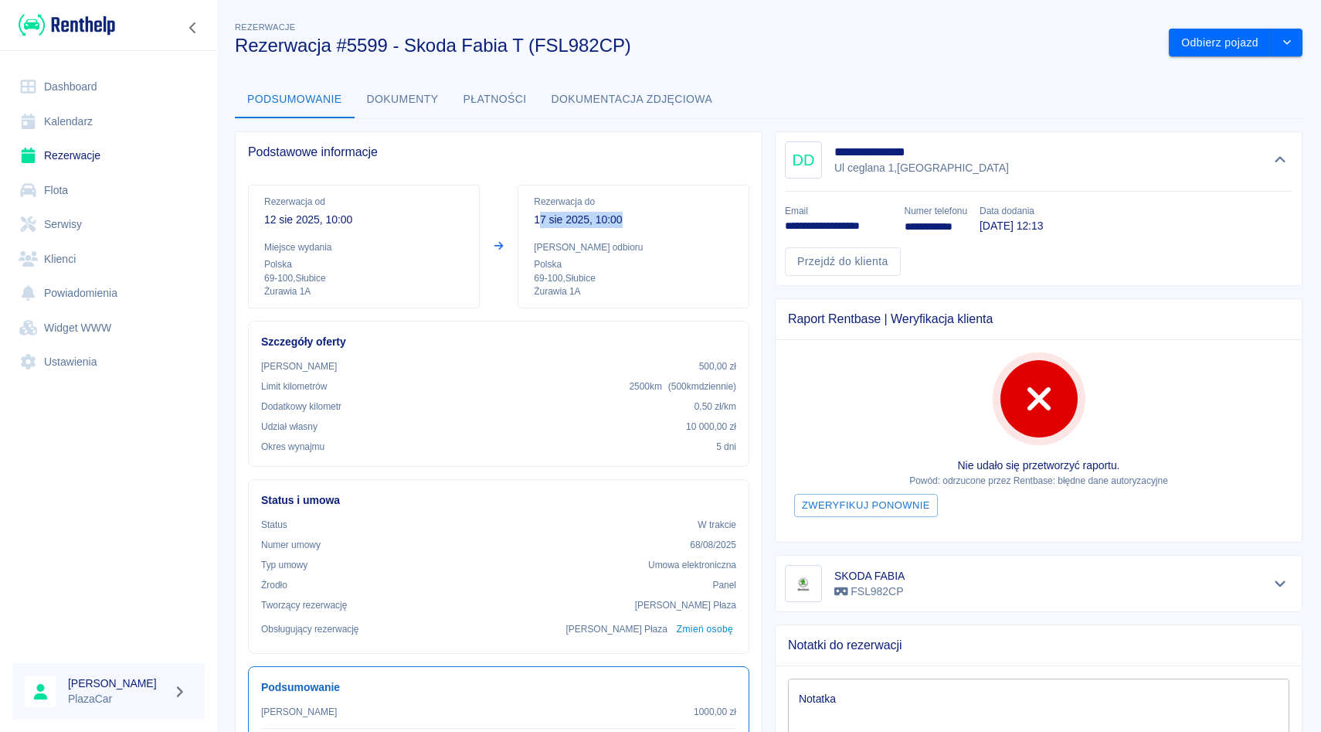
drag, startPoint x: 539, startPoint y: 218, endPoint x: 629, endPoint y: 227, distance: 90.1
click at [629, 227] on p "17 sie 2025, 10:00" at bounding box center [633, 220] width 199 height 16
click at [1277, 165] on icon "Ukryj szczegóły" at bounding box center [1281, 160] width 18 height 14
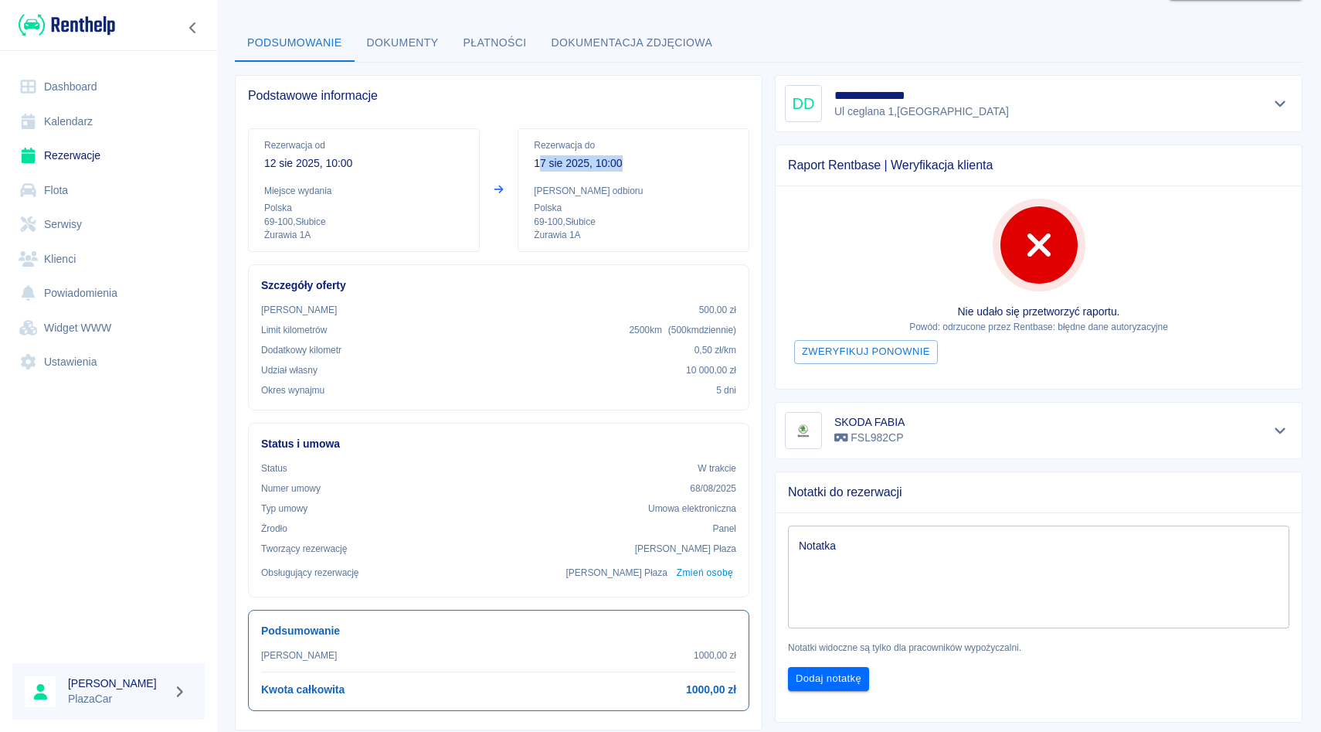
scroll to position [87, 0]
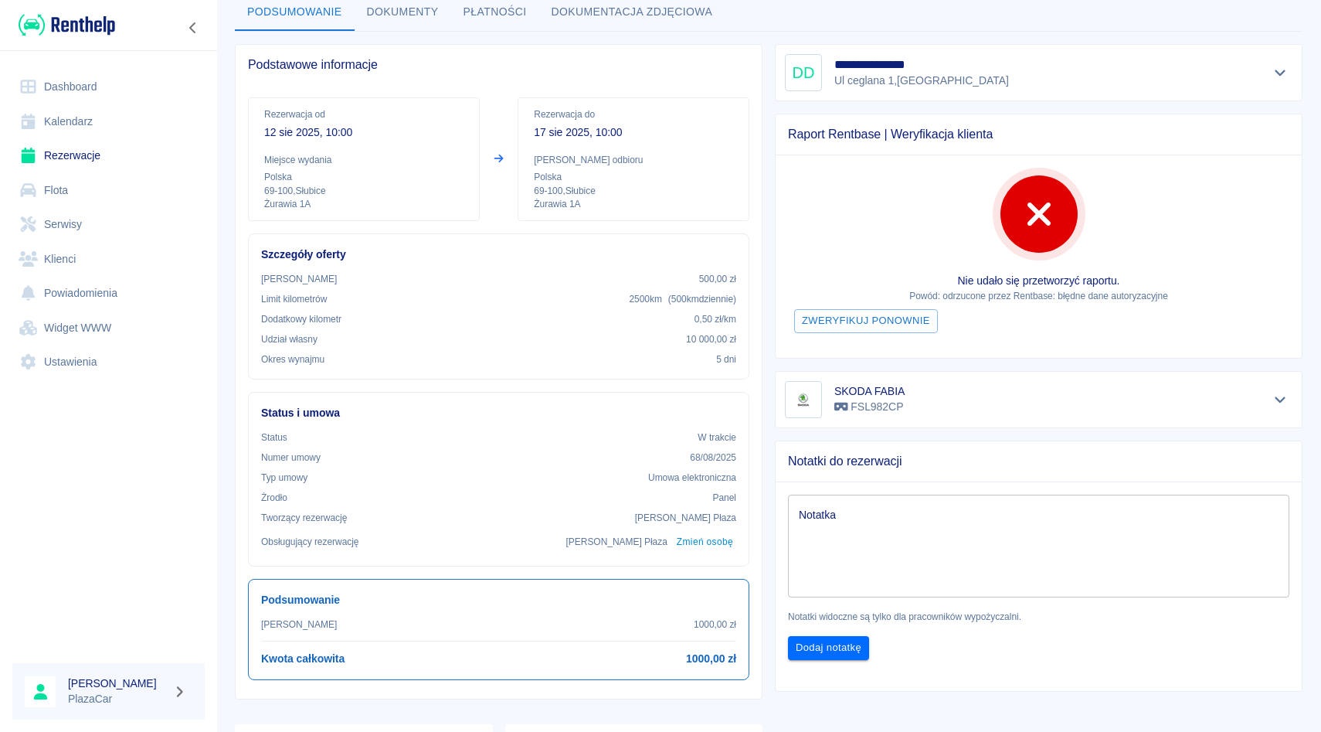
click at [753, 343] on div "Rezerwacja od [DATE] 10:00 Miejsce wydania Polska 69-100 , Słubice Żurawia 1A R…" at bounding box center [499, 391] width 526 height 613
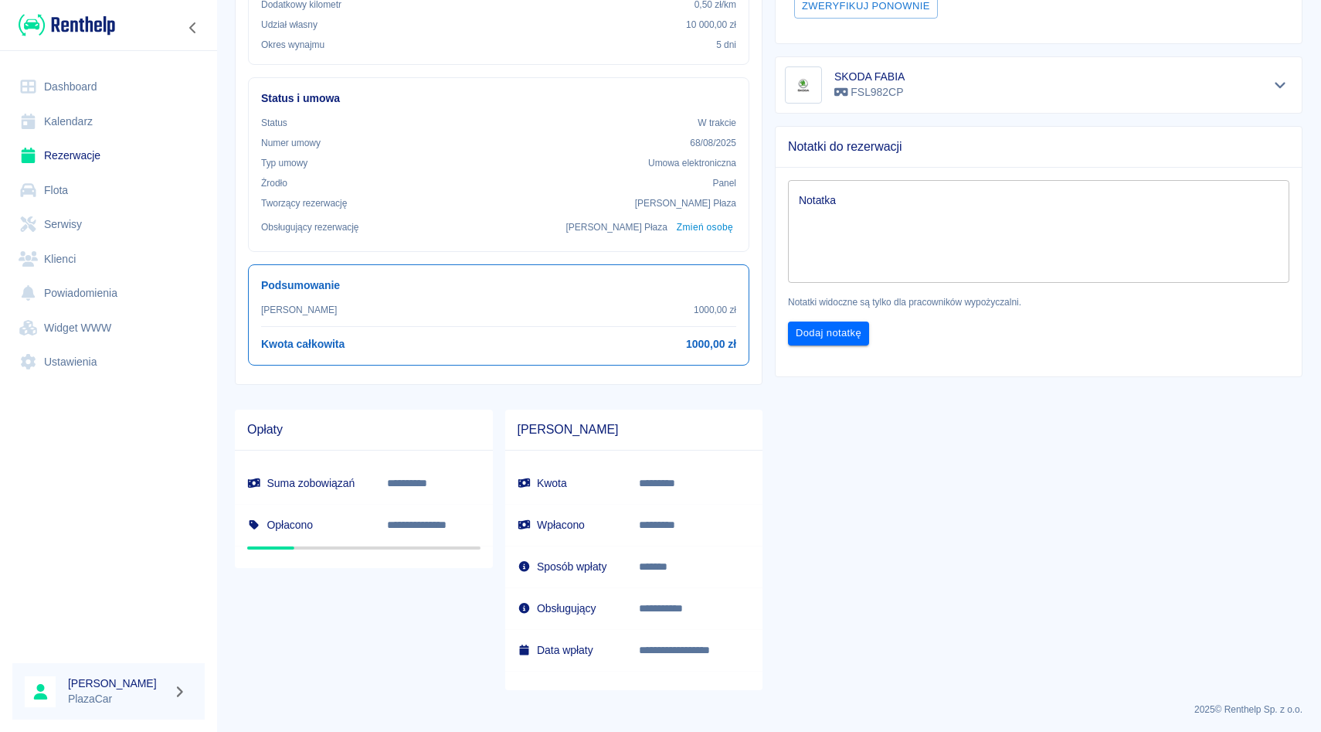
scroll to position [405, 0]
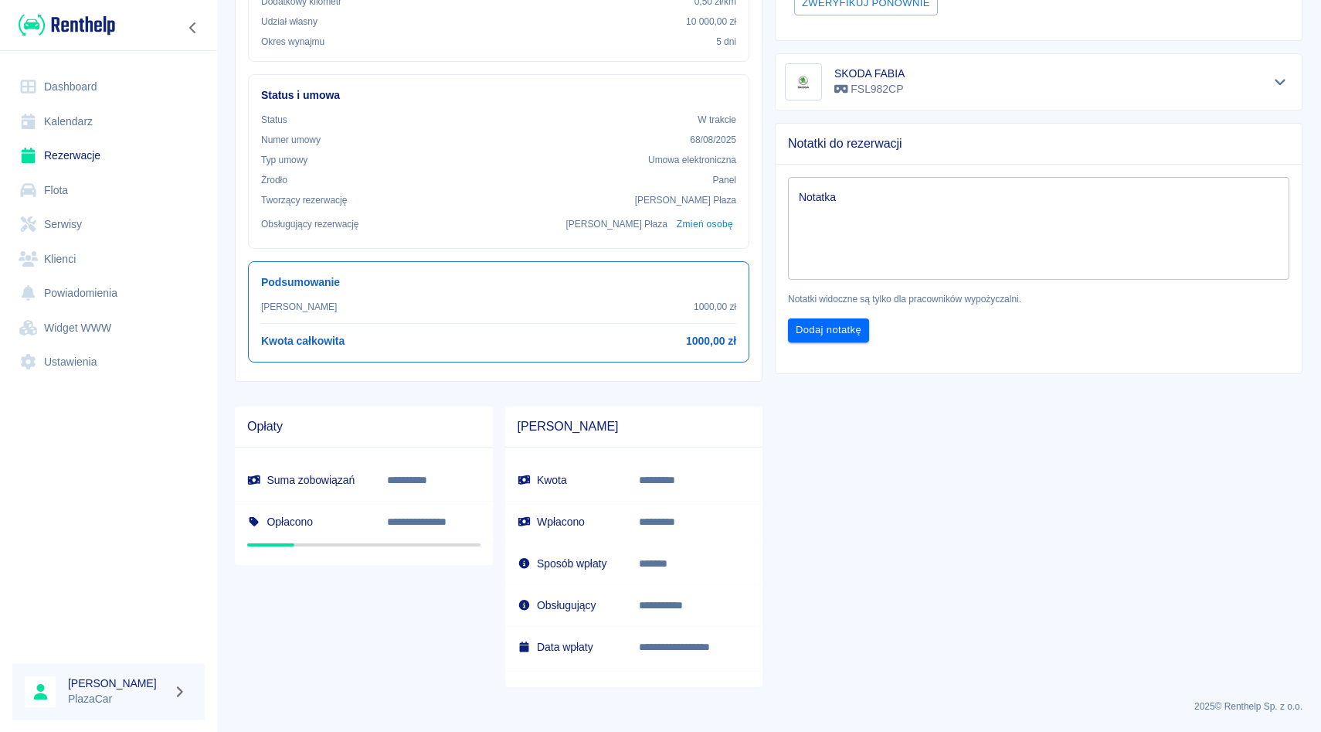
click at [87, 162] on link "Rezerwacje" at bounding box center [108, 155] width 192 height 35
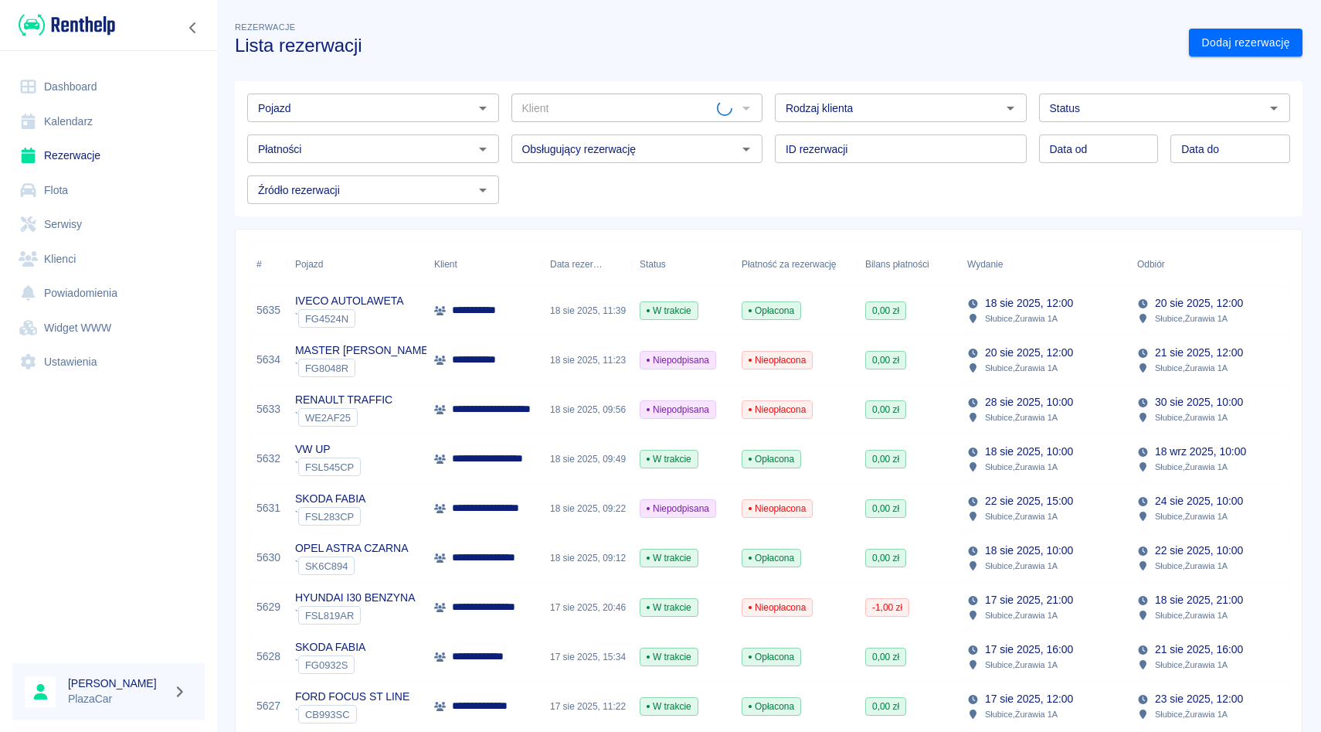
click at [547, 110] on input "Klient" at bounding box center [617, 107] width 202 height 19
click at [547, 110] on input "Klient" at bounding box center [624, 107] width 217 height 19
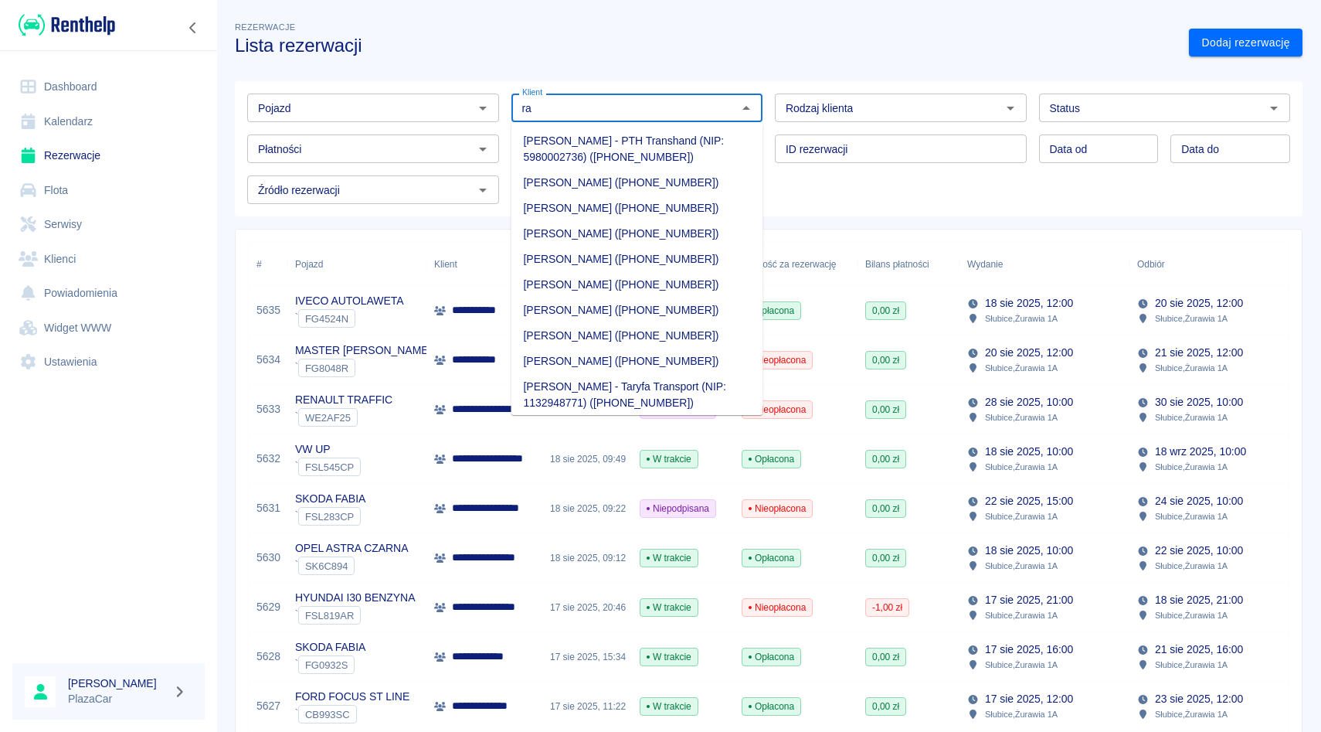
type input "r"
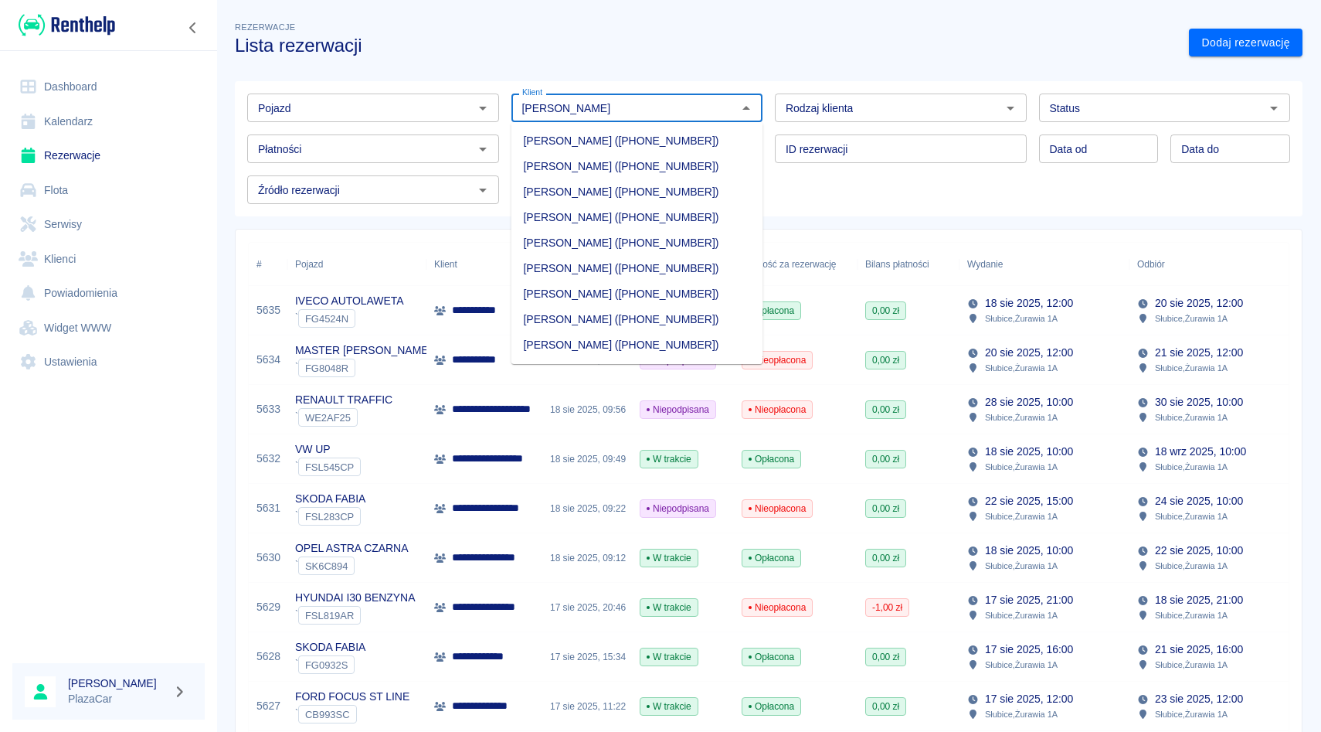
type input "[PERSON_NAME]"
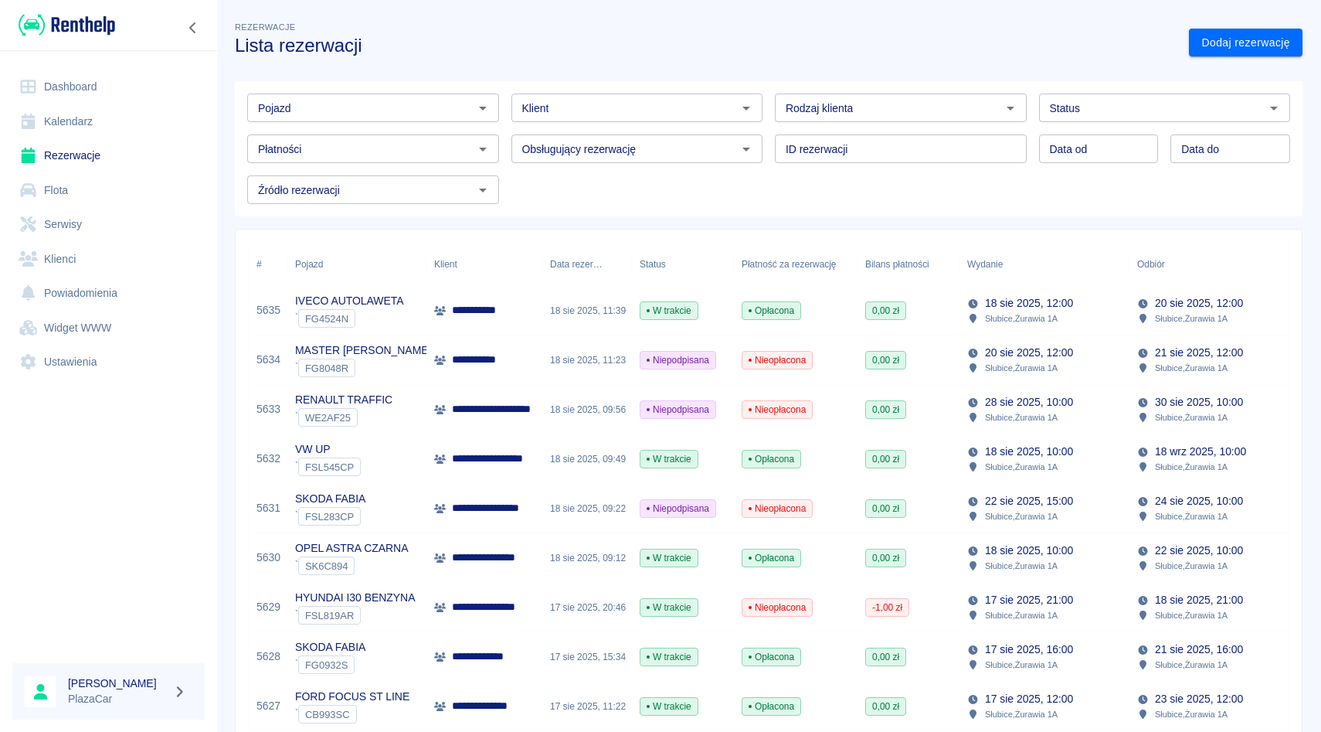
click at [699, 111] on input "Klient" at bounding box center [624, 107] width 217 height 19
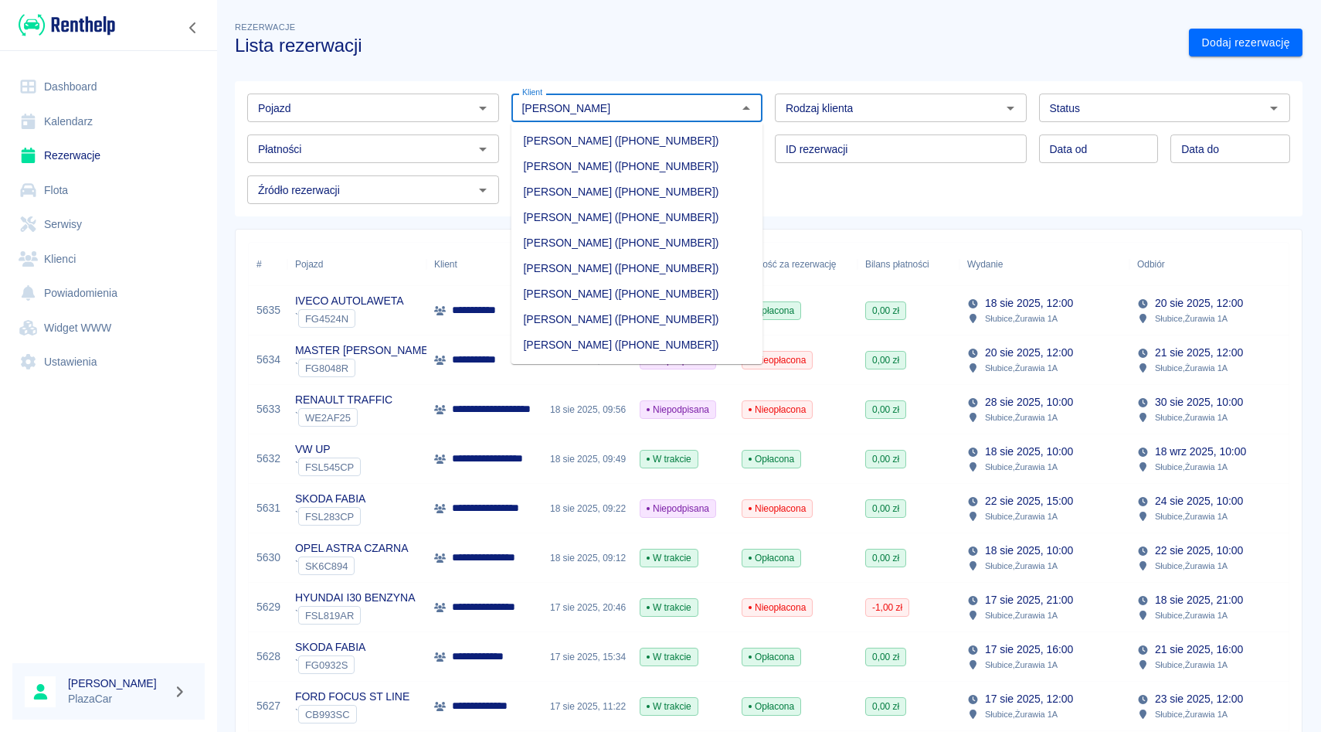
type input "[PERSON_NAME]"
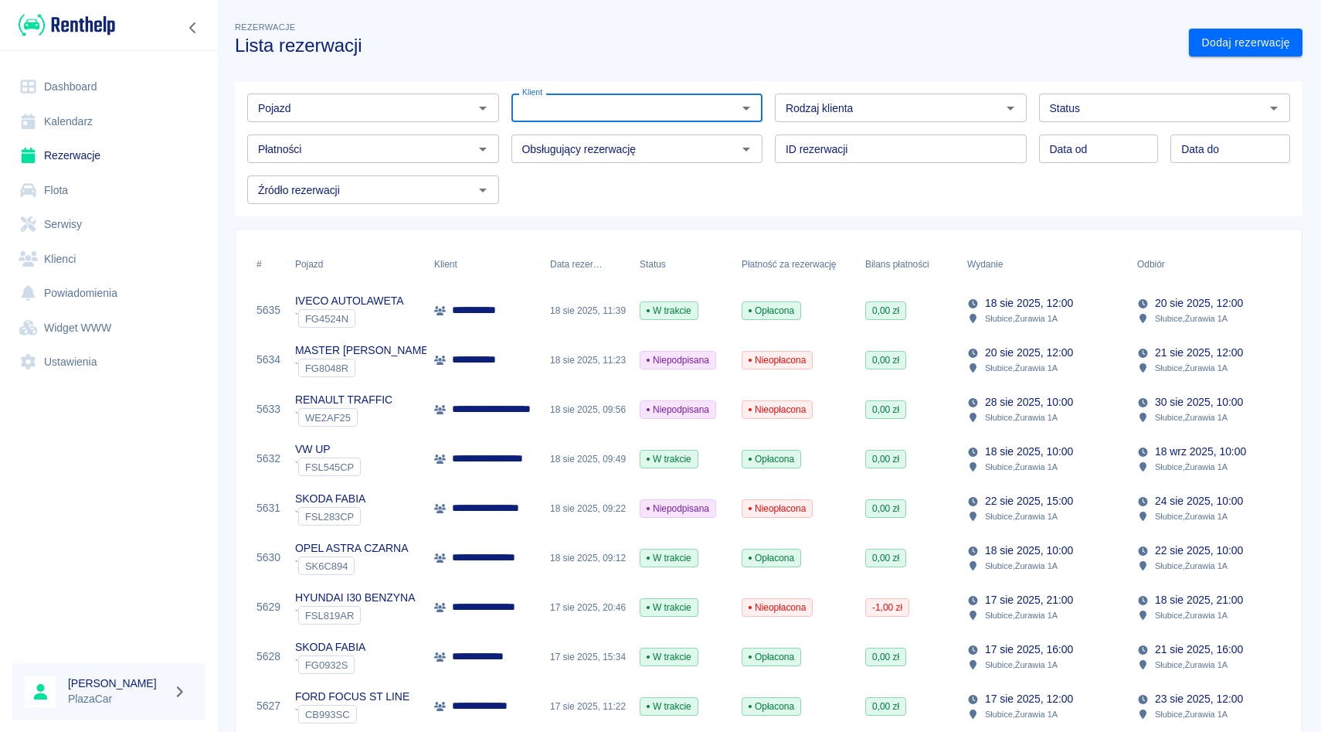
click at [97, 199] on link "Flota" at bounding box center [108, 190] width 192 height 35
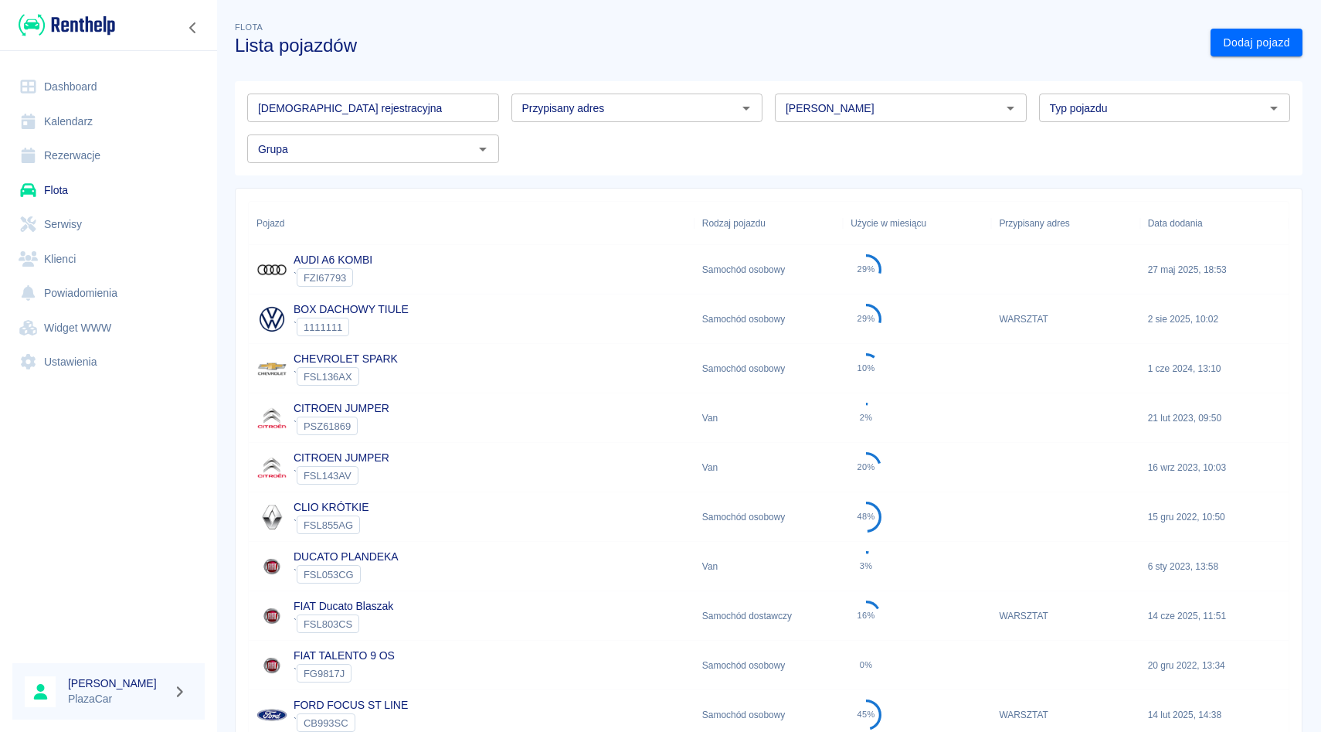
click at [791, 110] on input "[PERSON_NAME]" at bounding box center [888, 107] width 217 height 19
click at [788, 137] on li "Volkswagen" at bounding box center [901, 140] width 252 height 25
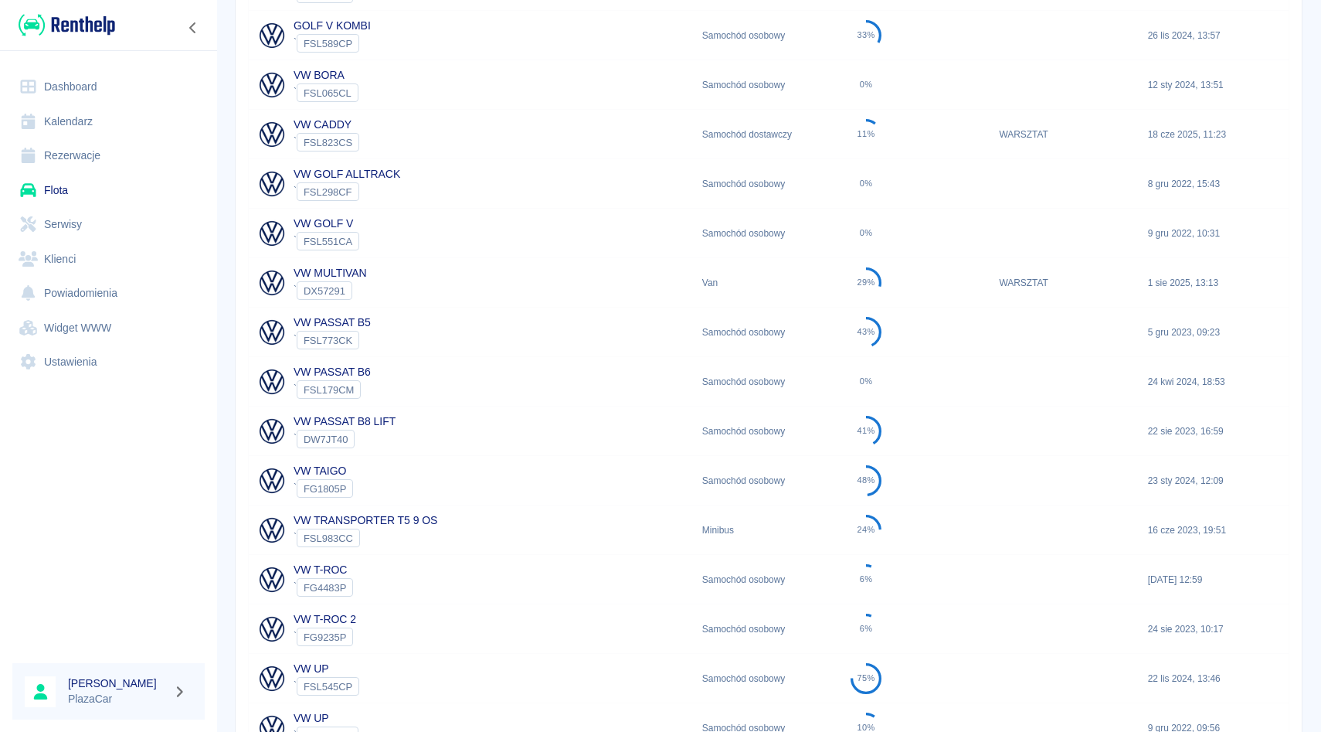
scroll to position [334, 0]
type input "Volkswagen"
click at [417, 511] on p "VW TRANSPORTER T5 9 OS" at bounding box center [366, 519] width 144 height 16
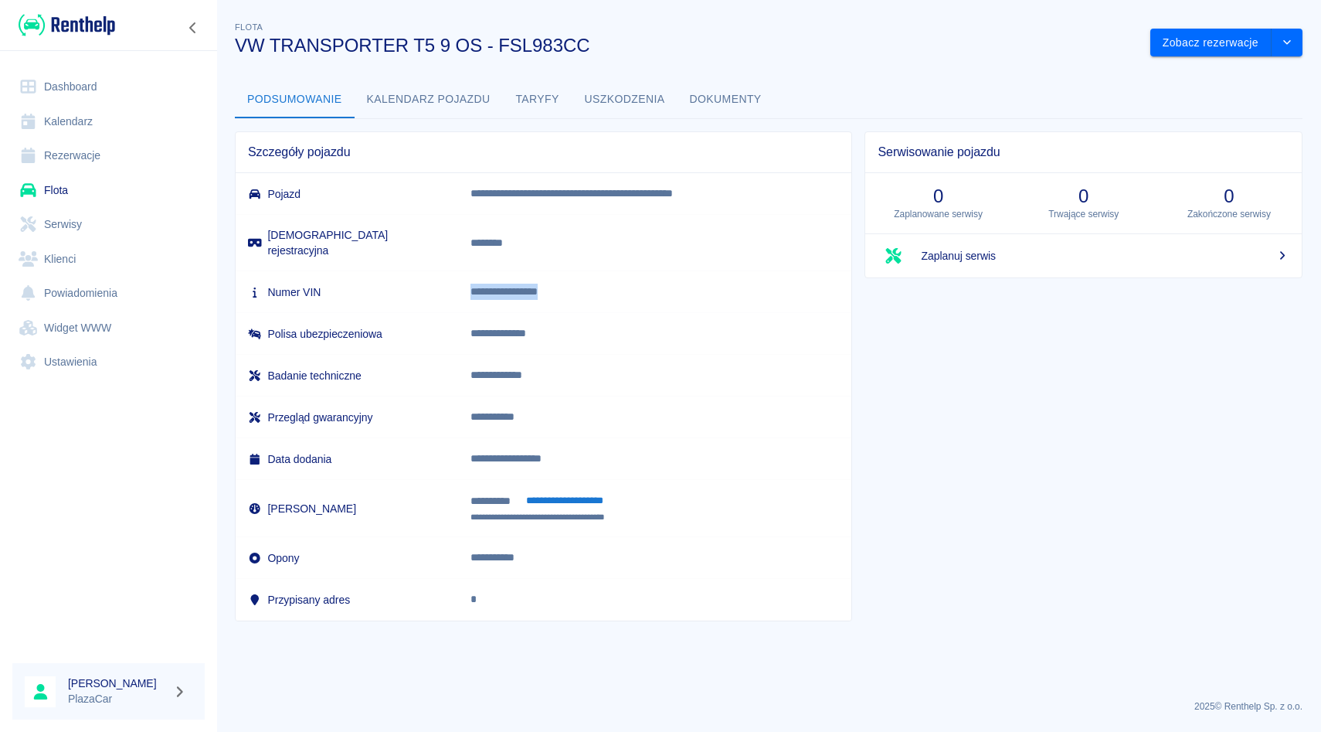
drag, startPoint x: 467, startPoint y: 276, endPoint x: 664, endPoint y: 277, distance: 197.0
click at [664, 277] on td "**********" at bounding box center [654, 292] width 393 height 42
copy p "**********"
click at [97, 149] on link "Rezerwacje" at bounding box center [108, 155] width 192 height 35
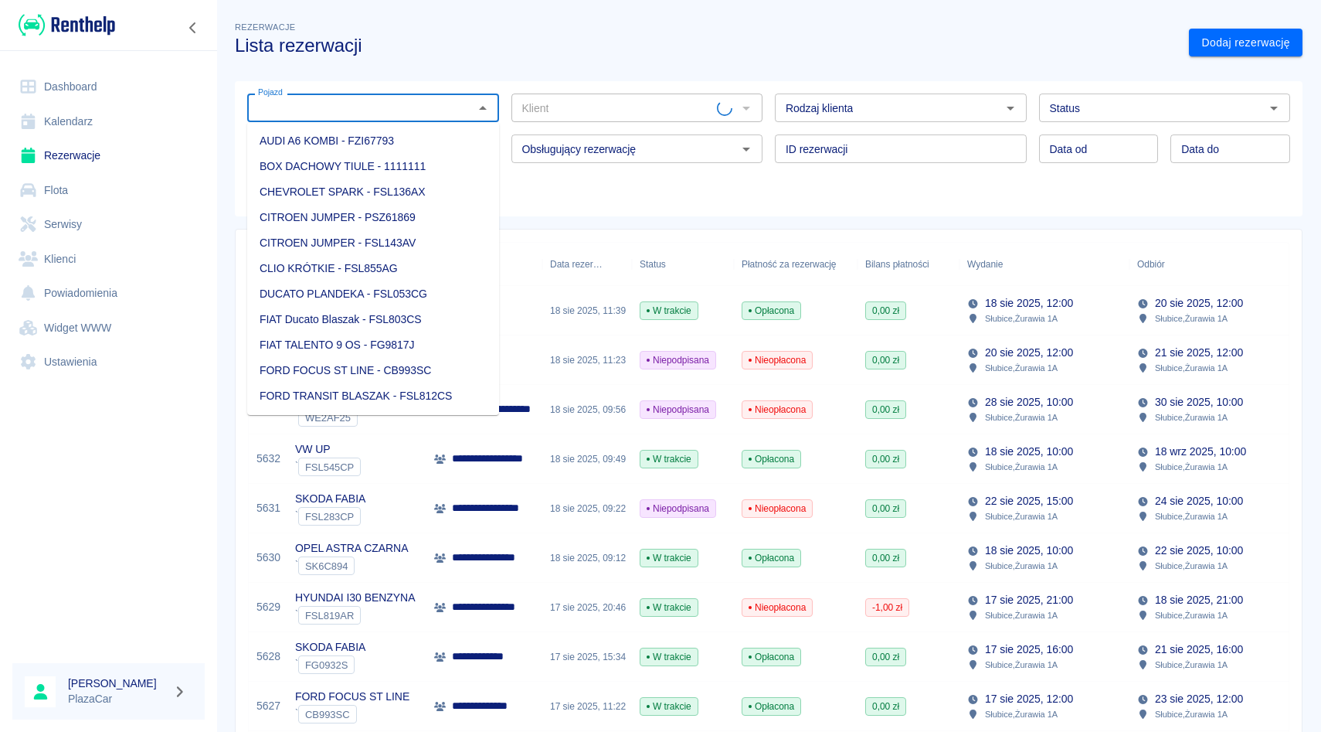
click at [315, 115] on input "Pojazd" at bounding box center [360, 107] width 217 height 19
click at [504, 94] on div "Klient Klient" at bounding box center [631, 101] width 264 height 41
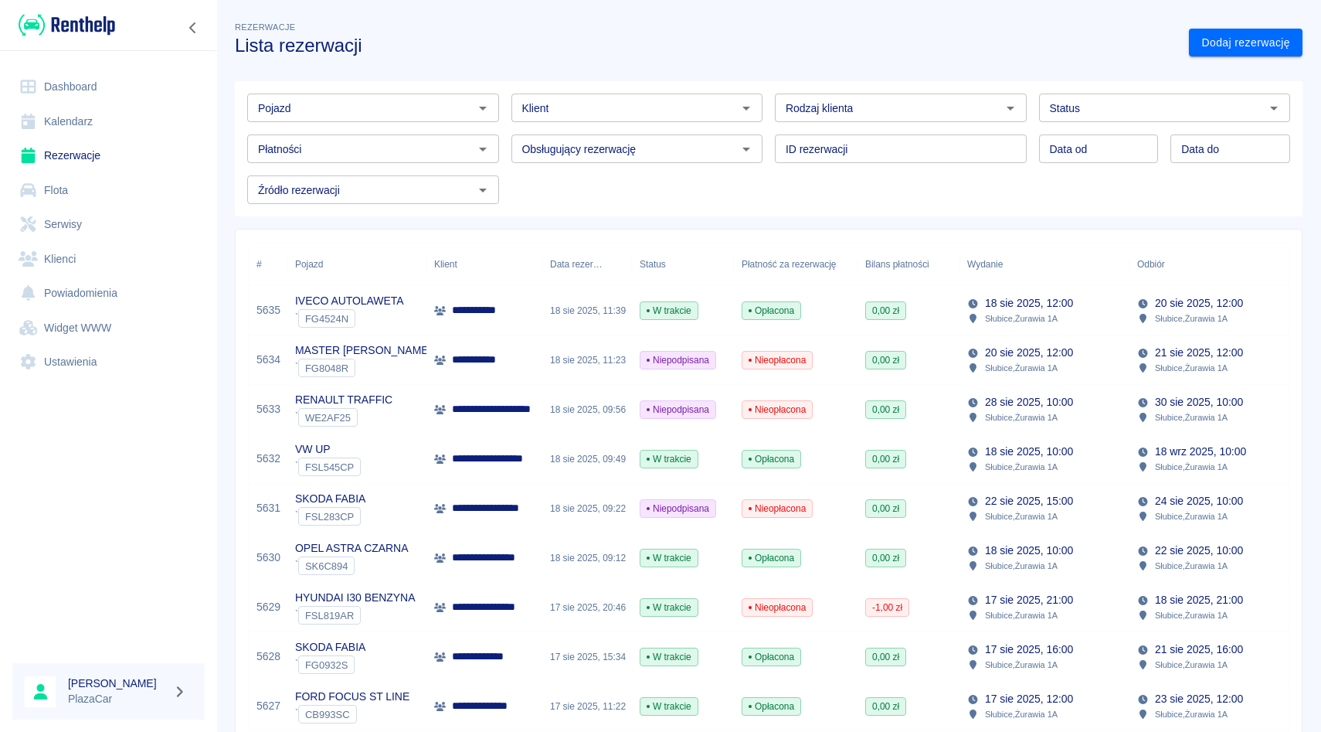
click at [502, 134] on div "Obsługujący rezerwację Obsługujący rezerwację" at bounding box center [631, 142] width 264 height 41
click at [425, 120] on div "Pojazd" at bounding box center [373, 107] width 252 height 29
type input "3"
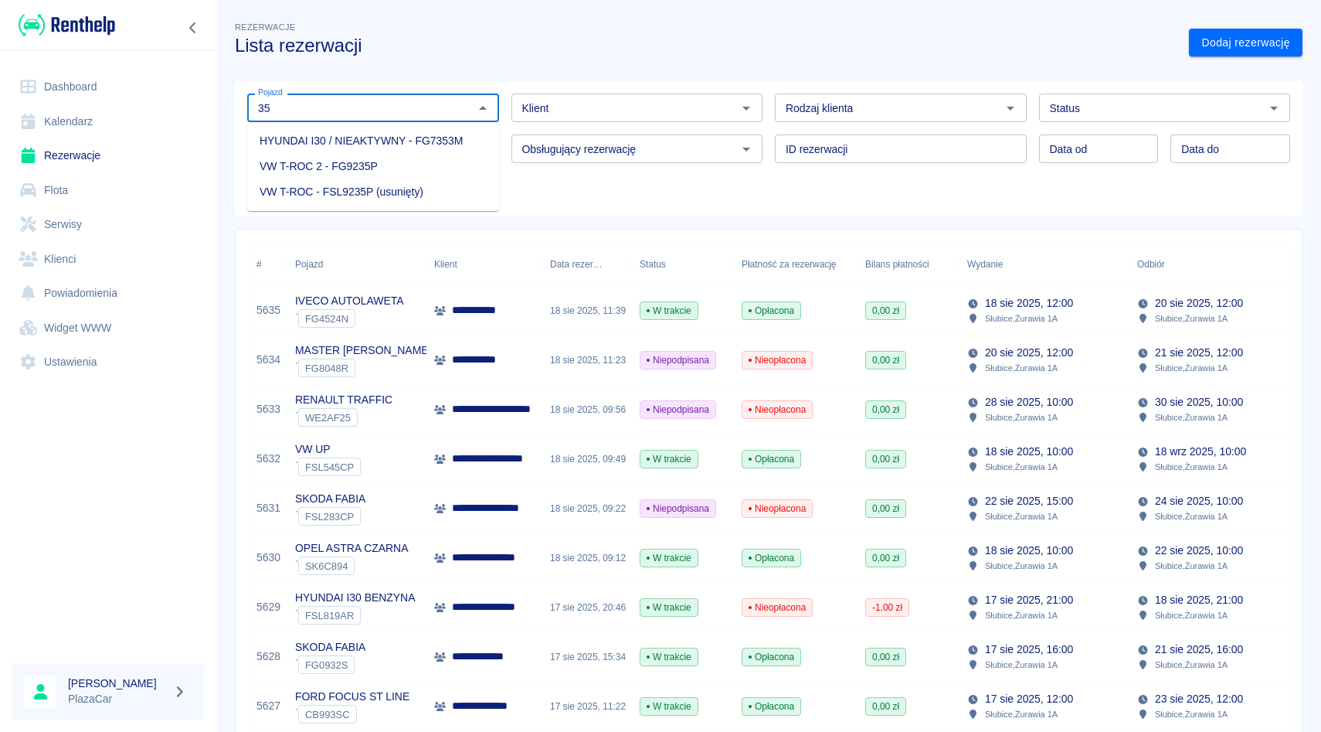
type input "3"
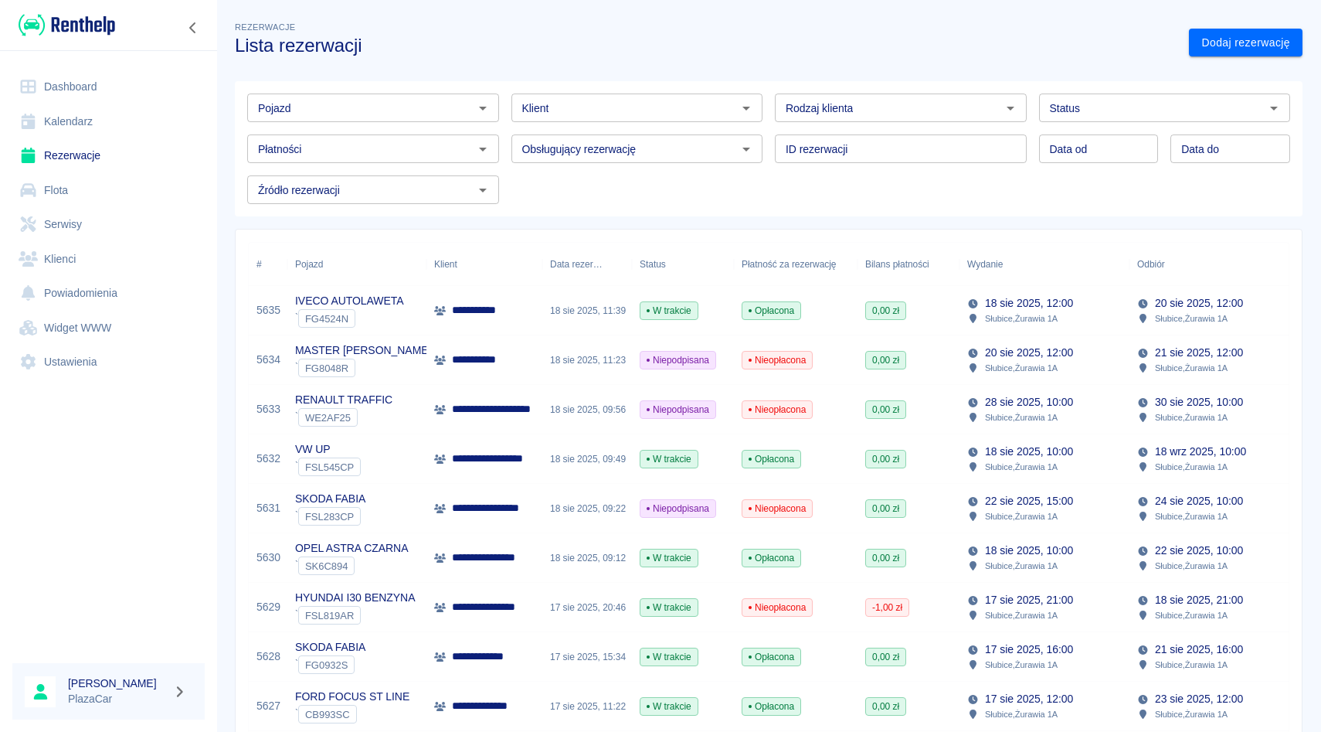
click at [770, 131] on div "ID rezerwacji ID rezerwacji" at bounding box center [895, 142] width 264 height 41
click at [505, 83] on div "Klient Klient" at bounding box center [631, 101] width 264 height 41
click at [508, 173] on div "Pojazd Pojazd Klient Klient Rodzaj klienta Rodzaj klienta Status Status Płatnoś…" at bounding box center [762, 142] width 1055 height 123
click at [505, 125] on div "Obsługujący rezerwację Obsługujący rezerwację" at bounding box center [631, 142] width 264 height 41
click at [505, 87] on div "Klient Klient" at bounding box center [631, 101] width 264 height 41
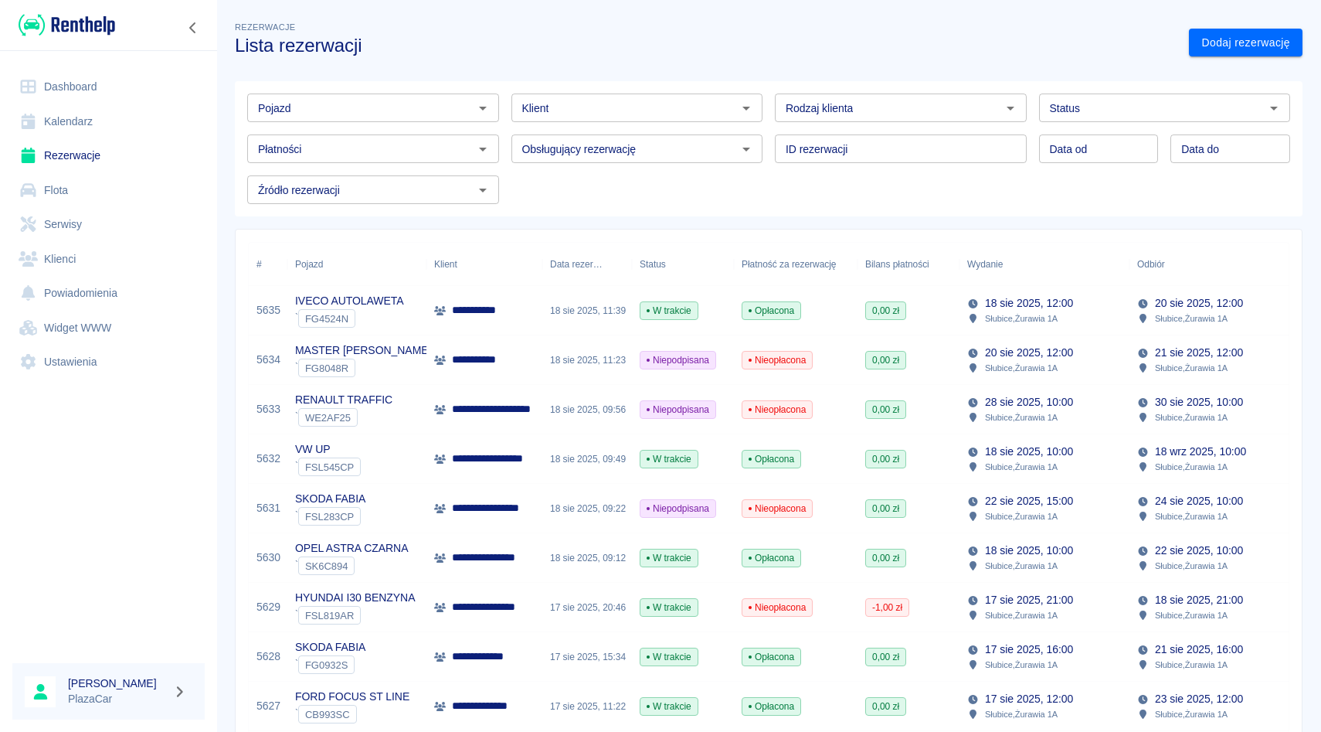
click at [504, 129] on div "Obsługujący rezerwację Obsługujący rezerwację" at bounding box center [631, 142] width 264 height 41
click at [503, 89] on div "Klient Klient" at bounding box center [631, 101] width 264 height 41
click at [507, 126] on div "Obsługujący rezerwację Obsługujący rezerwację" at bounding box center [631, 142] width 264 height 41
